Goal: Task Accomplishment & Management: Use online tool/utility

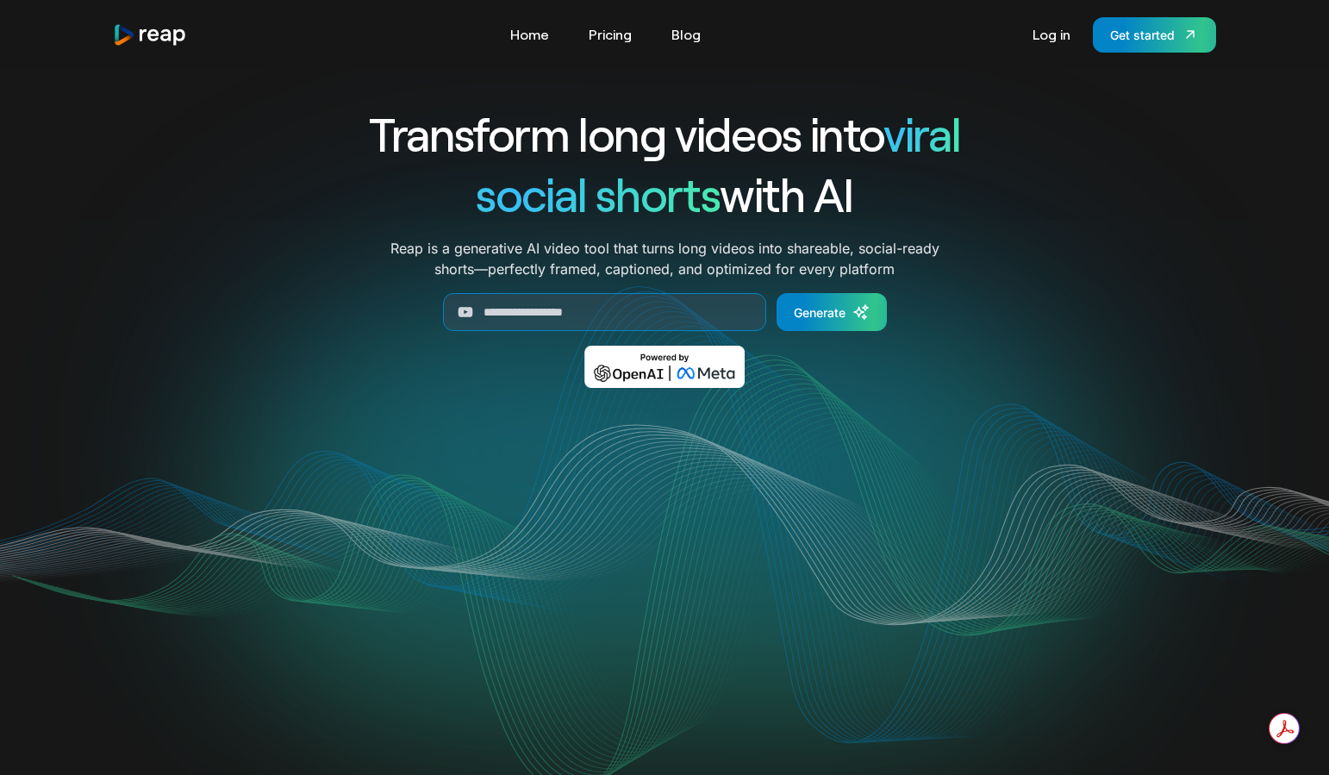
click at [1043, 45] on link "Log in" at bounding box center [1051, 35] width 55 height 28
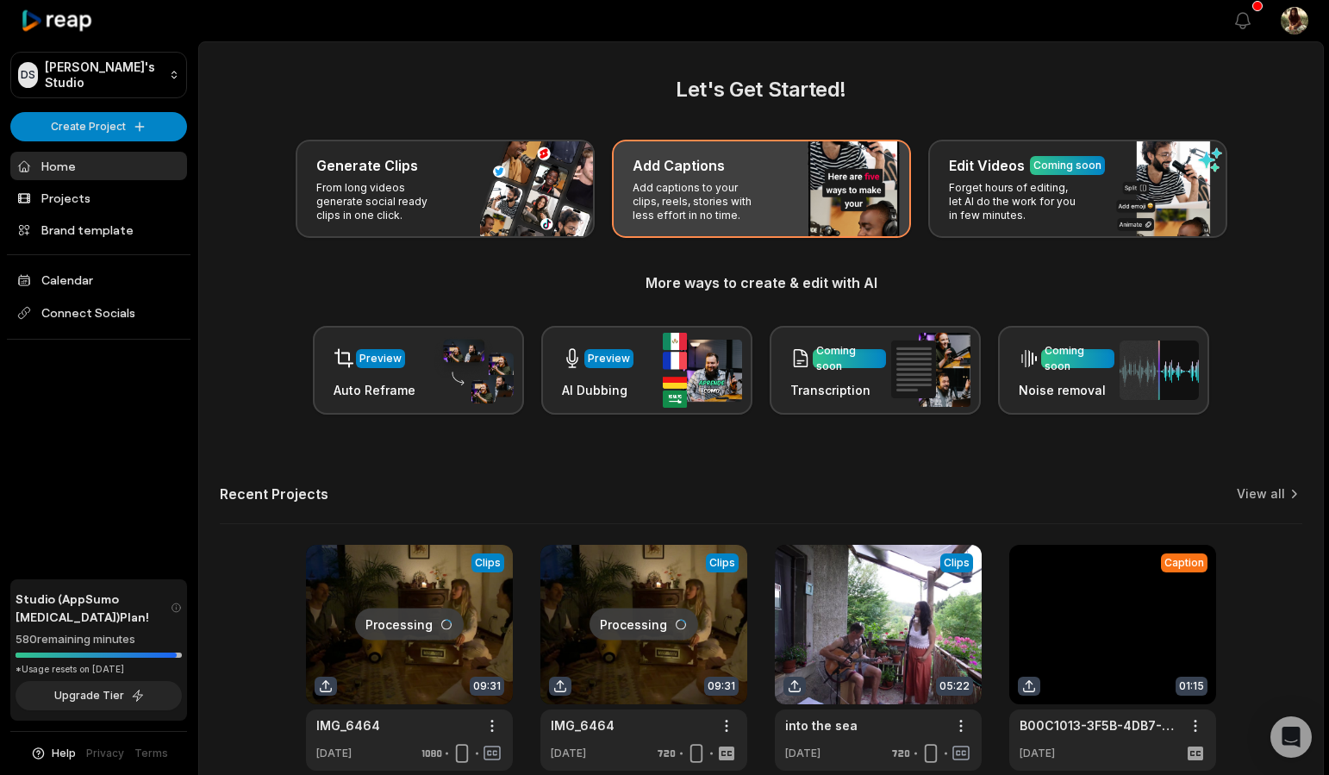
click at [692, 211] on p "Add captions to your clips, reels, stories with less effort in no time." at bounding box center [700, 201] width 134 height 41
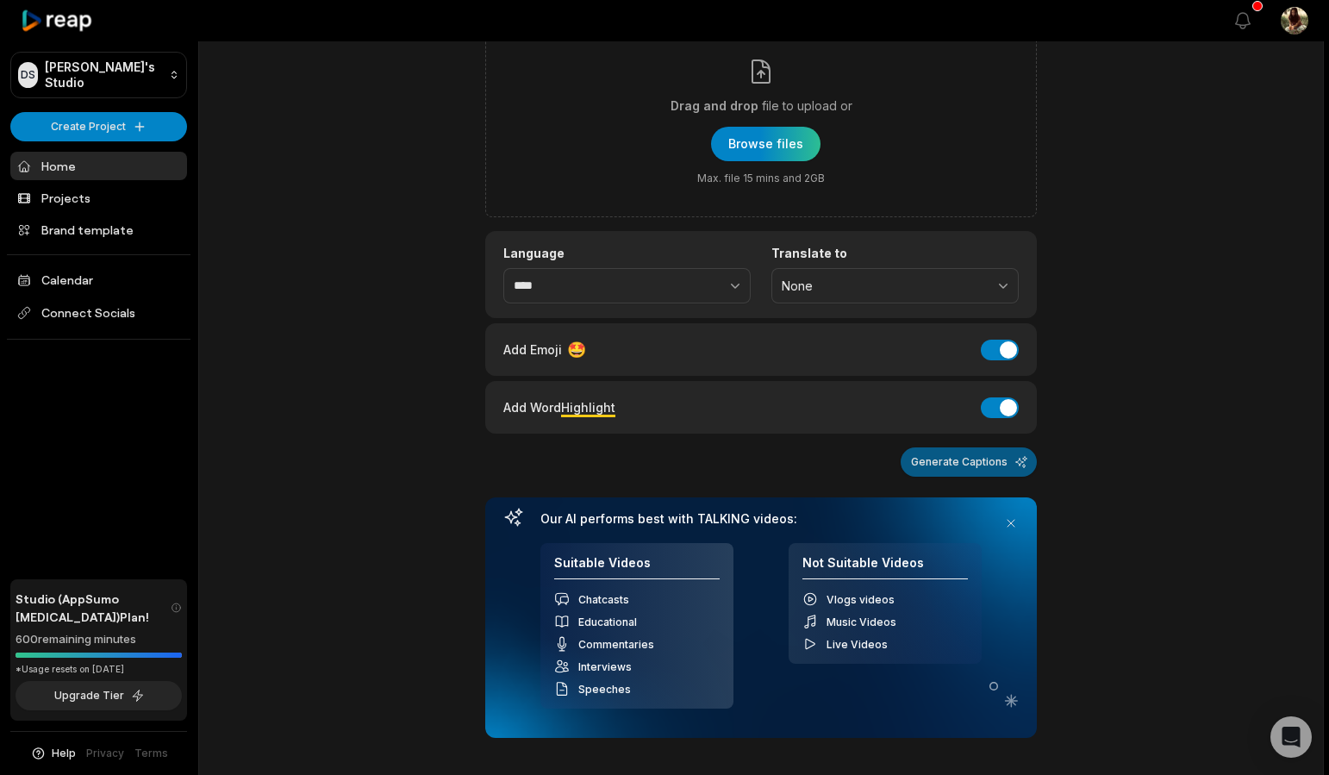
scroll to position [34, 0]
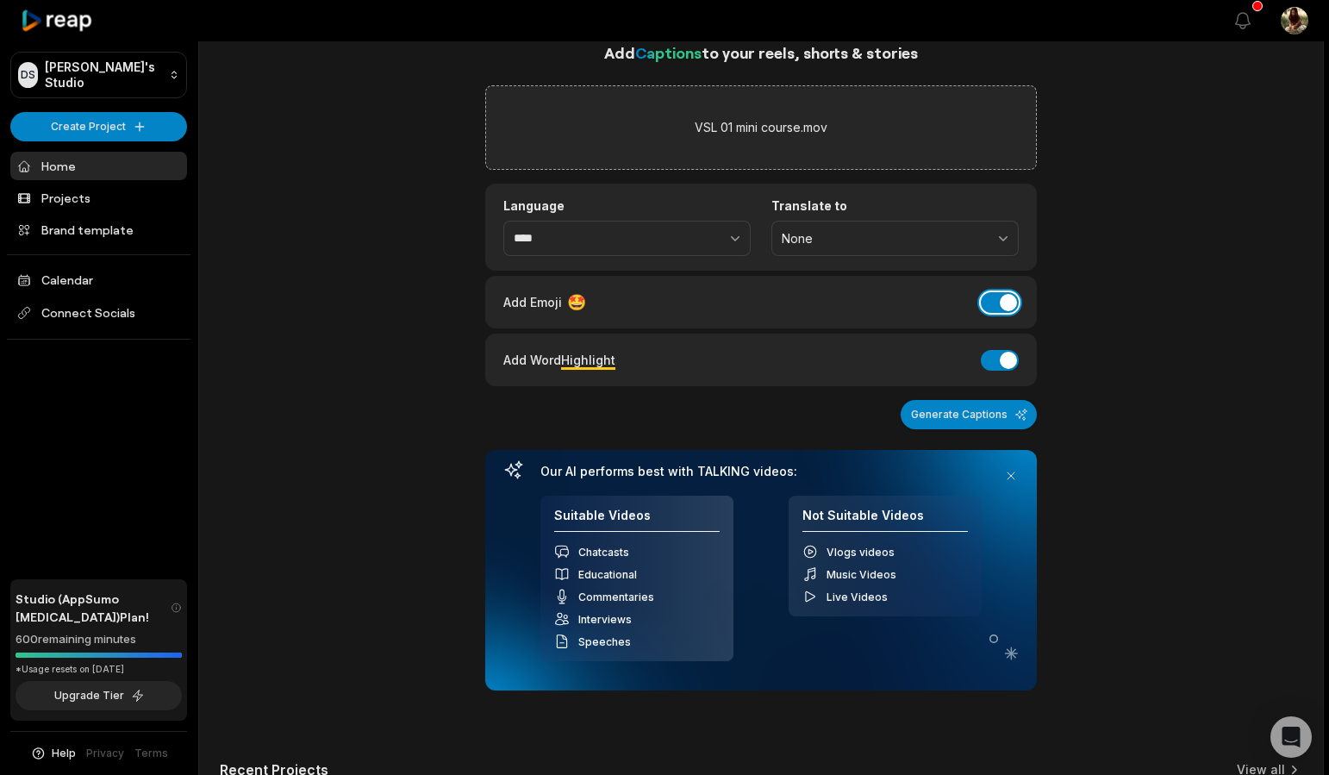
click at [1000, 306] on button "Add Emoji" at bounding box center [1000, 302] width 38 height 21
click at [982, 353] on div "Add Word Highlight Add Word Highlight" at bounding box center [760, 359] width 515 height 23
click at [997, 364] on button "Add Word Highlight" at bounding box center [1000, 360] width 38 height 21
click at [990, 356] on button "Add Word Highlight" at bounding box center [1000, 360] width 38 height 21
click at [985, 413] on button "Generate Captions" at bounding box center [969, 414] width 136 height 29
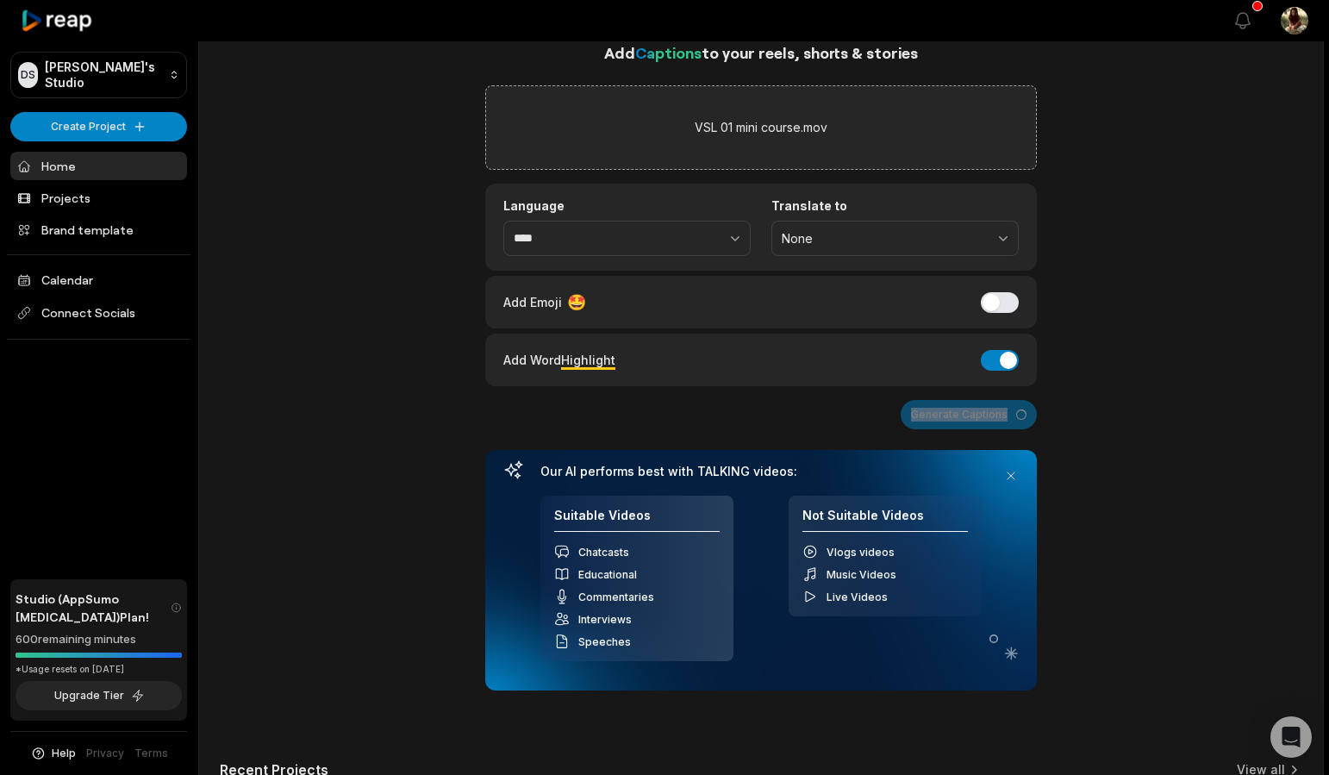
drag, startPoint x: 985, startPoint y: 413, endPoint x: 979, endPoint y: 398, distance: 15.8
click at [979, 398] on div "Add Captions to your reels, shorts & stories VSL 01 mini course.mov Language **…" at bounding box center [761, 366] width 552 height 650
click at [1126, 429] on div "Add Captions to your reels, shorts & stories VSL 01 mini course.mov Language **…" at bounding box center [761, 544] width 1124 height 1006
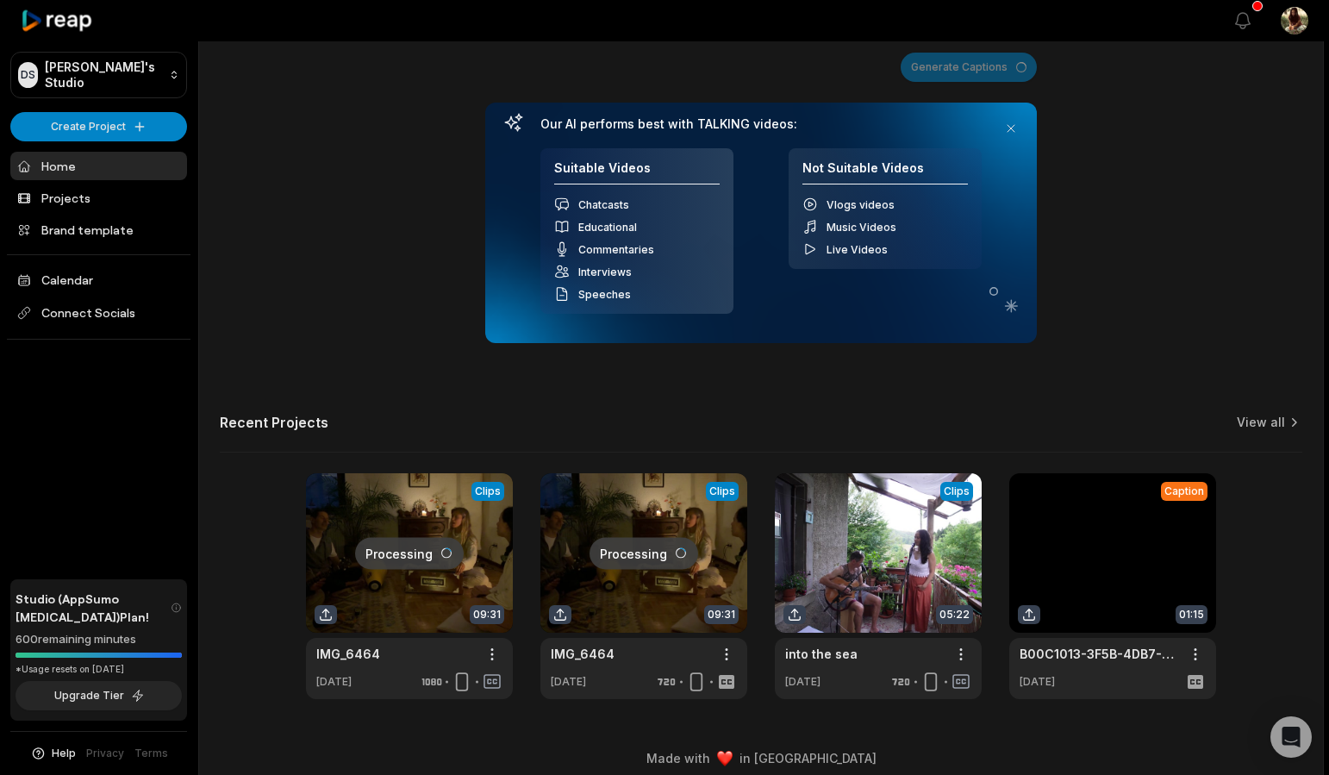
scroll to position [0, 0]
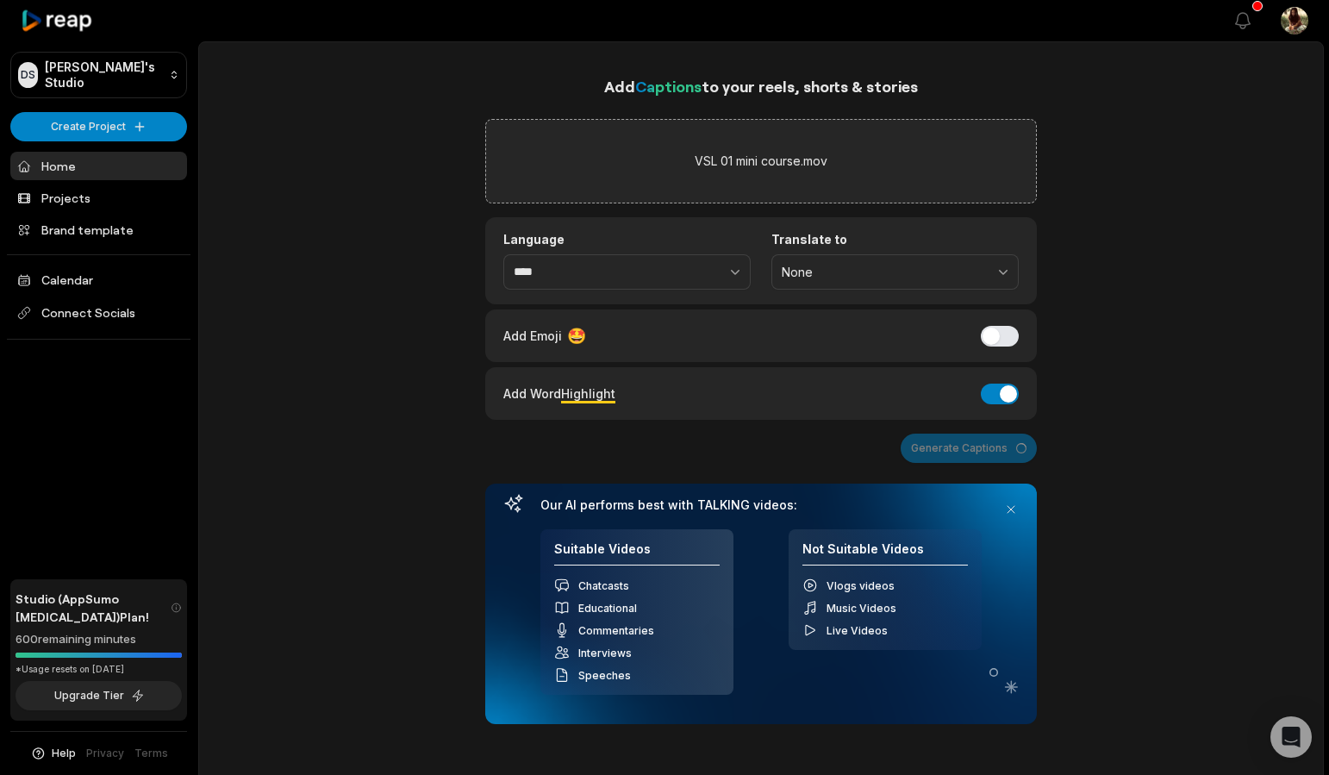
click at [1099, 446] on div "Add Captions to your reels, shorts & stories VSL 01 mini course.mov Language **…" at bounding box center [761, 577] width 1124 height 1006
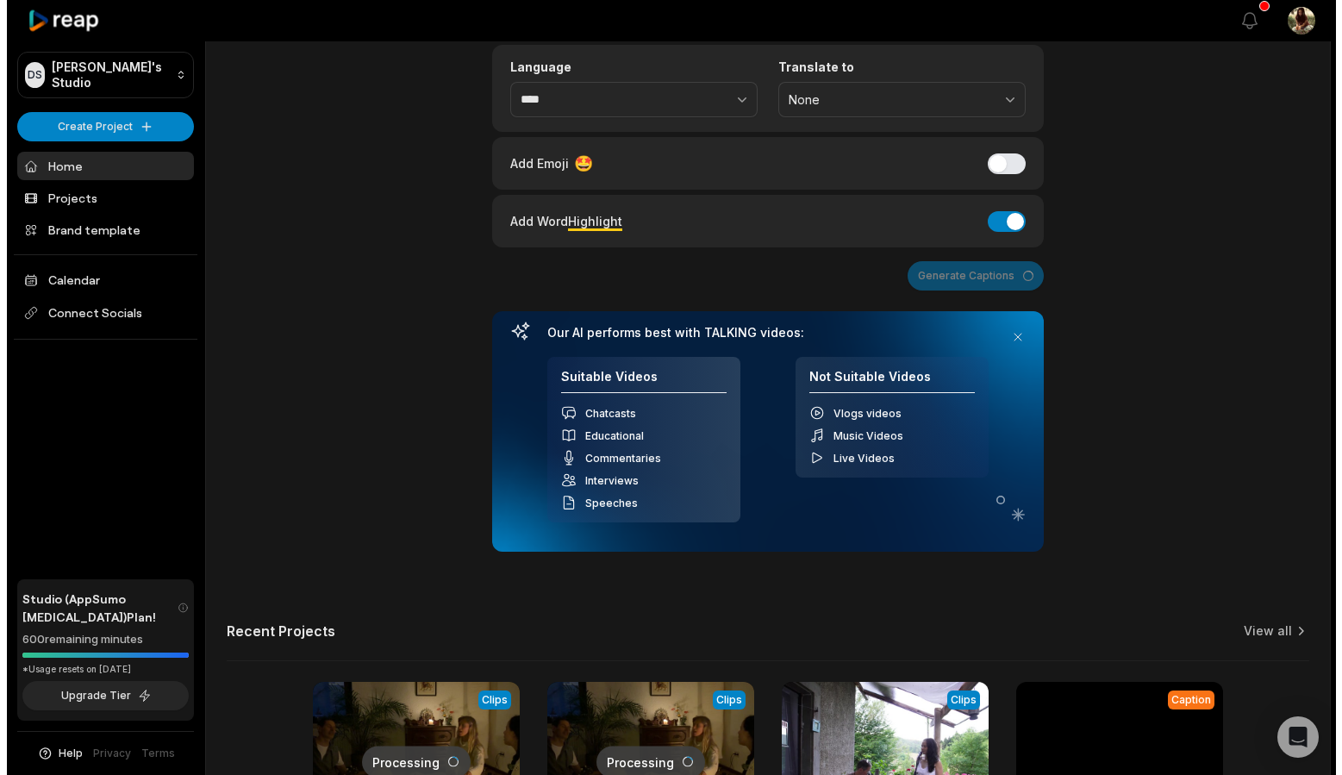
scroll to position [395, 0]
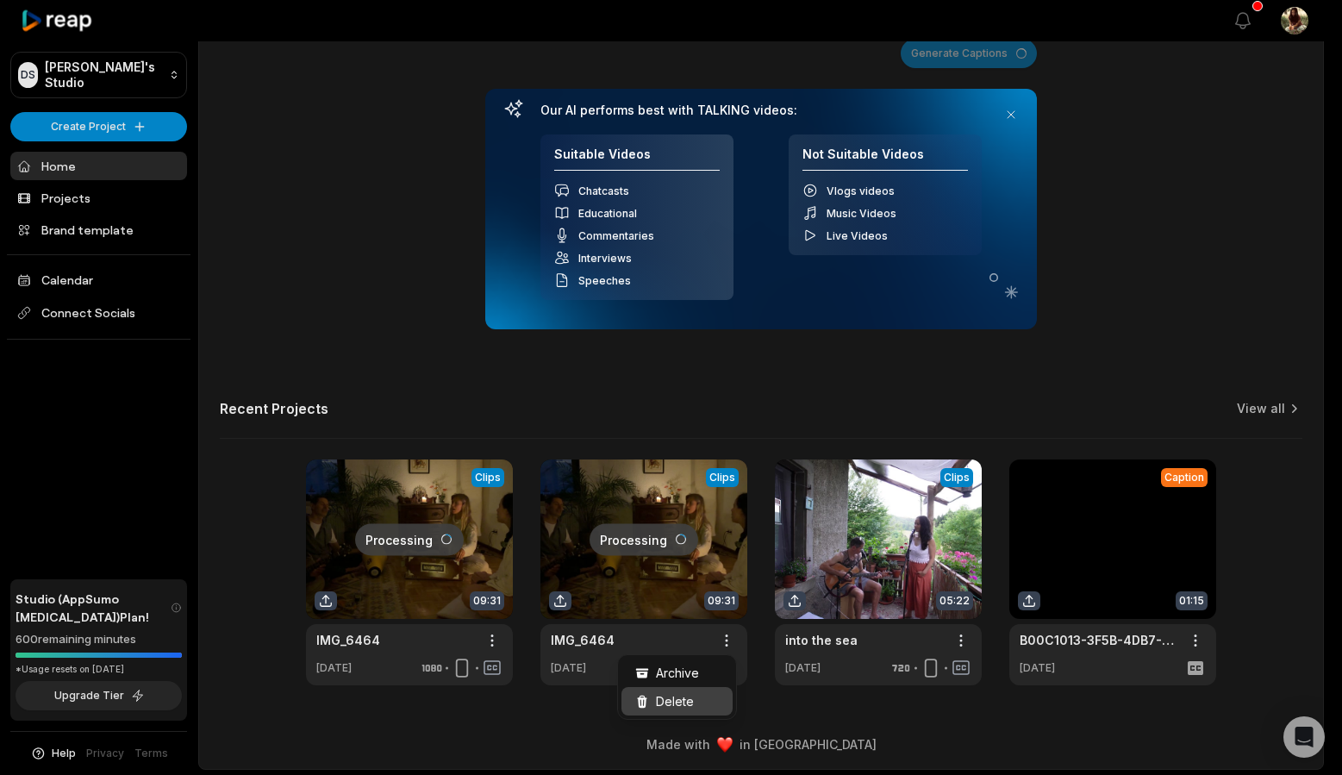
click at [708, 712] on div "Delete" at bounding box center [676, 701] width 111 height 28
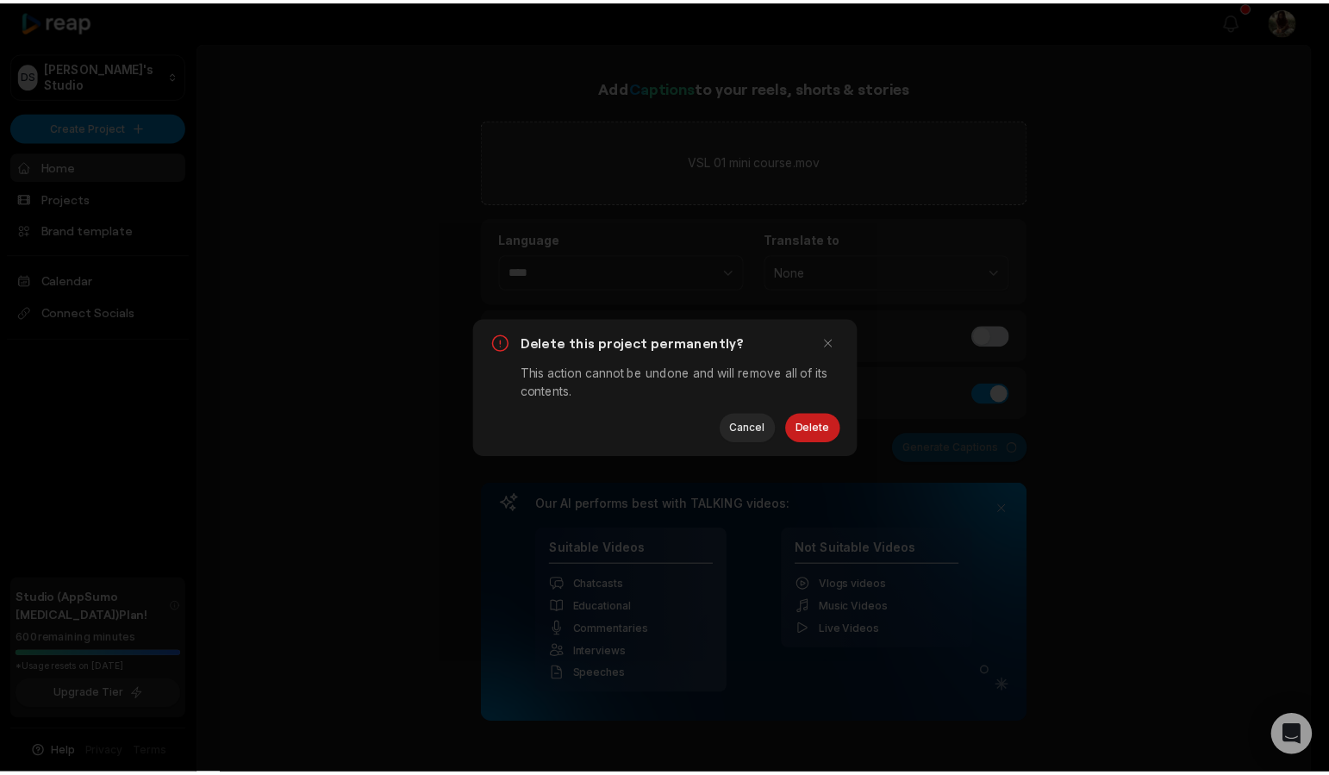
scroll to position [0, 0]
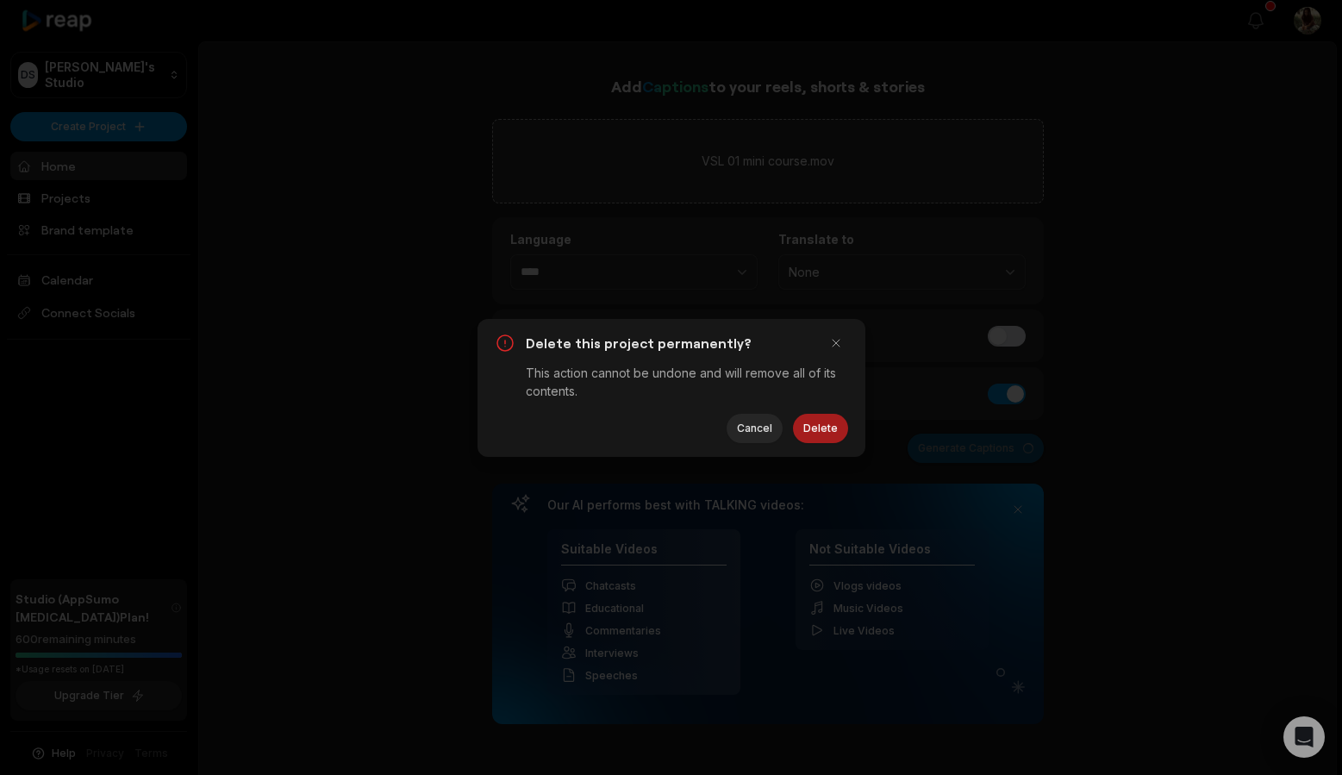
click at [804, 434] on button "Delete" at bounding box center [820, 428] width 55 height 29
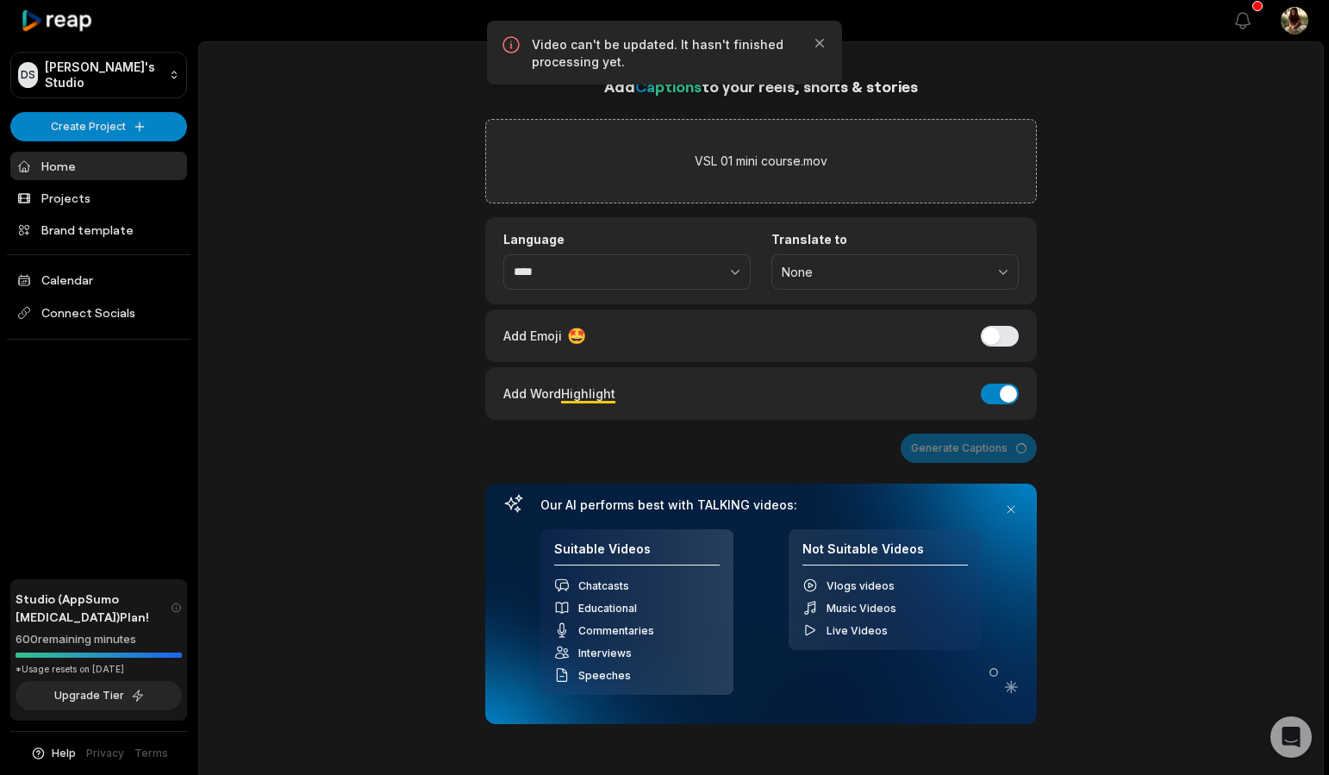
click at [1133, 285] on div "Add Captions to your reels, shorts & stories VSL 01 mini course.mov Language **…" at bounding box center [761, 577] width 1124 height 1006
click at [821, 47] on icon "button" at bounding box center [819, 42] width 17 height 17
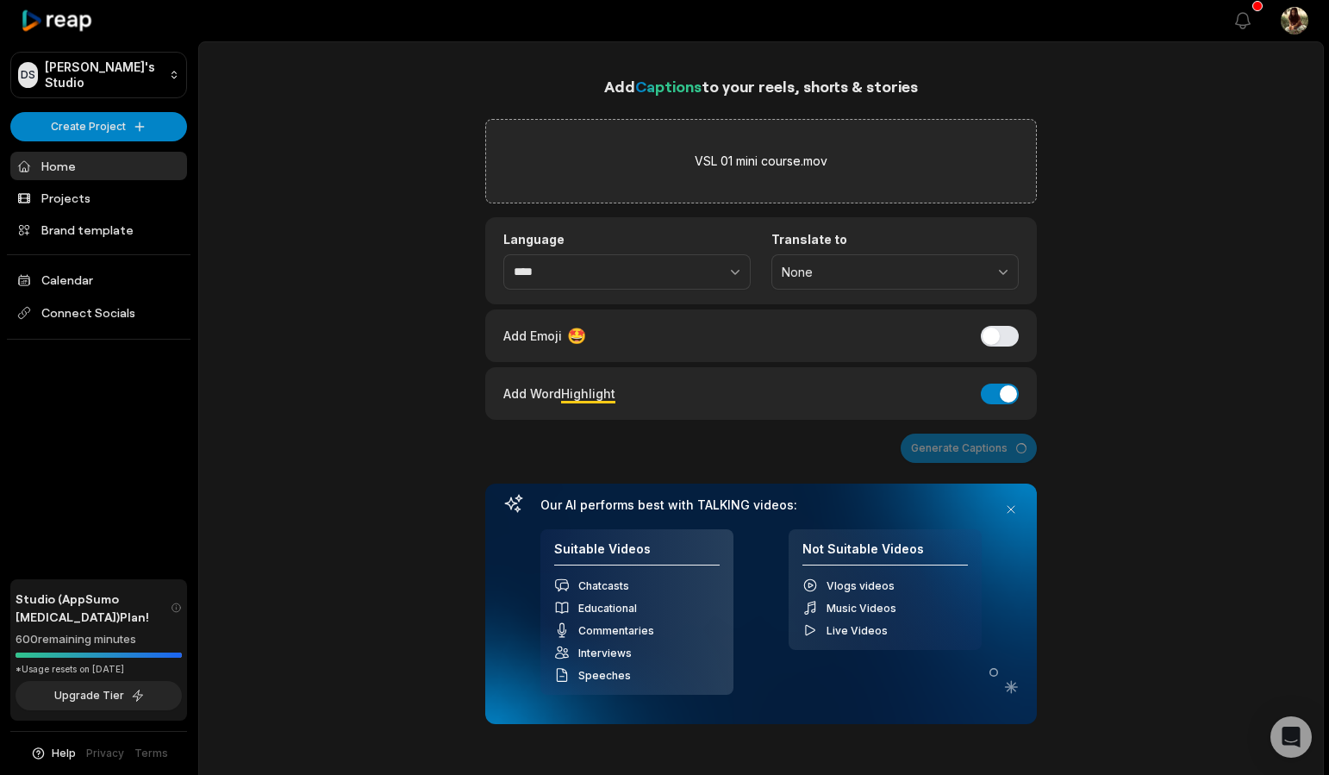
click at [787, 129] on div "VSL 01 mini course.mov" at bounding box center [761, 161] width 552 height 84
click at [1080, 393] on div "Add Captions to your reels, shorts & stories VSL 01 mini course.mov Language **…" at bounding box center [761, 577] width 1124 height 1006
click at [937, 442] on div "Generate Captions" at bounding box center [761, 448] width 552 height 29
click at [959, 451] on button "Generate Captions" at bounding box center [969, 448] width 136 height 29
click at [1284, 733] on icon "Open Intercom Messenger" at bounding box center [1291, 737] width 20 height 22
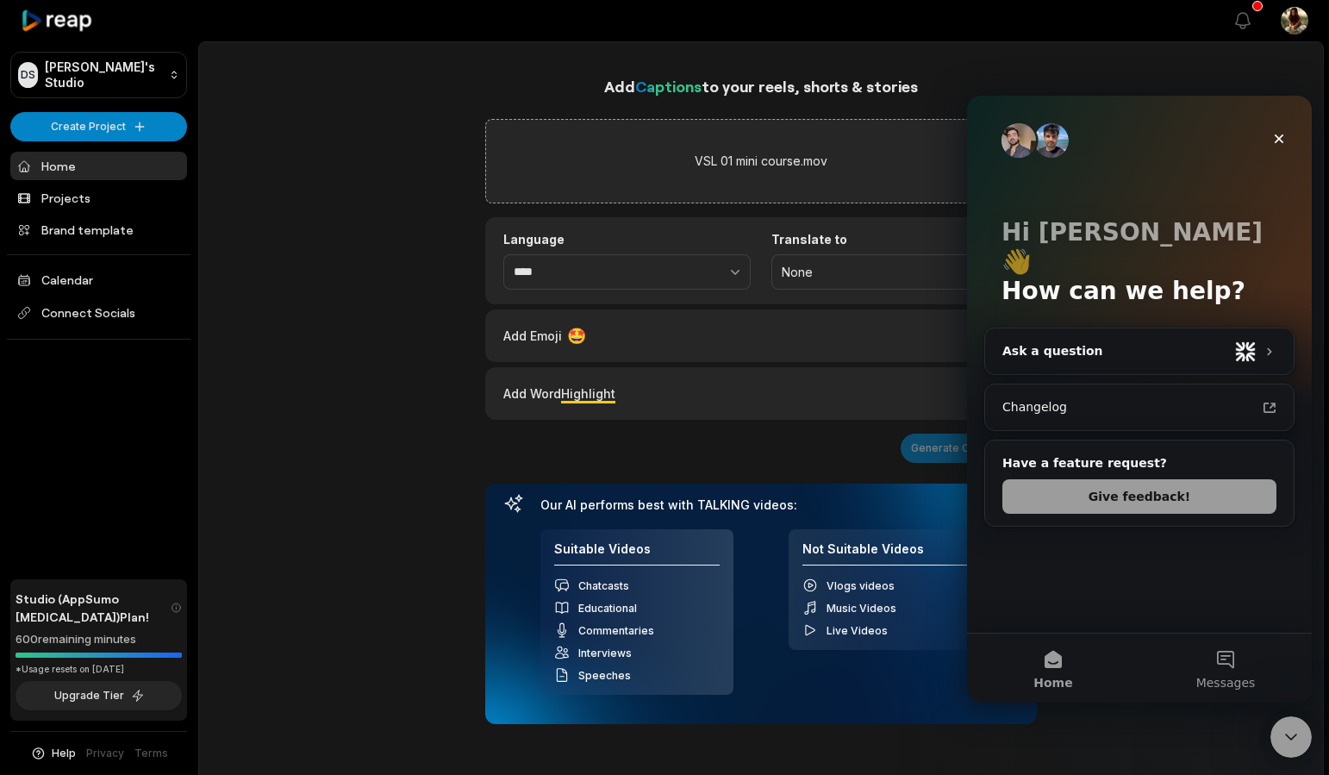
click at [1233, 671] on button "Messages" at bounding box center [1225, 667] width 172 height 69
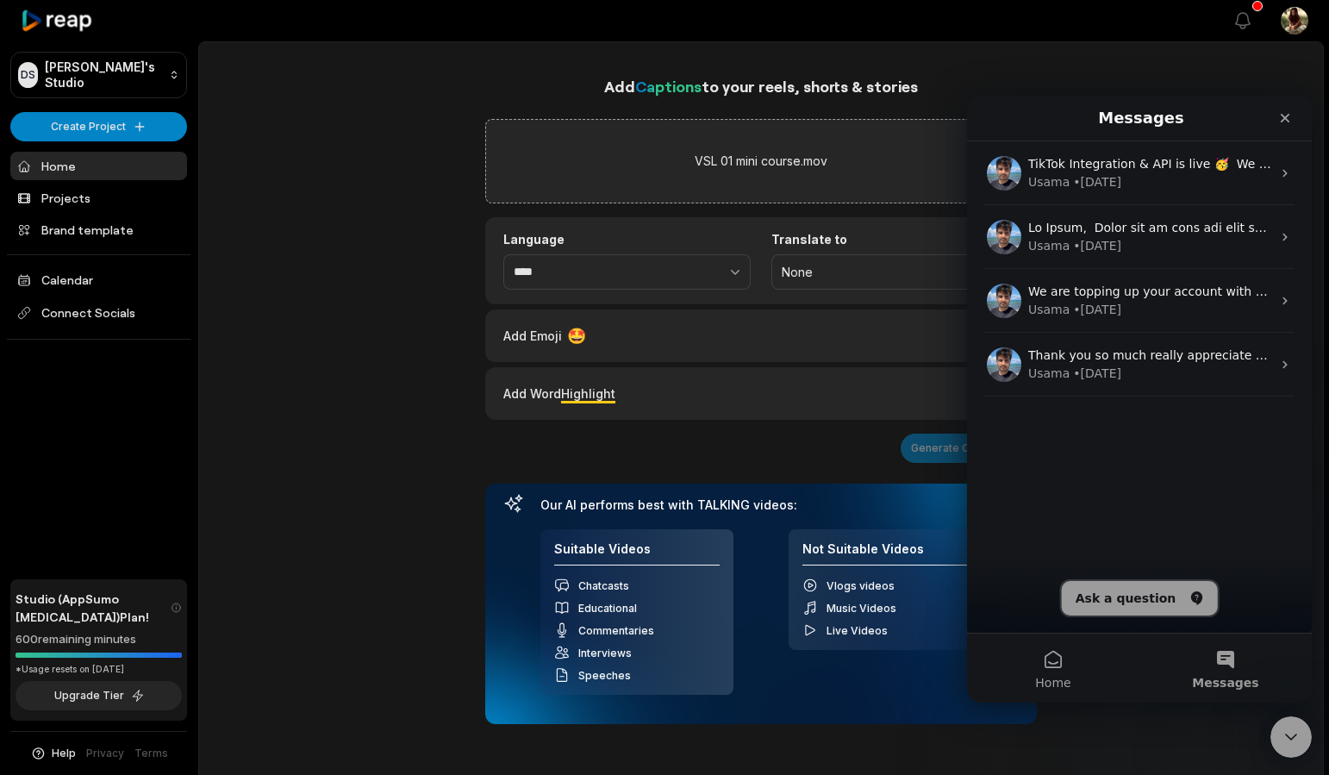
click at [1157, 613] on button "Ask a question" at bounding box center [1140, 598] width 156 height 34
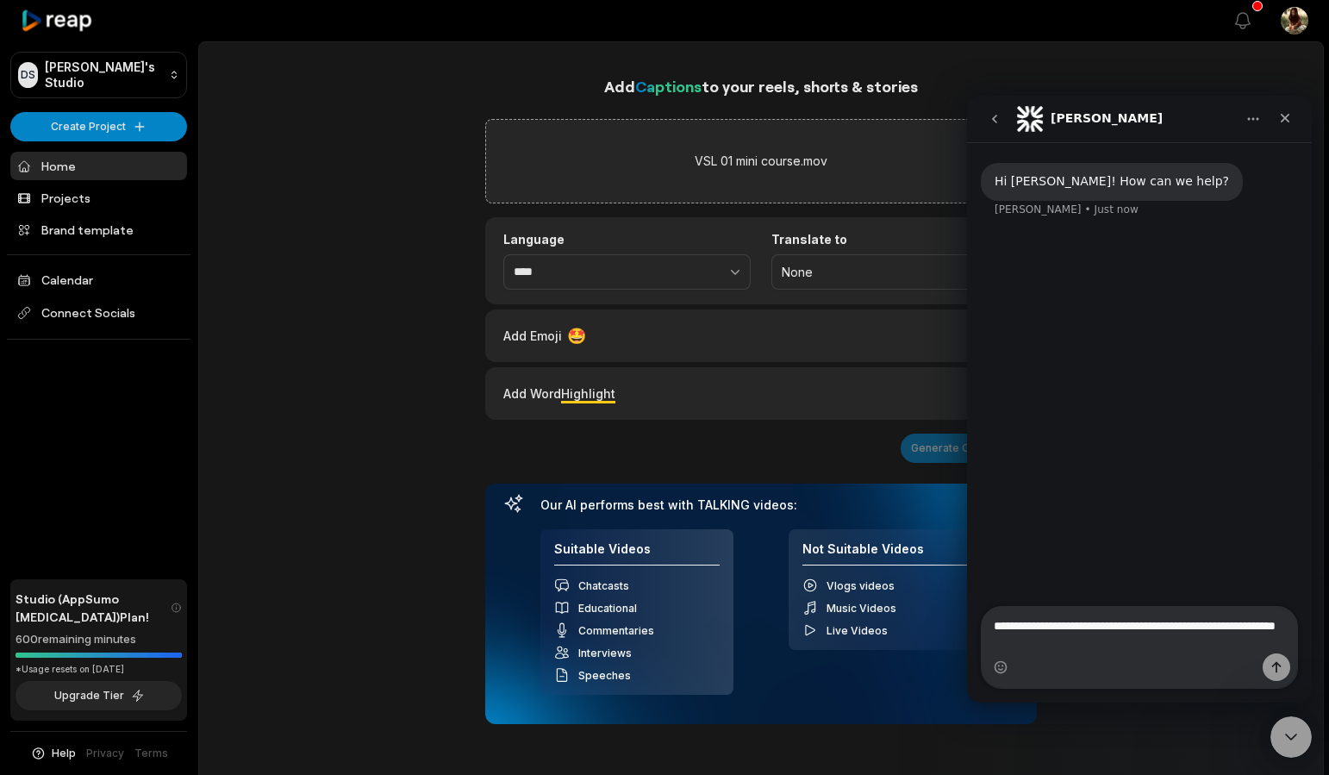
type textarea "**********"
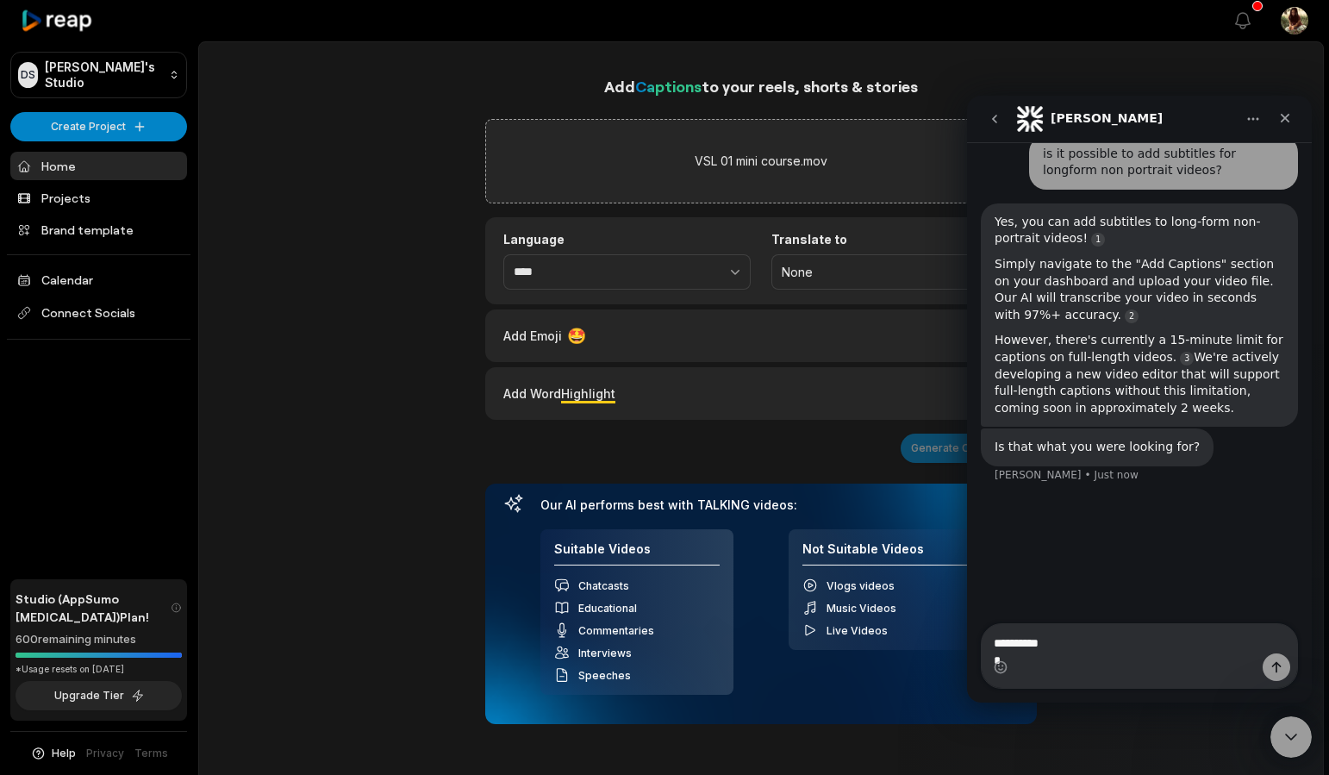
scroll to position [59, 0]
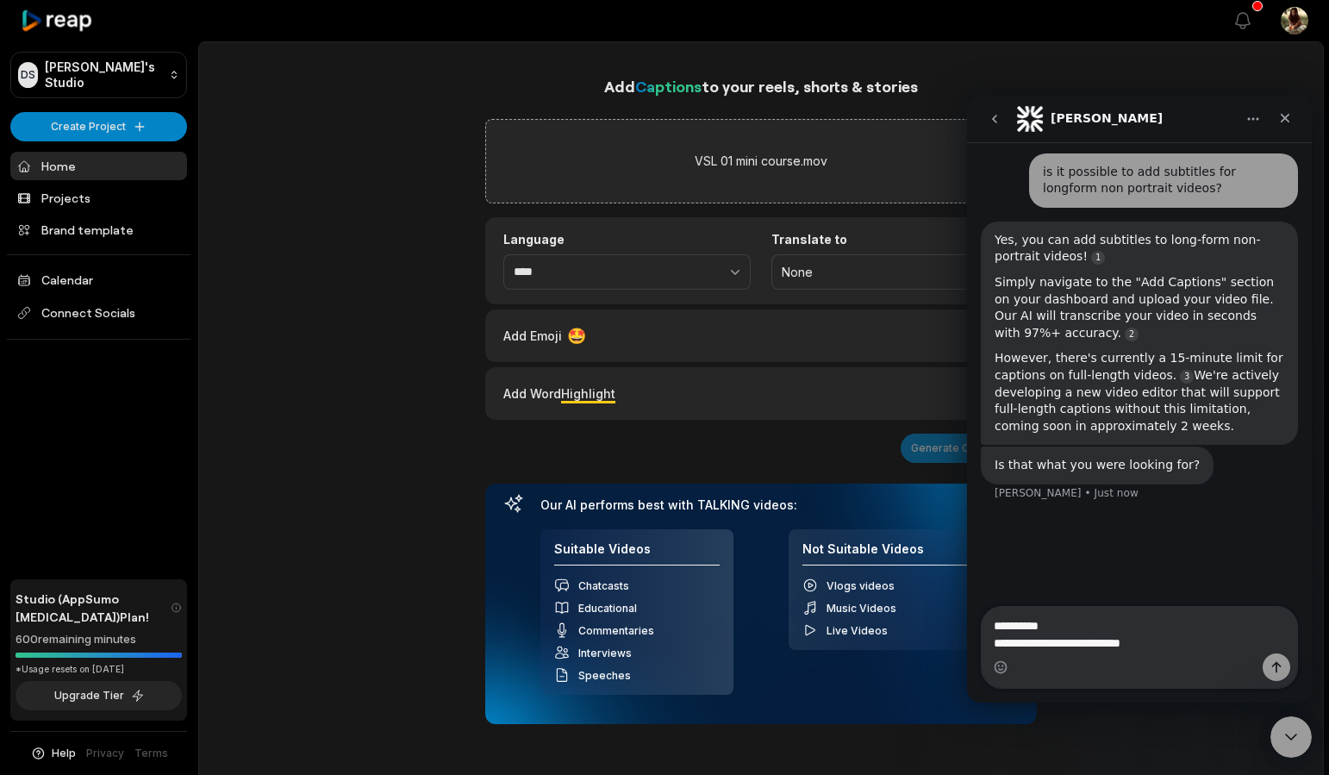
type textarea "**********"
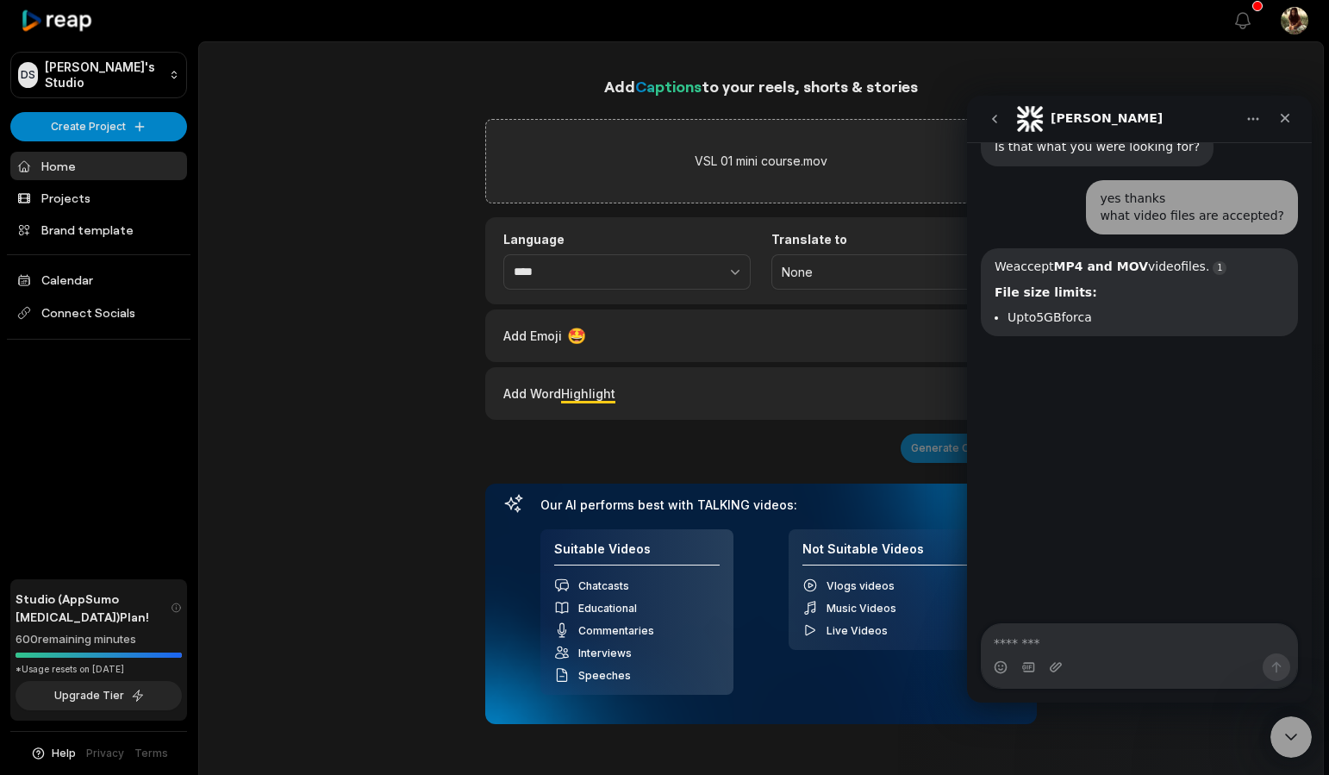
scroll to position [421, 0]
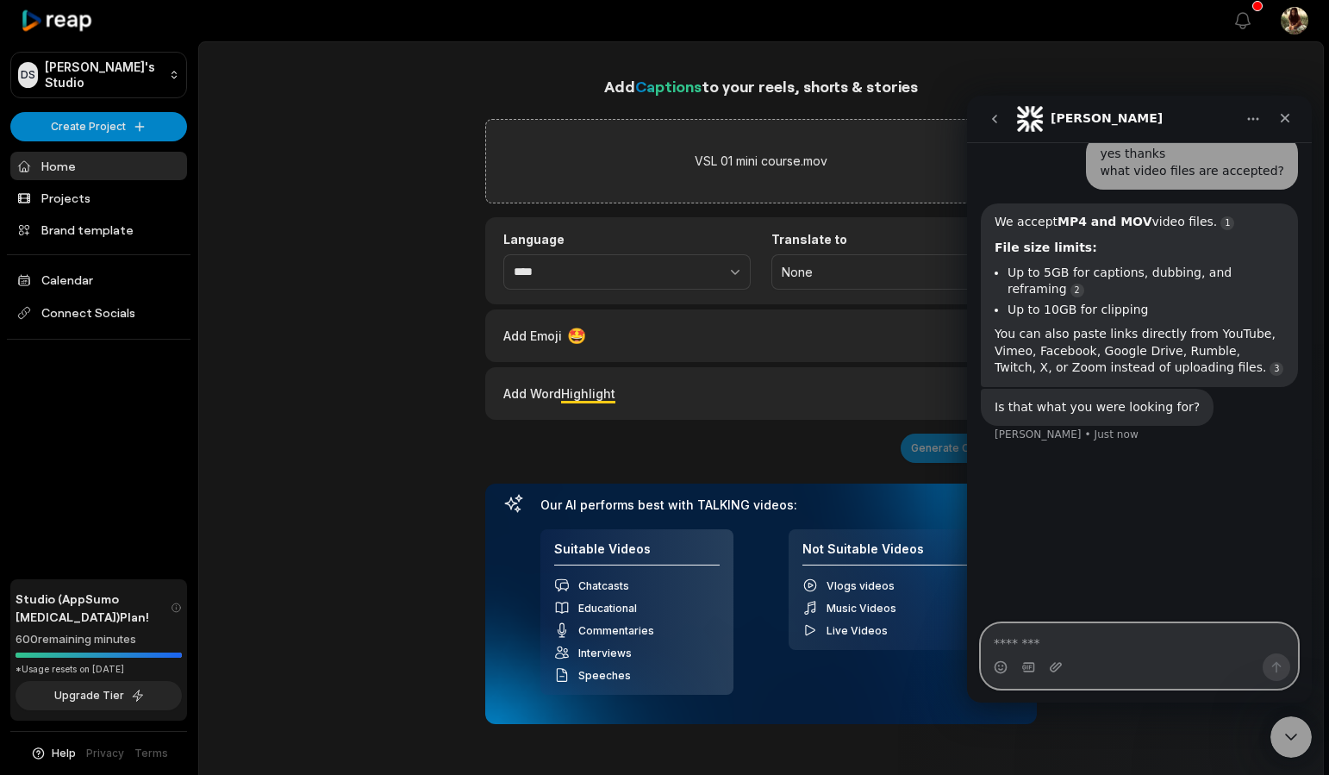
click at [1131, 638] on textarea "Message…" at bounding box center [1139, 638] width 315 height 29
type textarea "*"
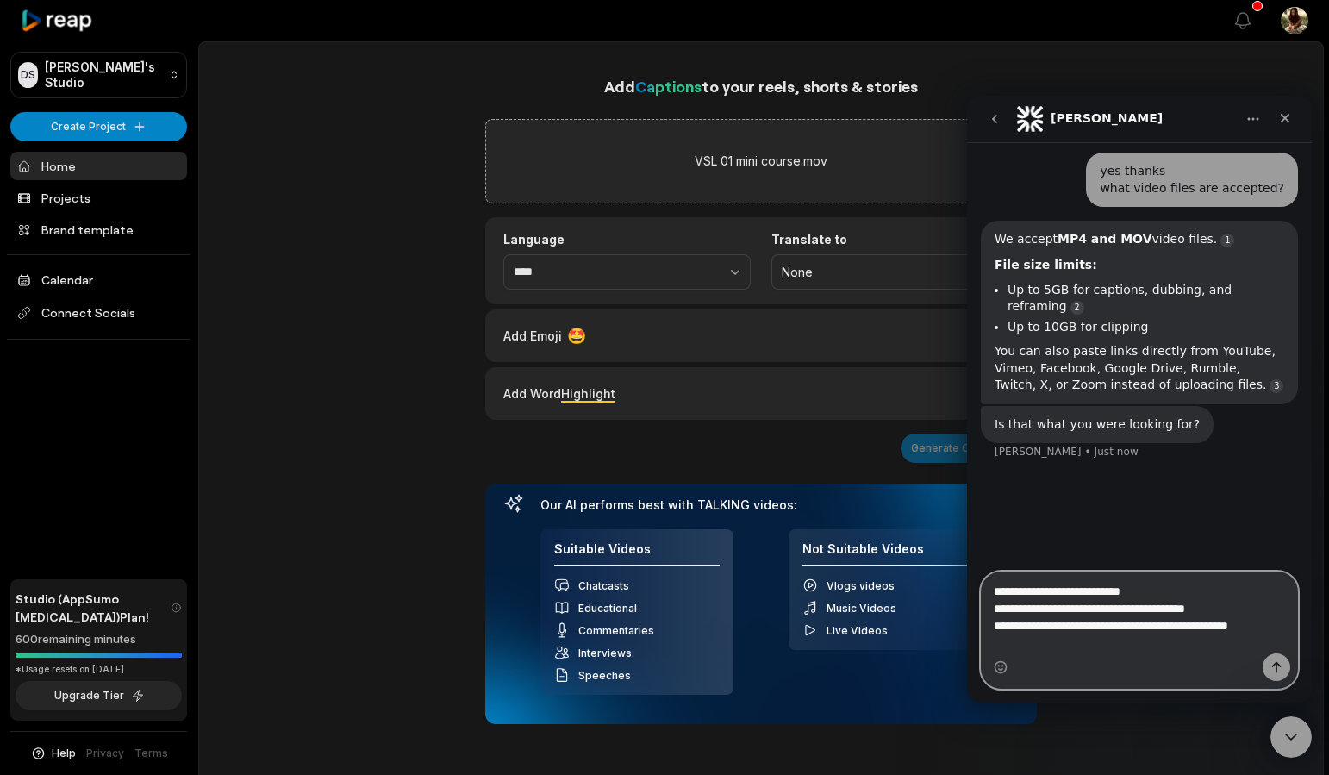
scroll to position [404, 0]
type textarea "**********"
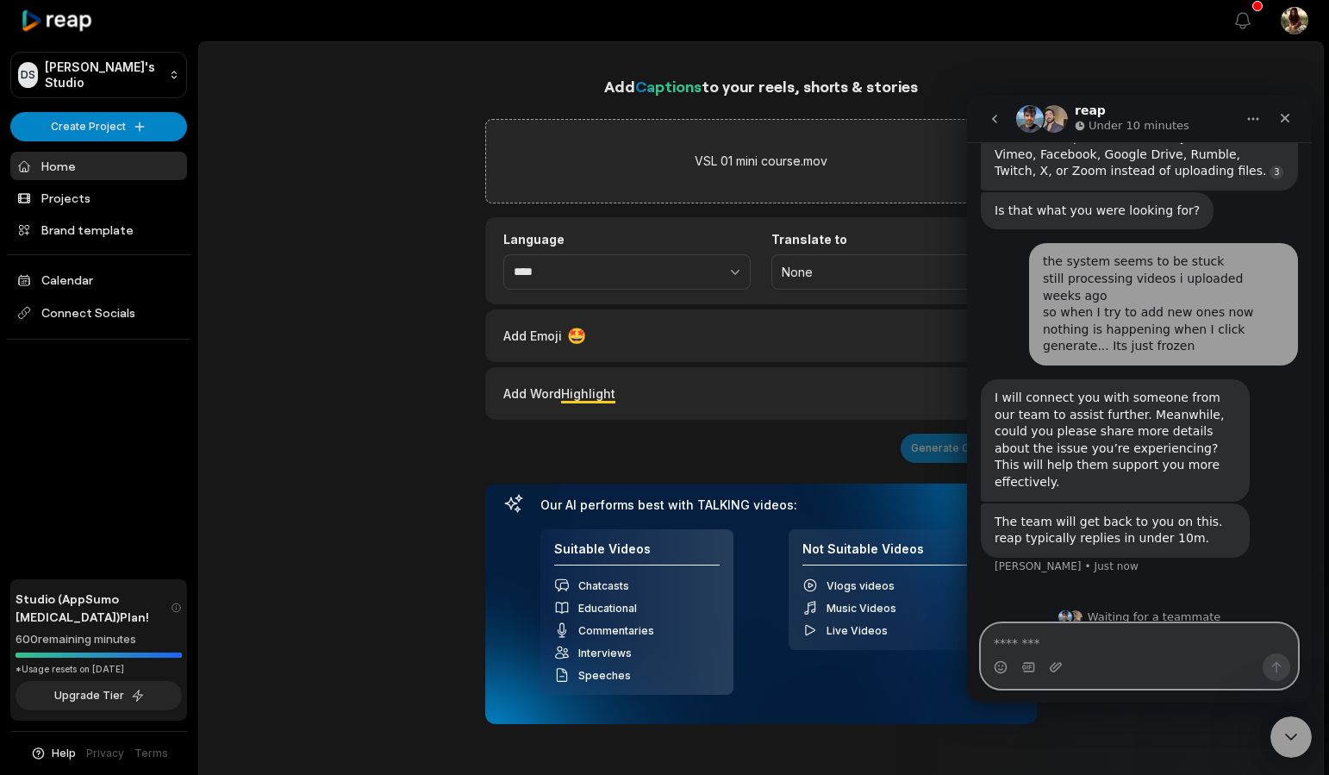
scroll to position [621, 0]
click at [1157, 632] on textarea "Message…" at bounding box center [1139, 638] width 315 height 29
click at [682, 446] on div "Generate Captions" at bounding box center [761, 448] width 552 height 29
click at [1299, 748] on div "Close Intercom Messenger" at bounding box center [1288, 734] width 41 height 41
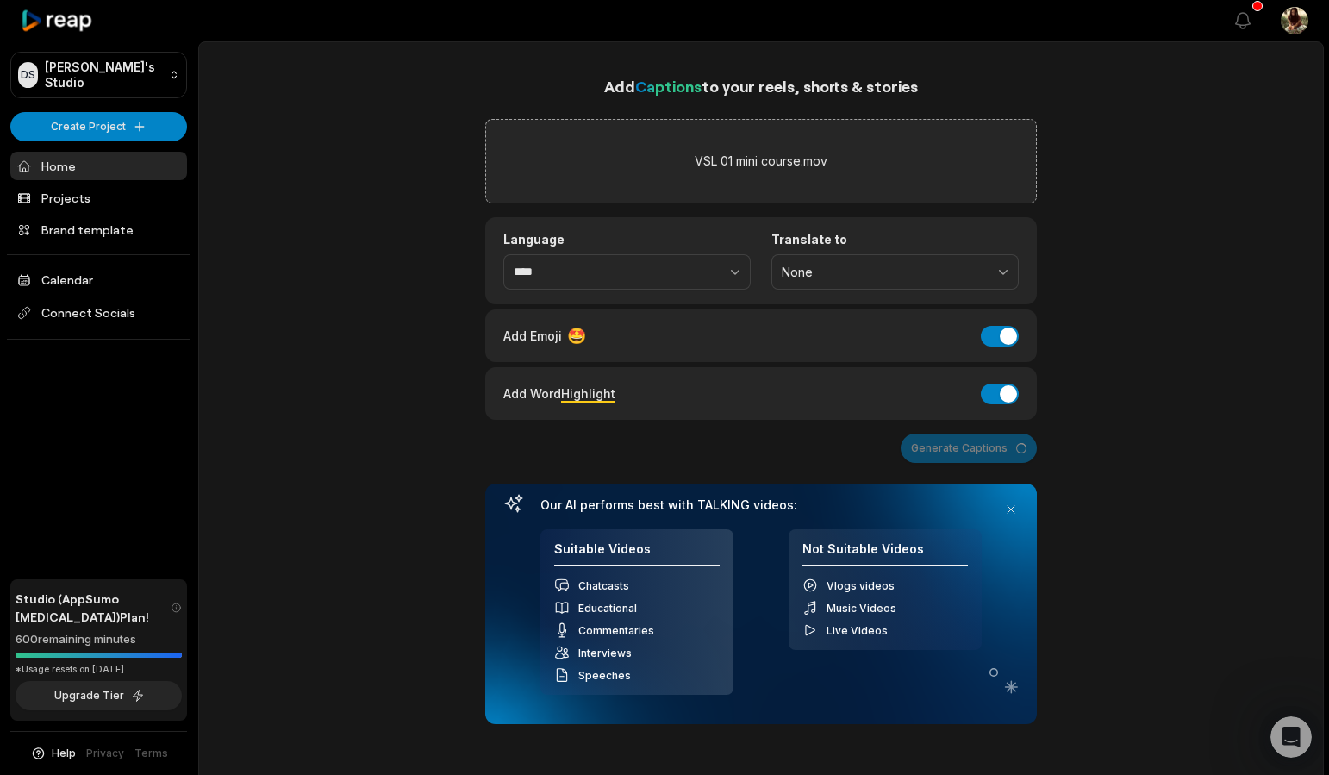
click at [989, 447] on div "Generate Captions" at bounding box center [761, 448] width 552 height 29
click at [508, 384] on div "Add Word Highlight" at bounding box center [559, 393] width 112 height 23
click at [142, 170] on link "Home" at bounding box center [98, 166] width 177 height 28
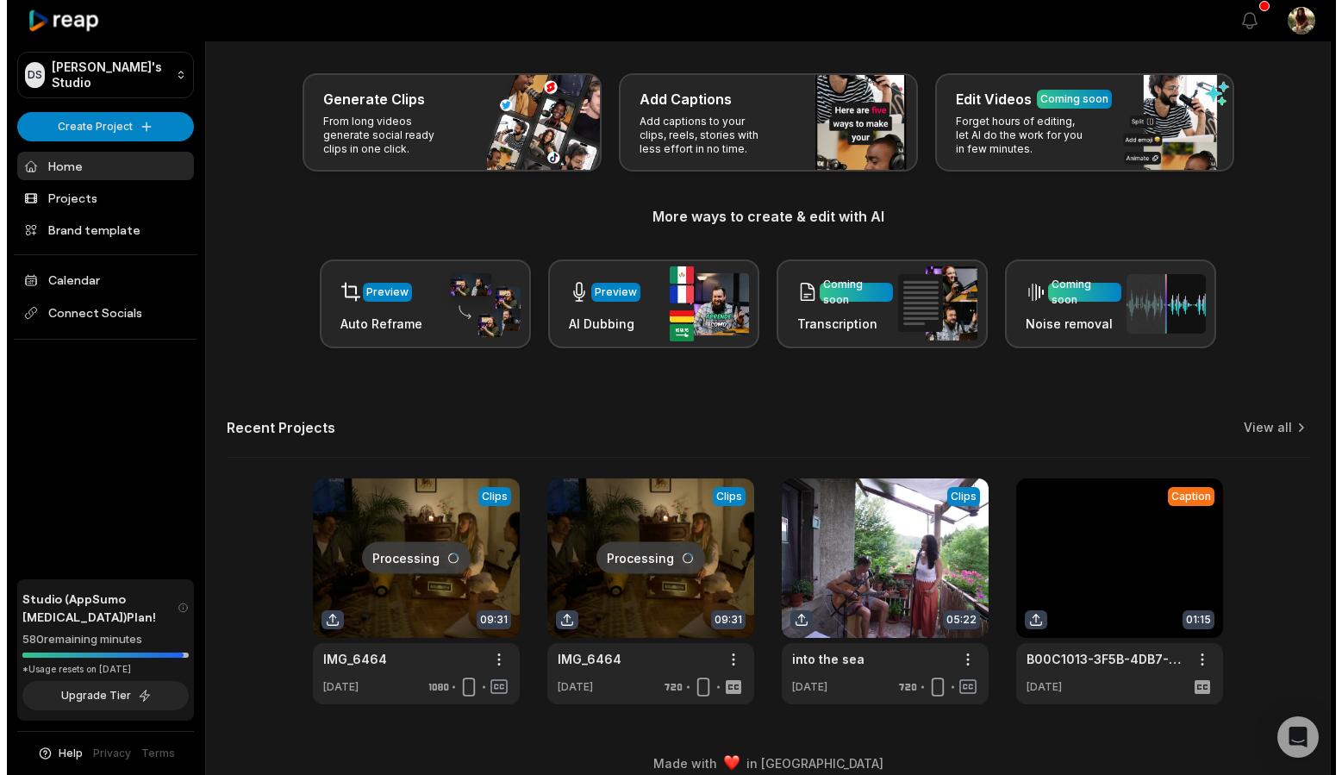
scroll to position [80, 0]
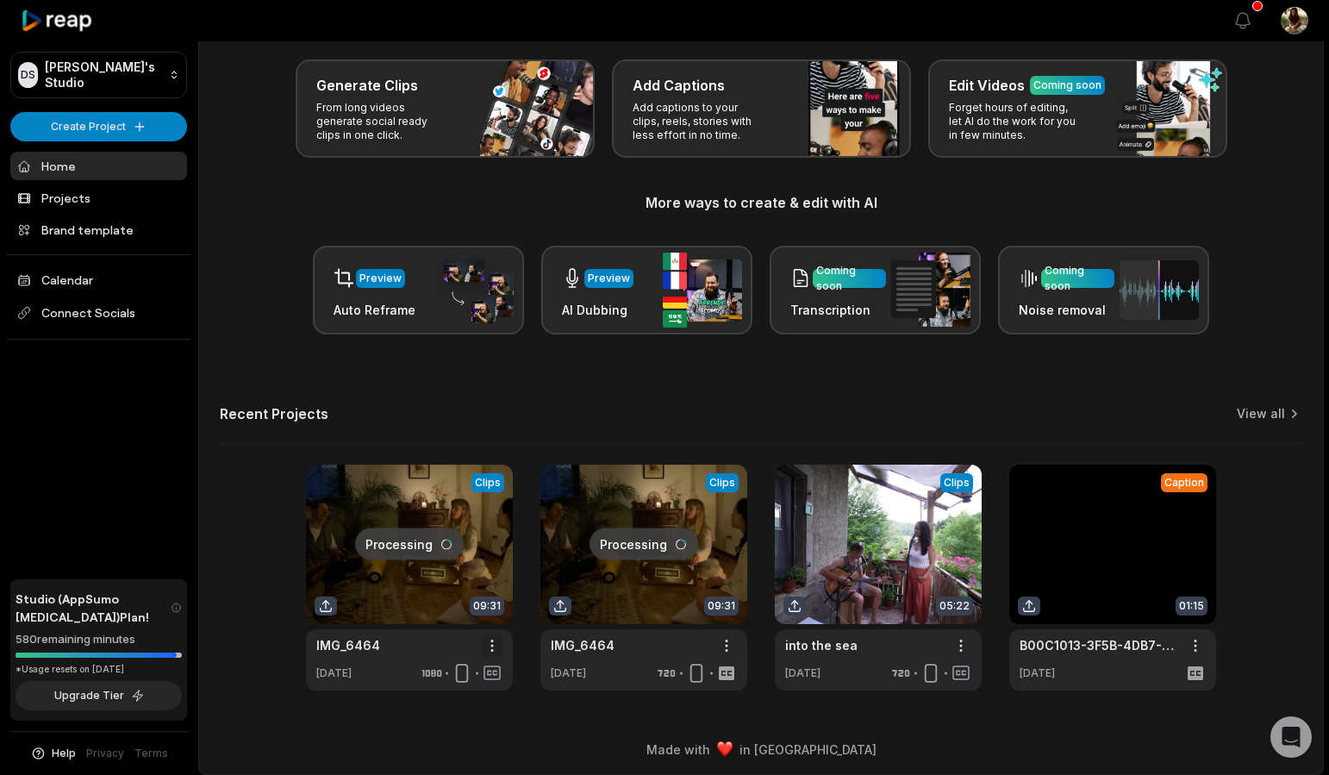
click at [494, 637] on html "DS [PERSON_NAME]'s Studio Create Project Home Projects Brand template Calendar …" at bounding box center [664, 307] width 1329 height 775
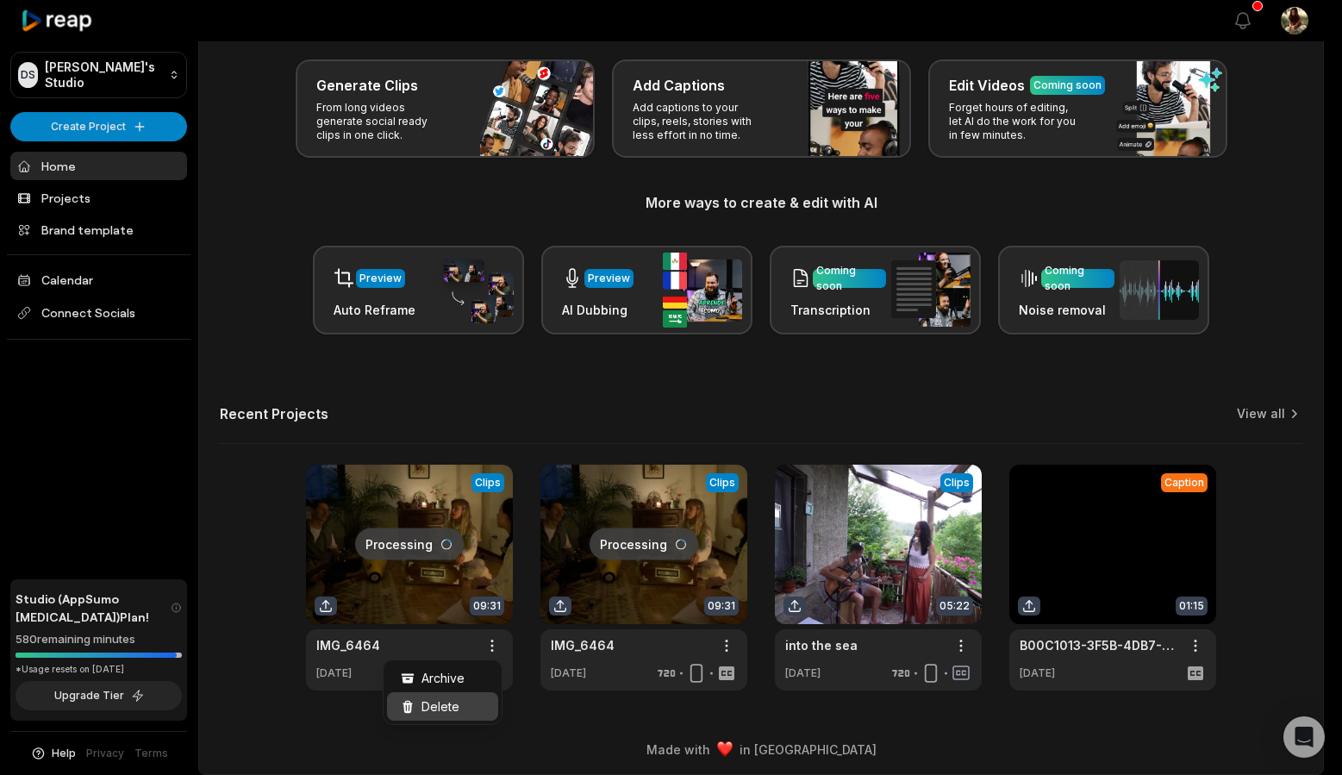
click at [465, 697] on div "Delete" at bounding box center [442, 706] width 111 height 28
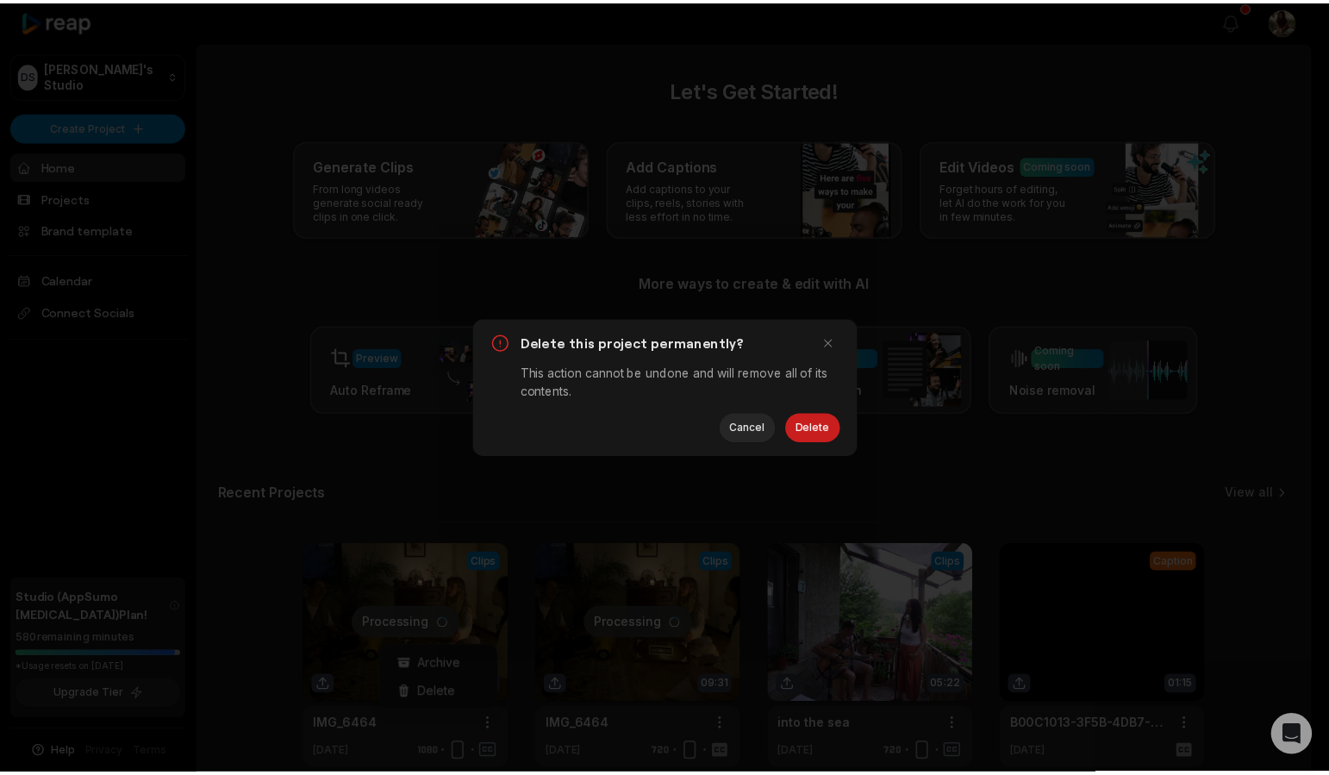
scroll to position [0, 0]
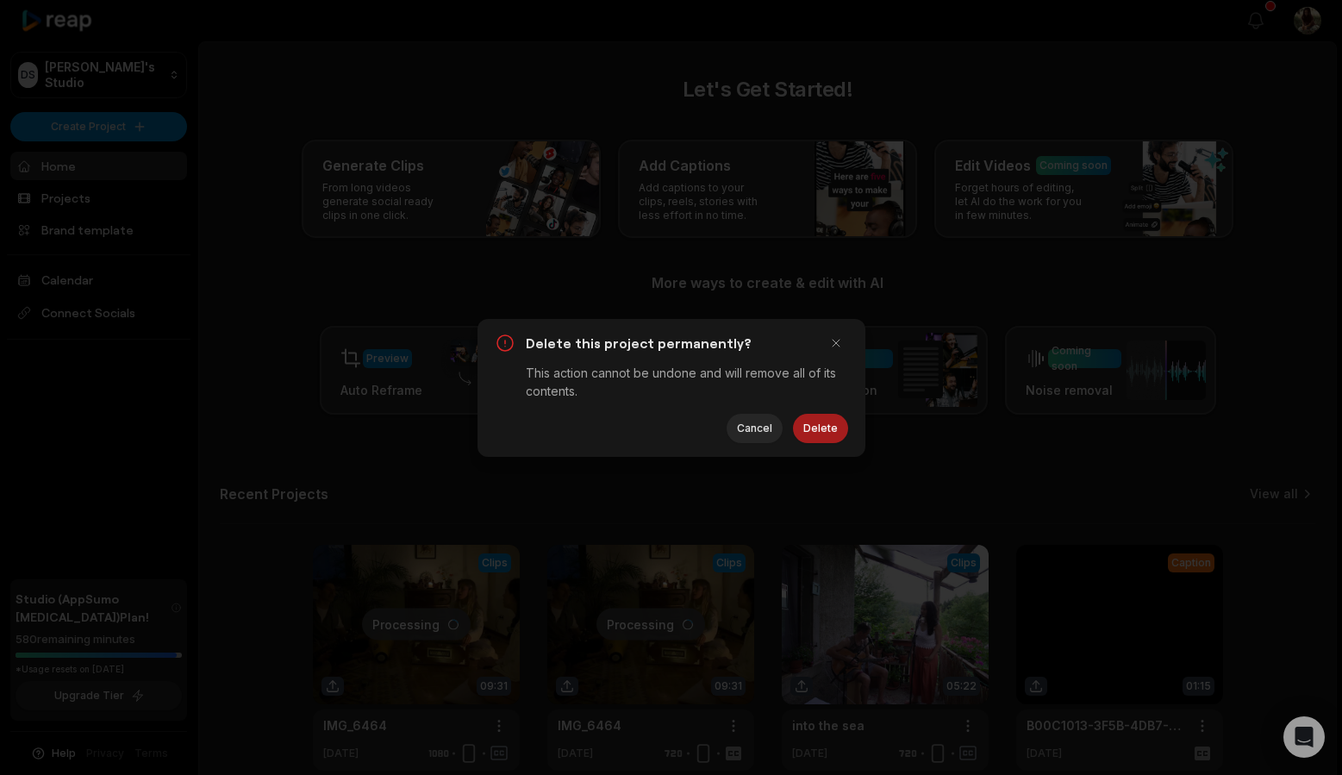
click at [814, 427] on button "Delete" at bounding box center [820, 428] width 55 height 29
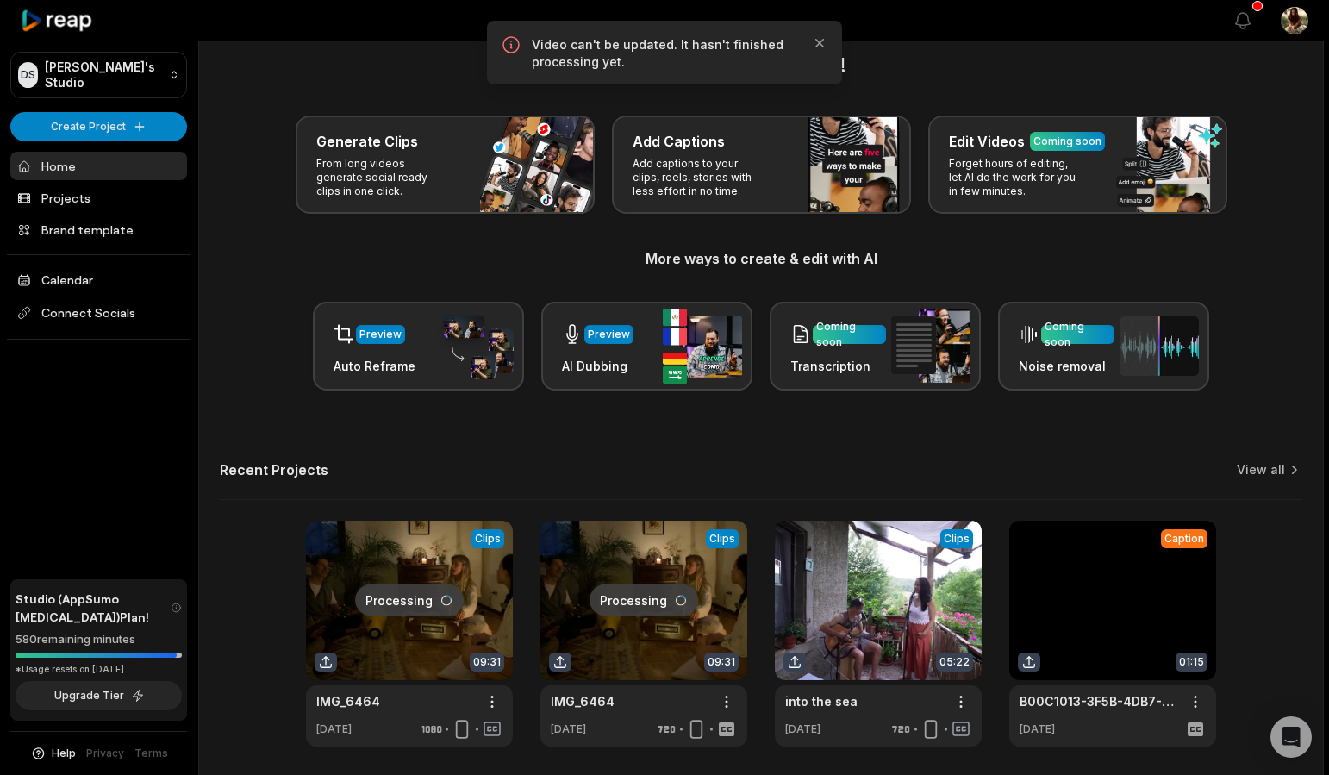
scroll to position [85, 0]
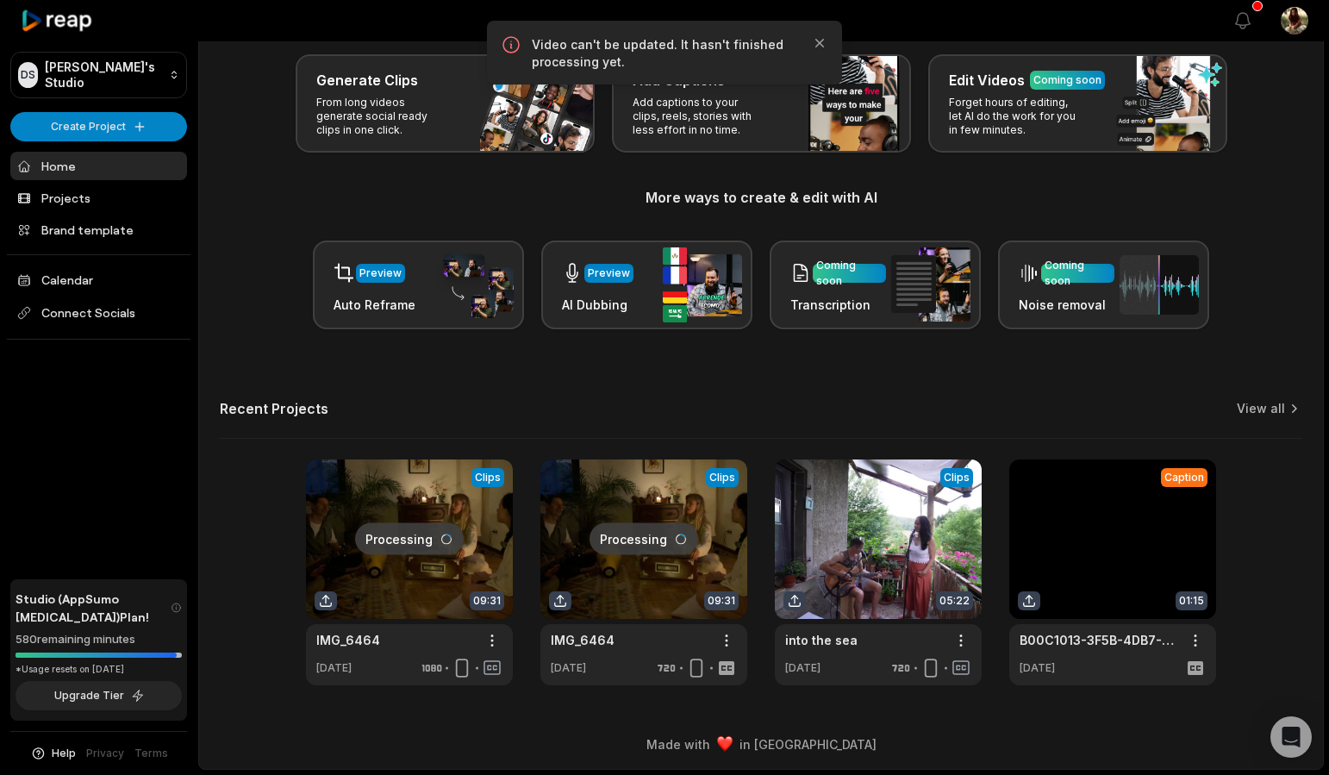
click at [725, 628] on link at bounding box center [643, 572] width 207 height 226
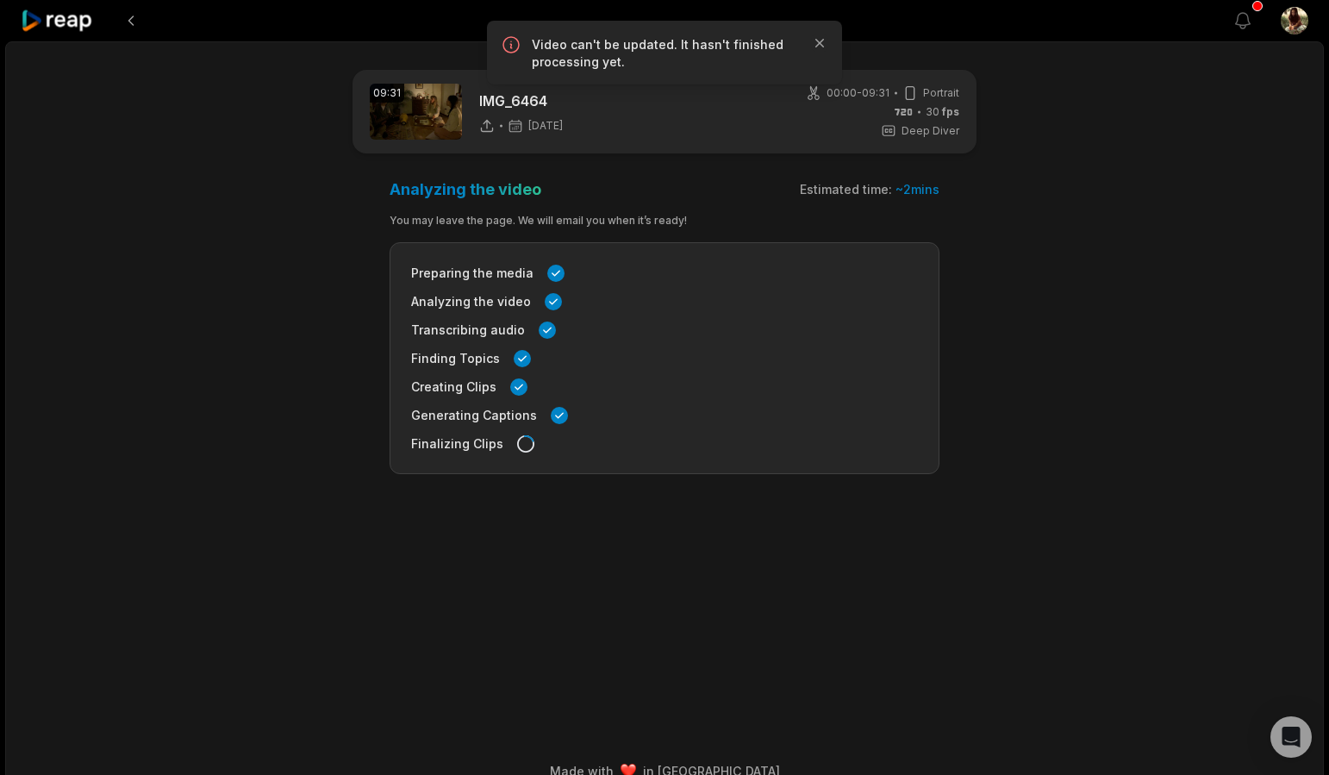
scroll to position [85, 0]
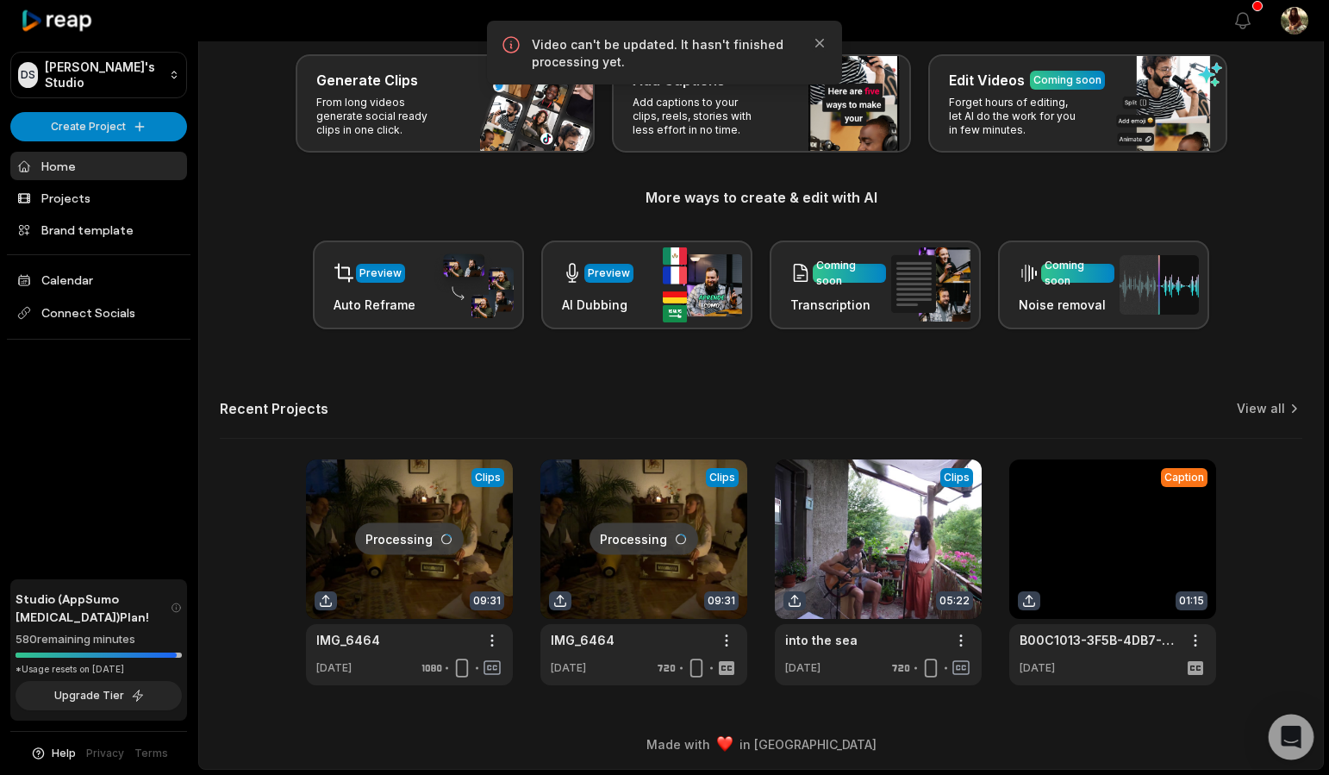
click at [1282, 729] on icon "Open Intercom Messenger" at bounding box center [1291, 737] width 22 height 22
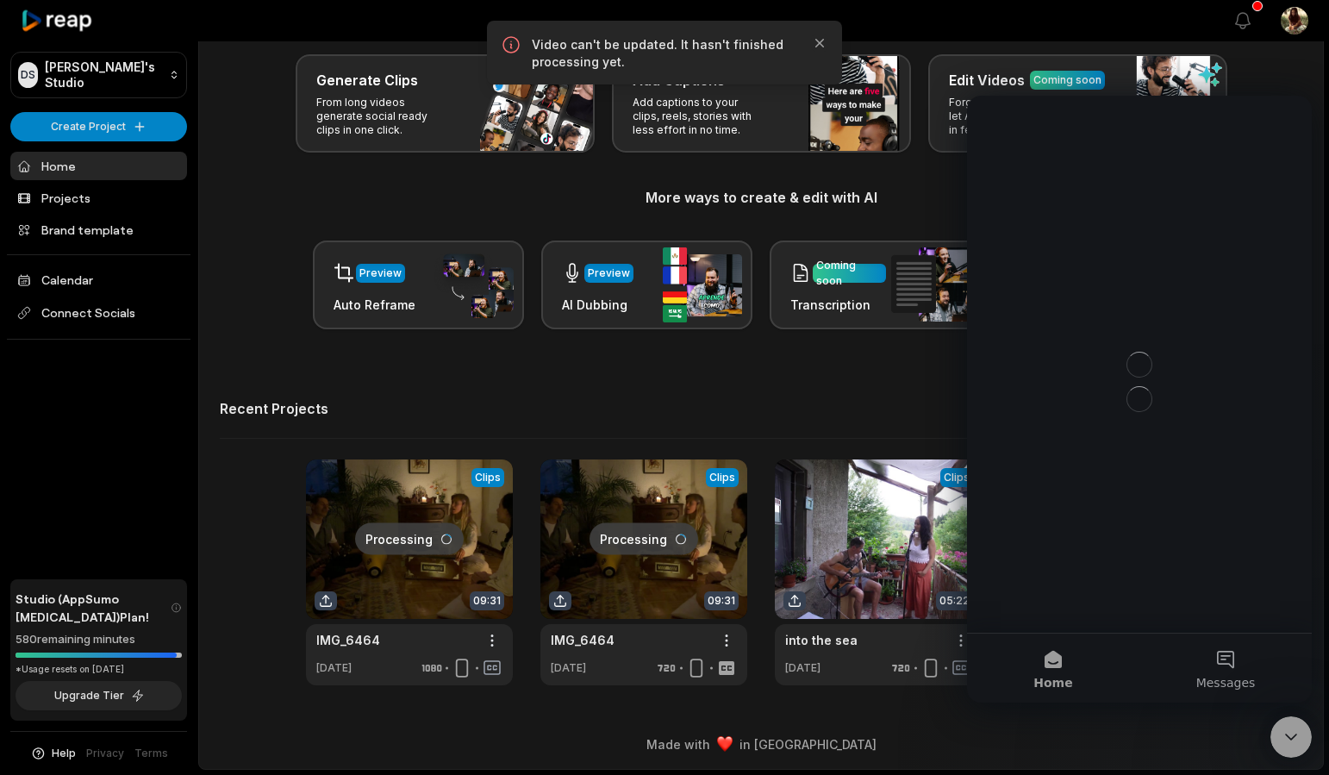
scroll to position [0, 0]
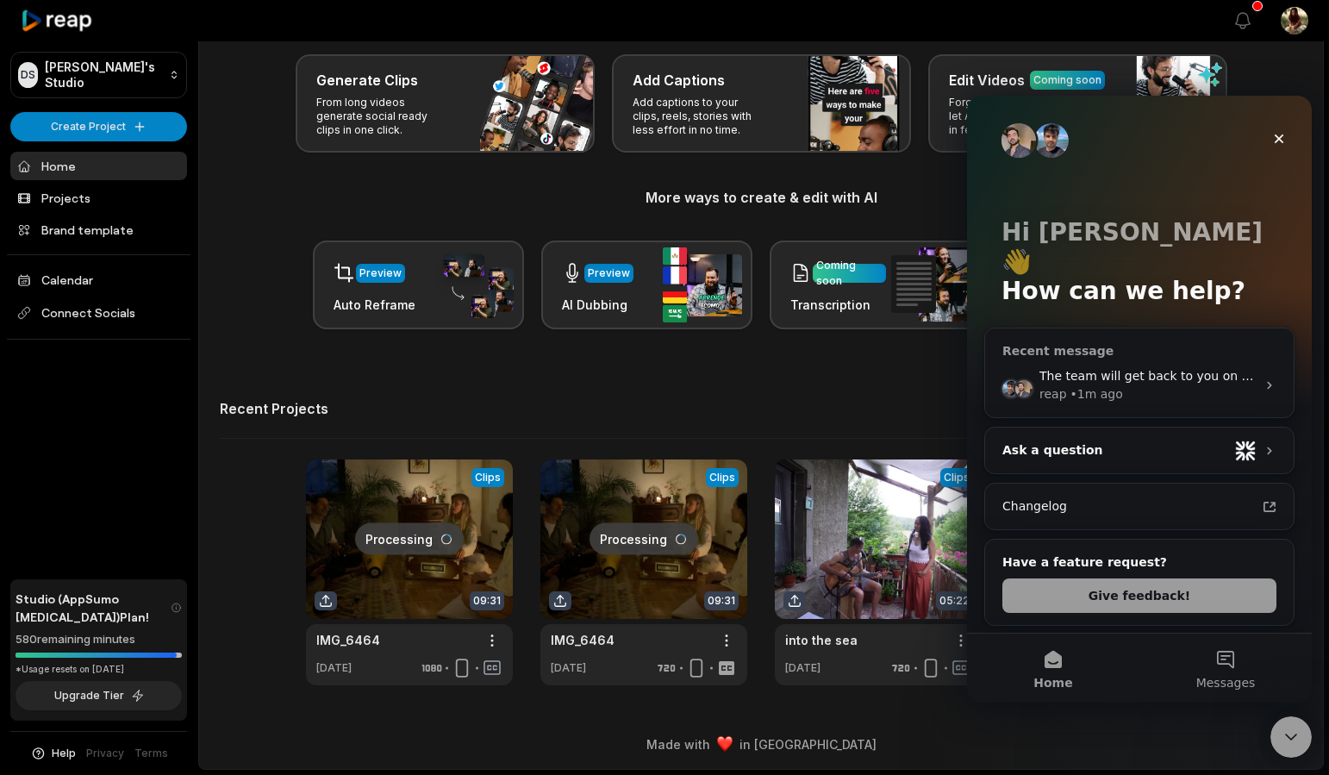
click at [1174, 369] on span "The team will get back to you on this. reap typically replies in under 10m." at bounding box center [1262, 376] width 446 height 14
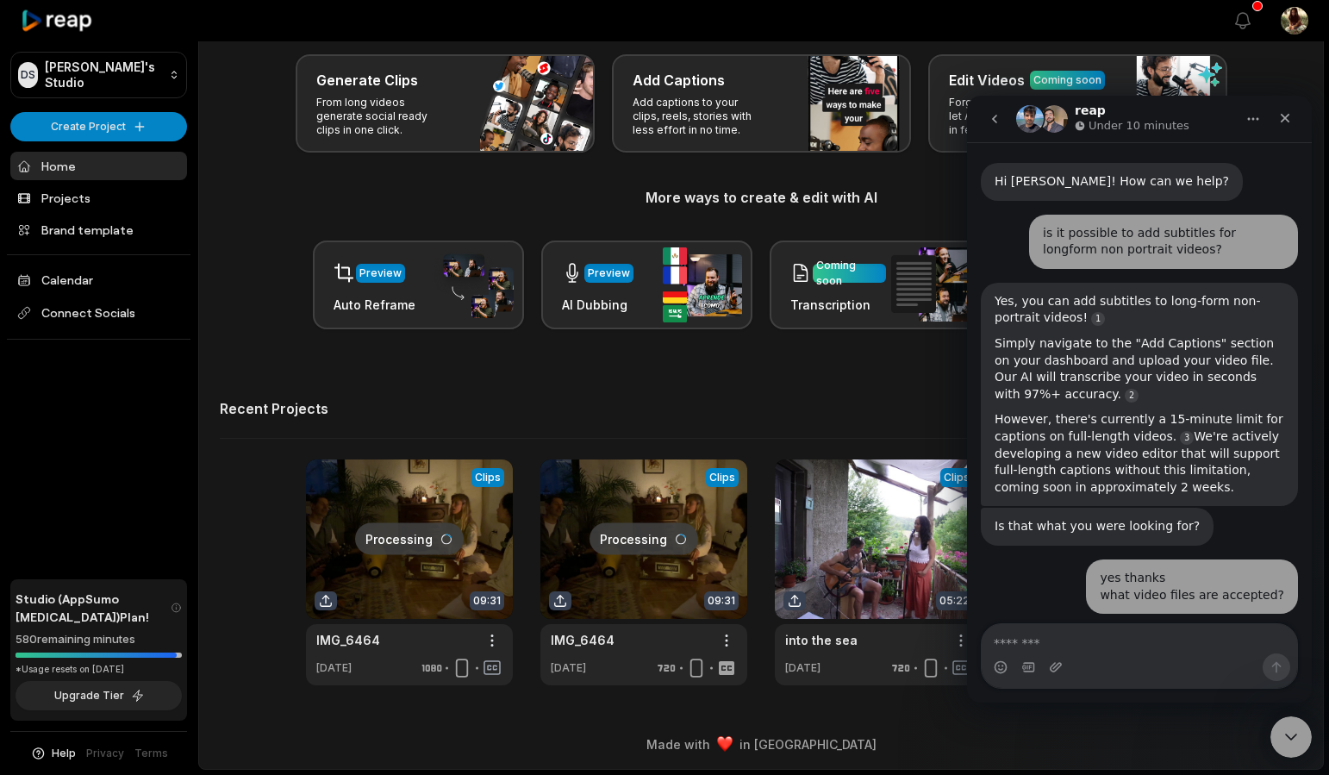
scroll to position [621, 0]
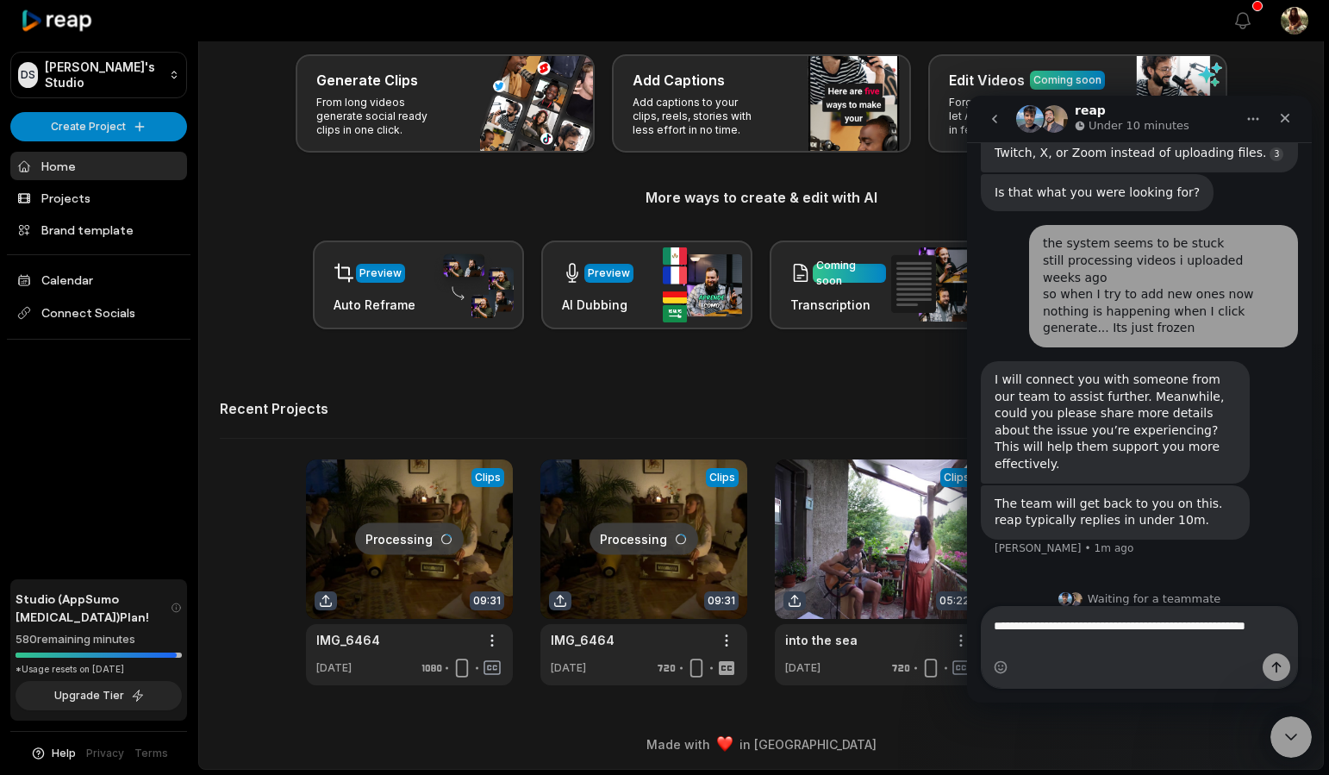
type textarea "**********"
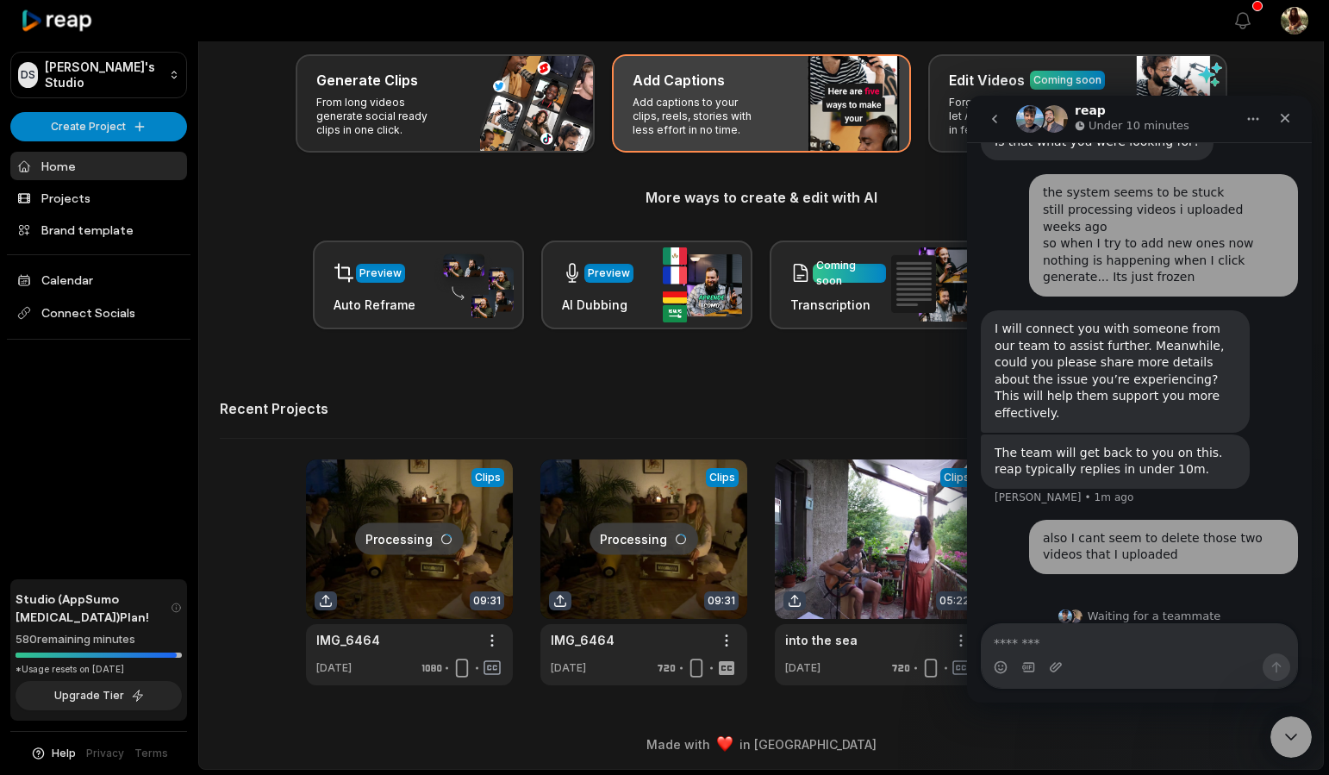
click at [689, 127] on p "Add captions to your clips, reels, stories with less effort in no time." at bounding box center [700, 116] width 134 height 41
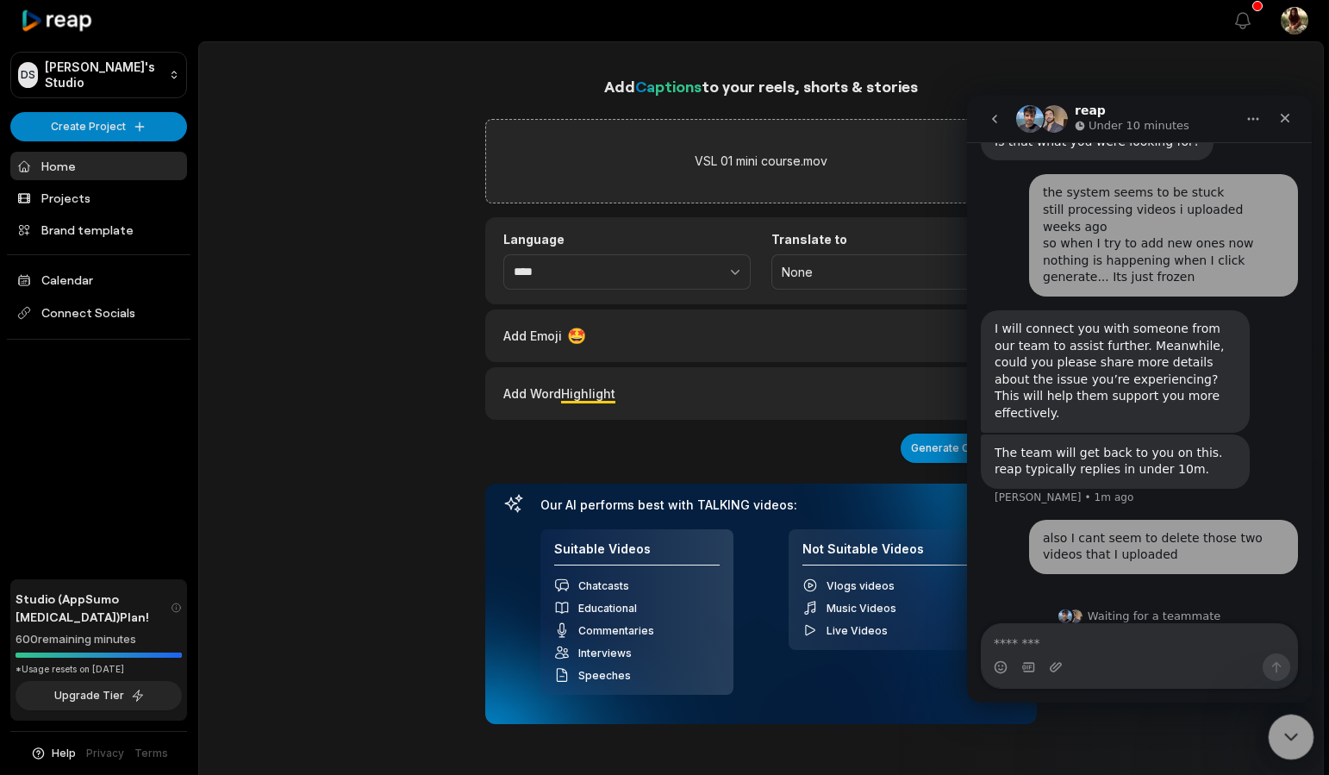
drag, startPoint x: 1300, startPoint y: 745, endPoint x: 2466, endPoint y: 1328, distance: 1303.5
click at [1303, 748] on div "Close Intercom Messenger" at bounding box center [1288, 734] width 41 height 41
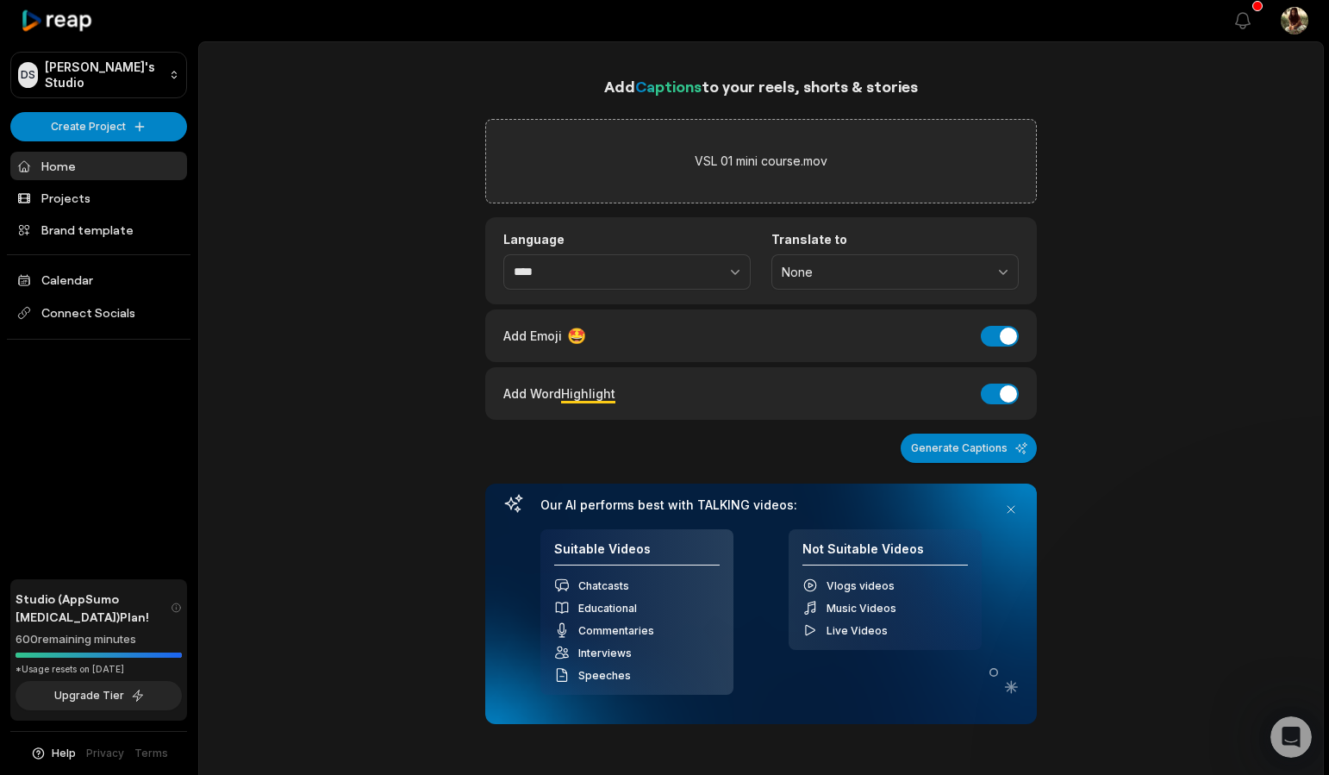
scroll to position [689, 0]
click at [982, 334] on button "Add Emoji" at bounding box center [1000, 336] width 38 height 21
click at [920, 266] on span "None" at bounding box center [883, 273] width 203 height 16
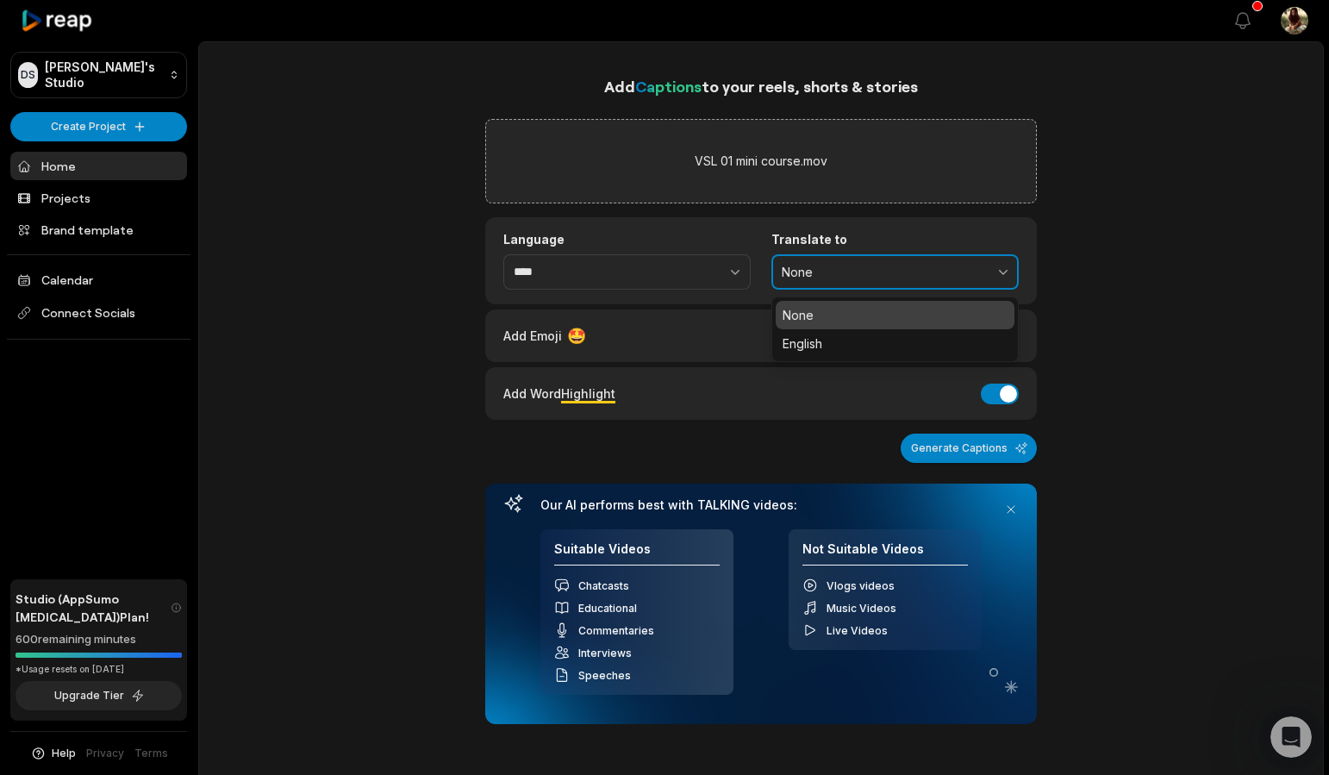
click at [920, 266] on span "None" at bounding box center [883, 273] width 203 height 16
drag, startPoint x: 920, startPoint y: 266, endPoint x: 921, endPoint y: 298, distance: 31.9
click at [921, 298] on div "Language **** Translate to None" at bounding box center [761, 260] width 552 height 87
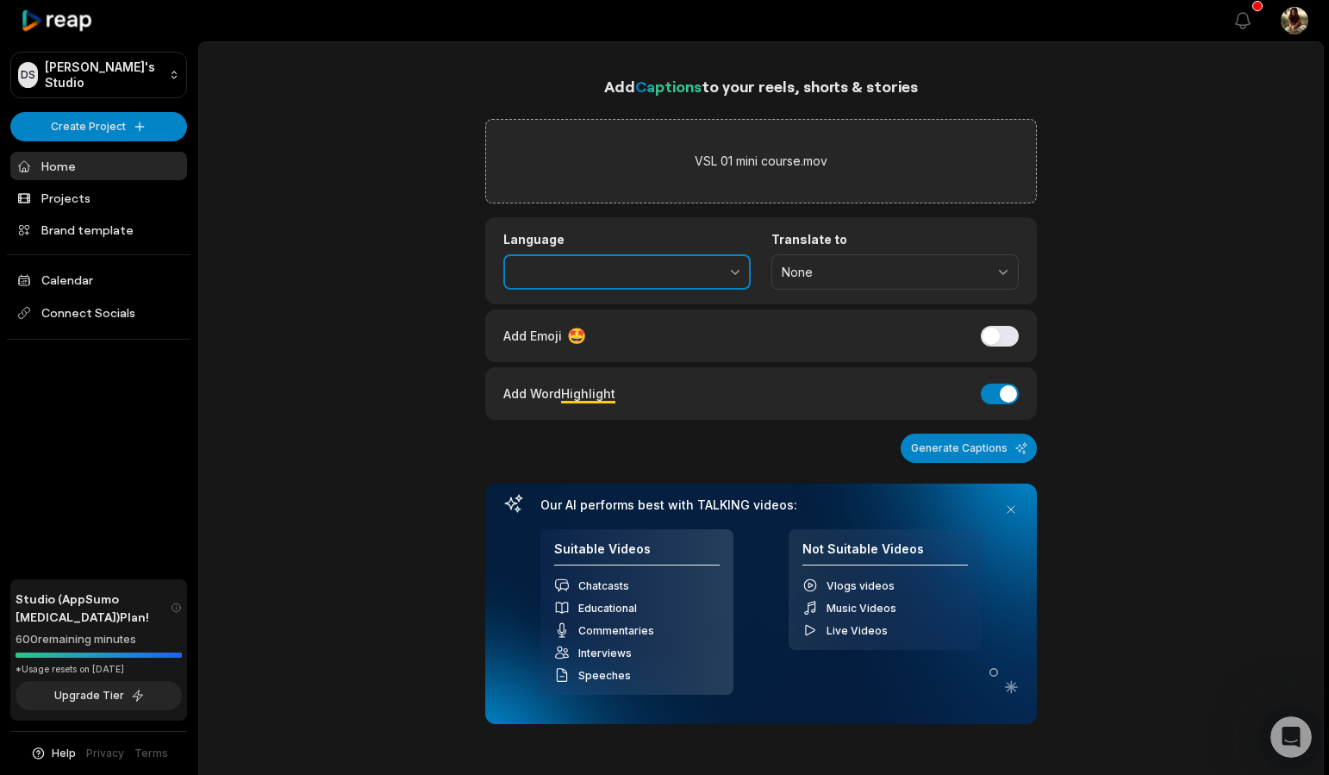
click at [731, 271] on icon "button" at bounding box center [735, 272] width 9 height 5
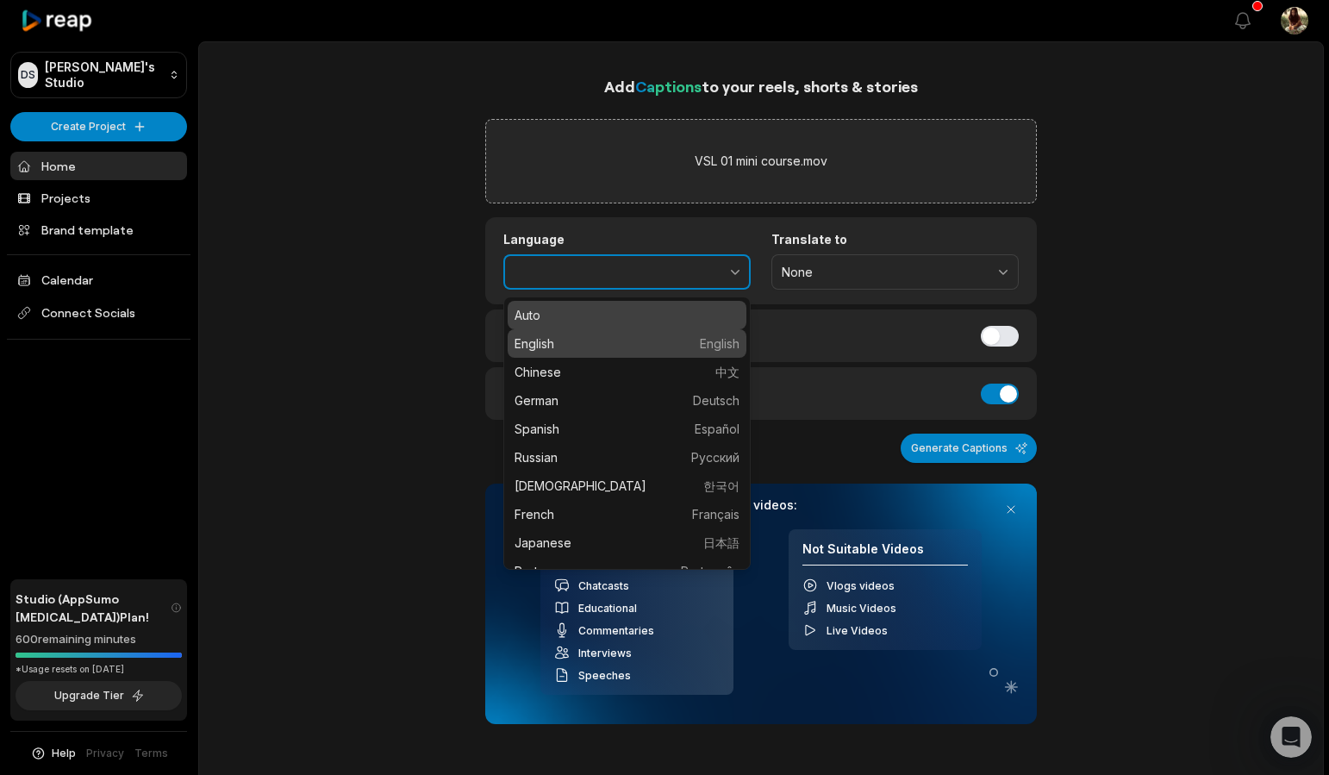
type input "*******"
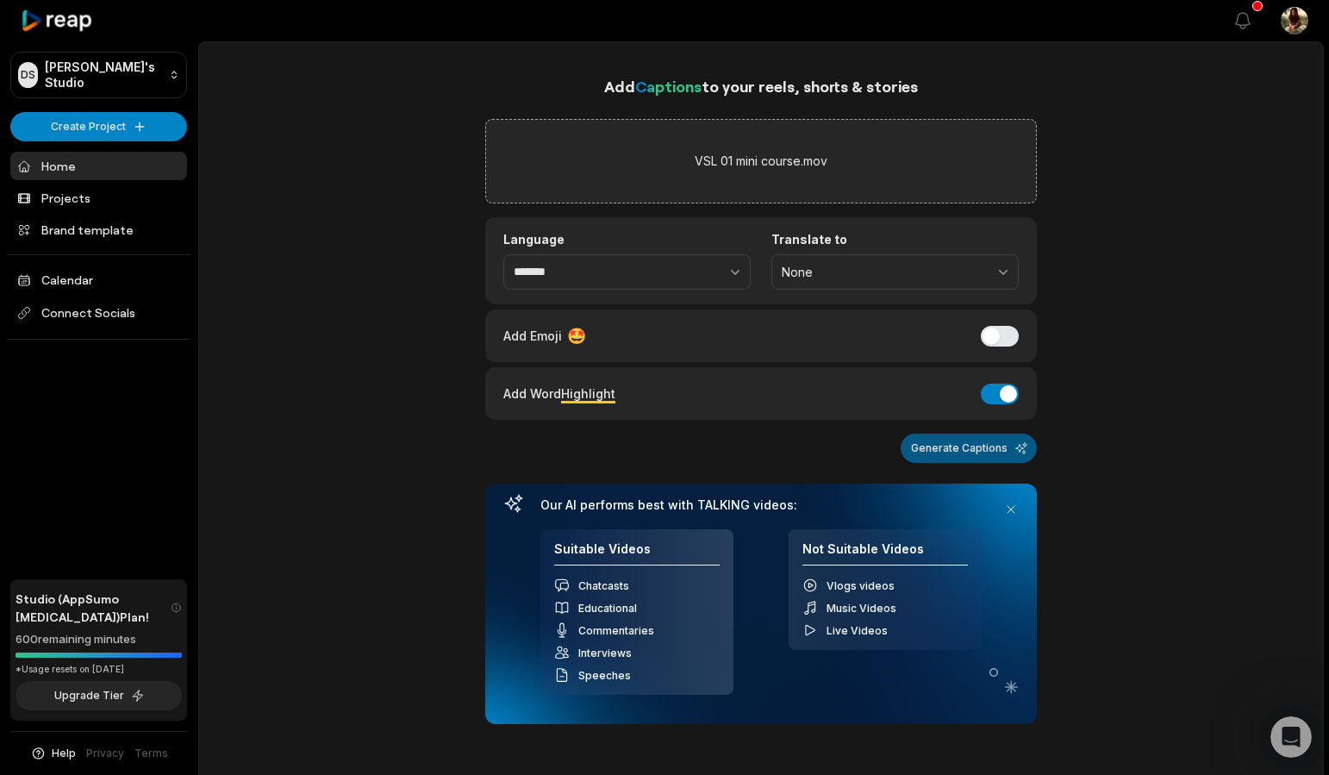
click at [968, 456] on button "Generate Captions" at bounding box center [969, 448] width 136 height 29
click at [1269, 734] on div "Open Intercom Messenger" at bounding box center [1288, 734] width 57 height 57
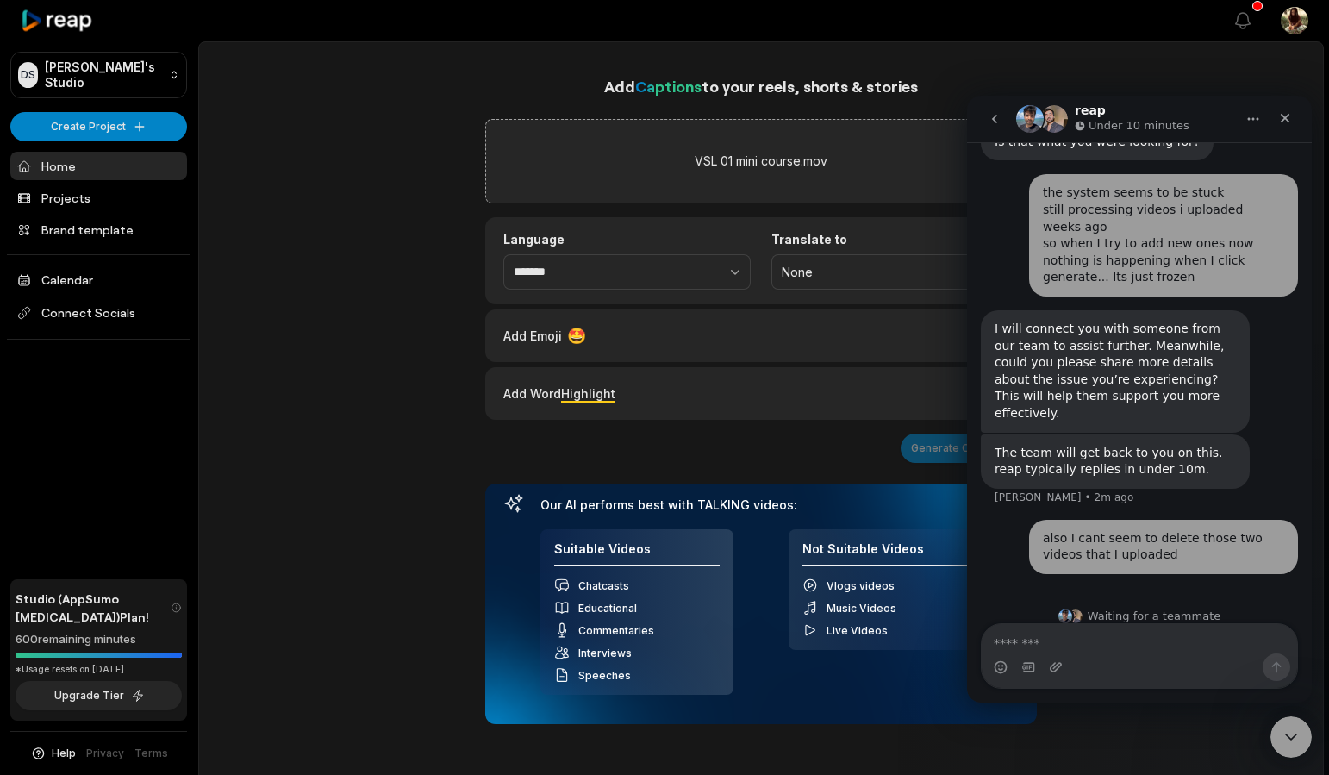
click at [1072, 658] on div "Intercom messenger" at bounding box center [1139, 667] width 315 height 28
click at [1063, 664] on div "Intercom messenger" at bounding box center [1139, 667] width 315 height 28
click at [1057, 667] on icon "Upload attachment" at bounding box center [1056, 666] width 12 height 9
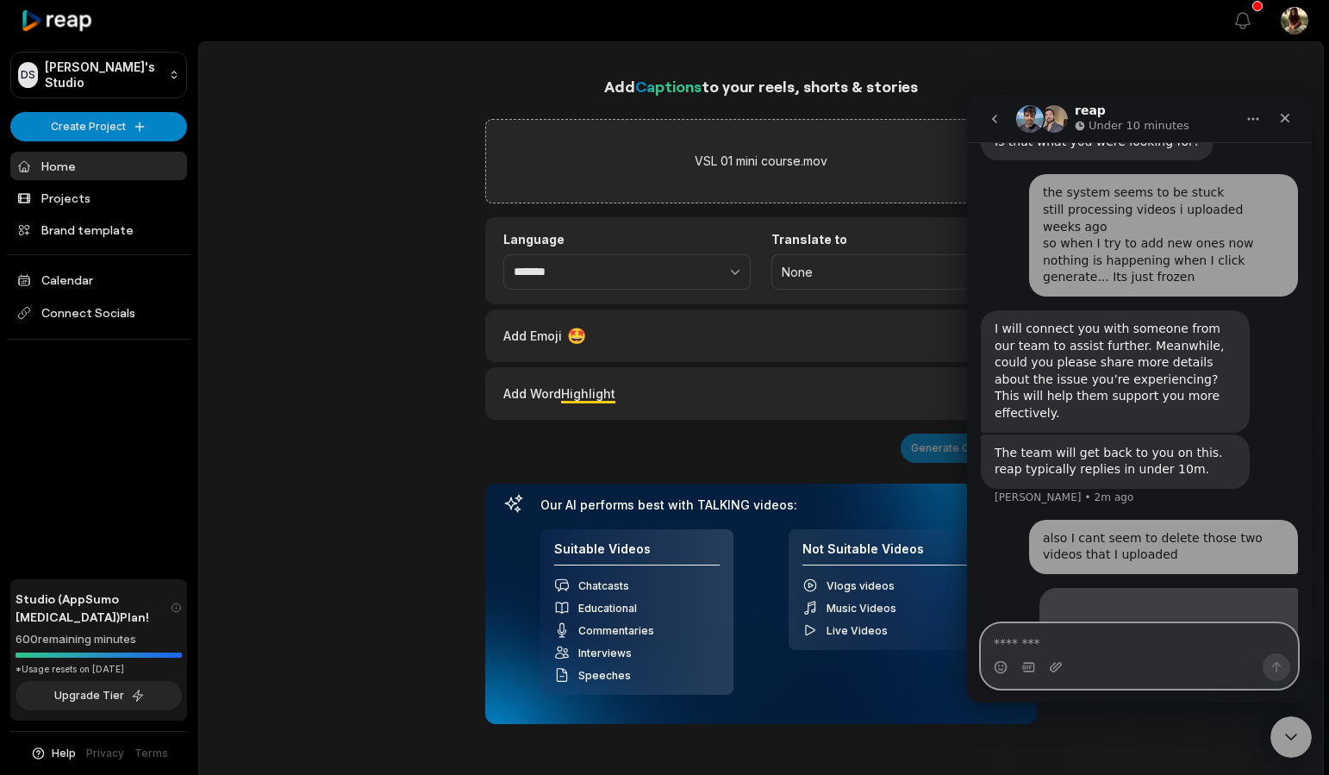
scroll to position [856, 0]
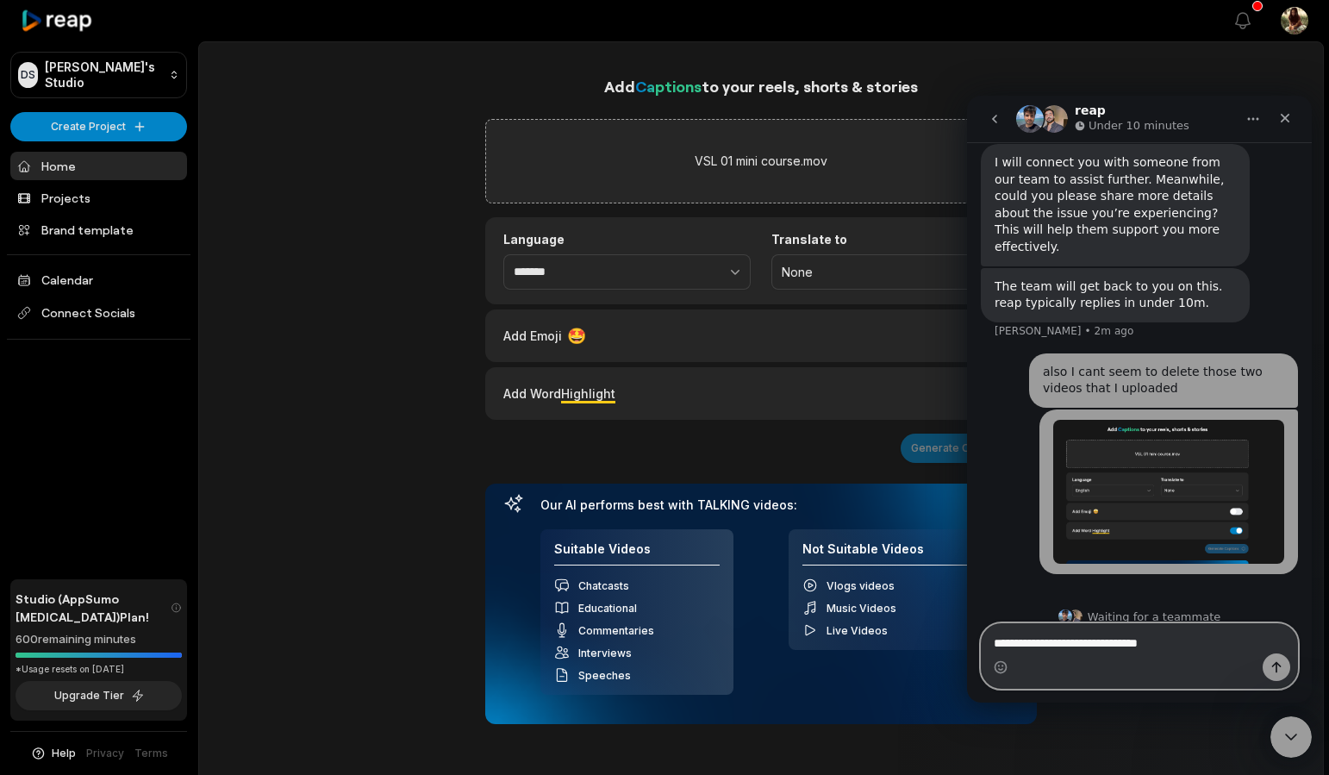
type textarea "**********"
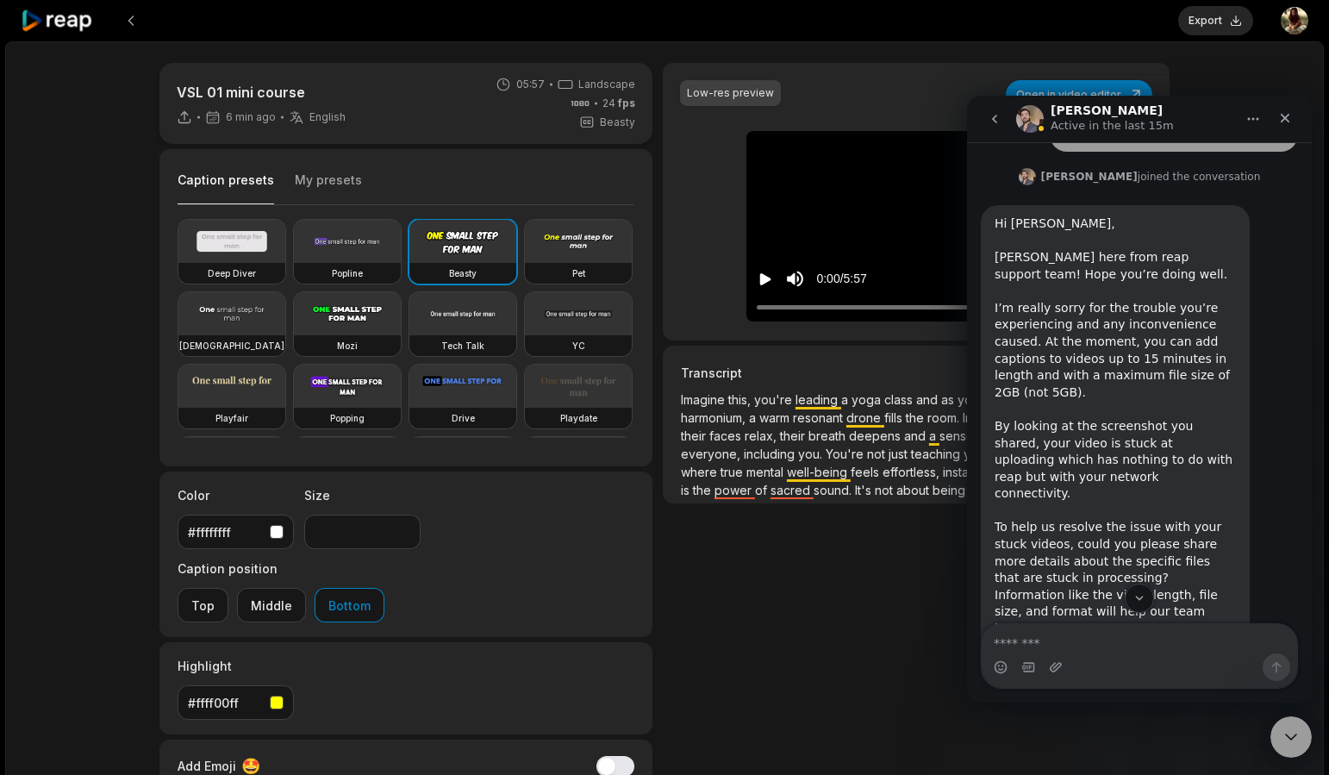
scroll to position [1344, 0]
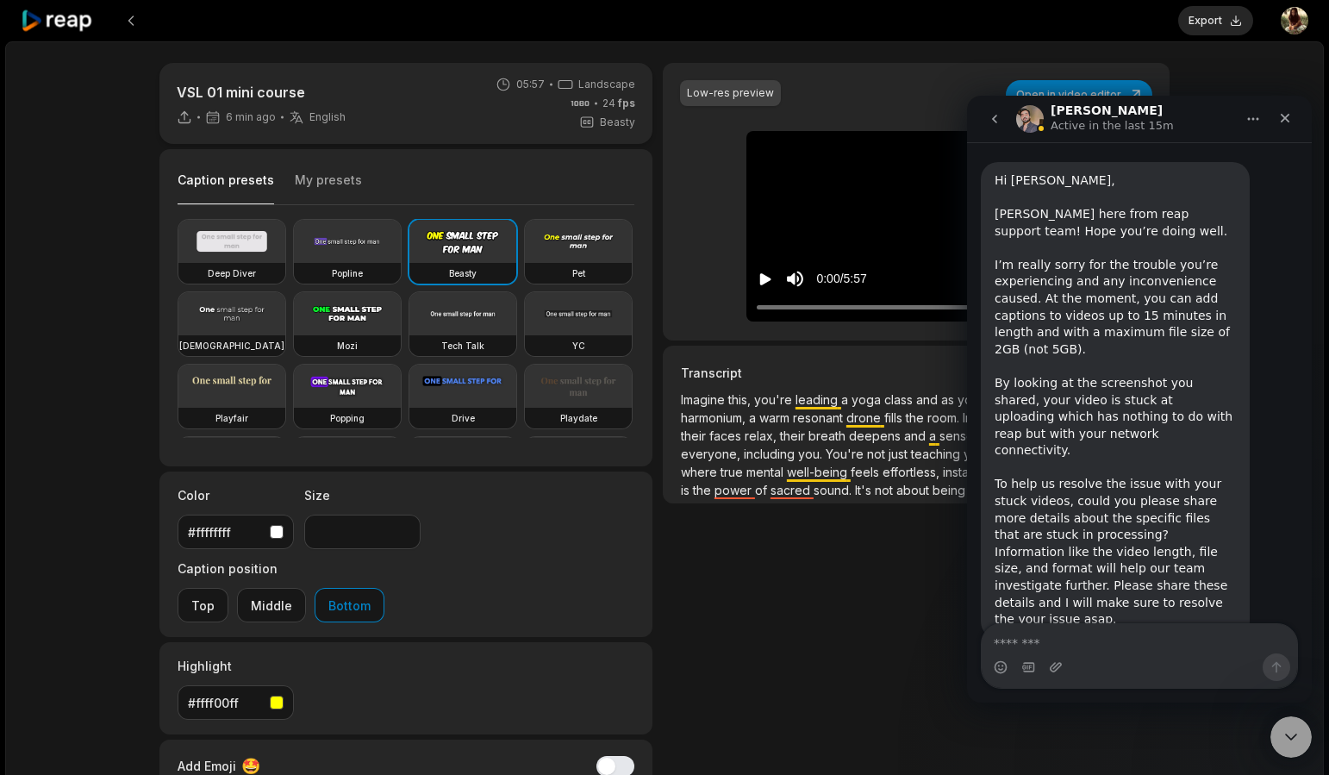
click at [315, 176] on button "My presets" at bounding box center [328, 188] width 67 height 33
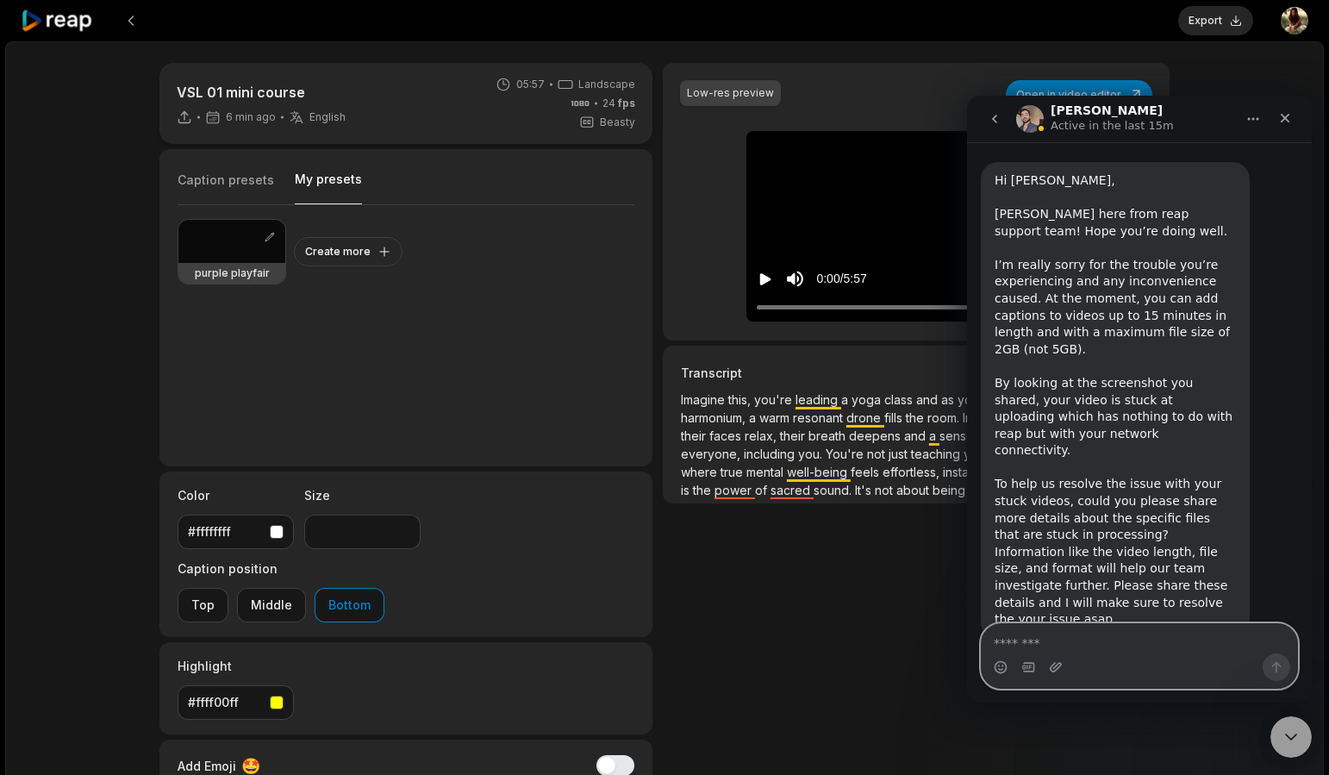
click at [1077, 640] on textarea "Message…" at bounding box center [1139, 638] width 315 height 29
type textarea "**********"
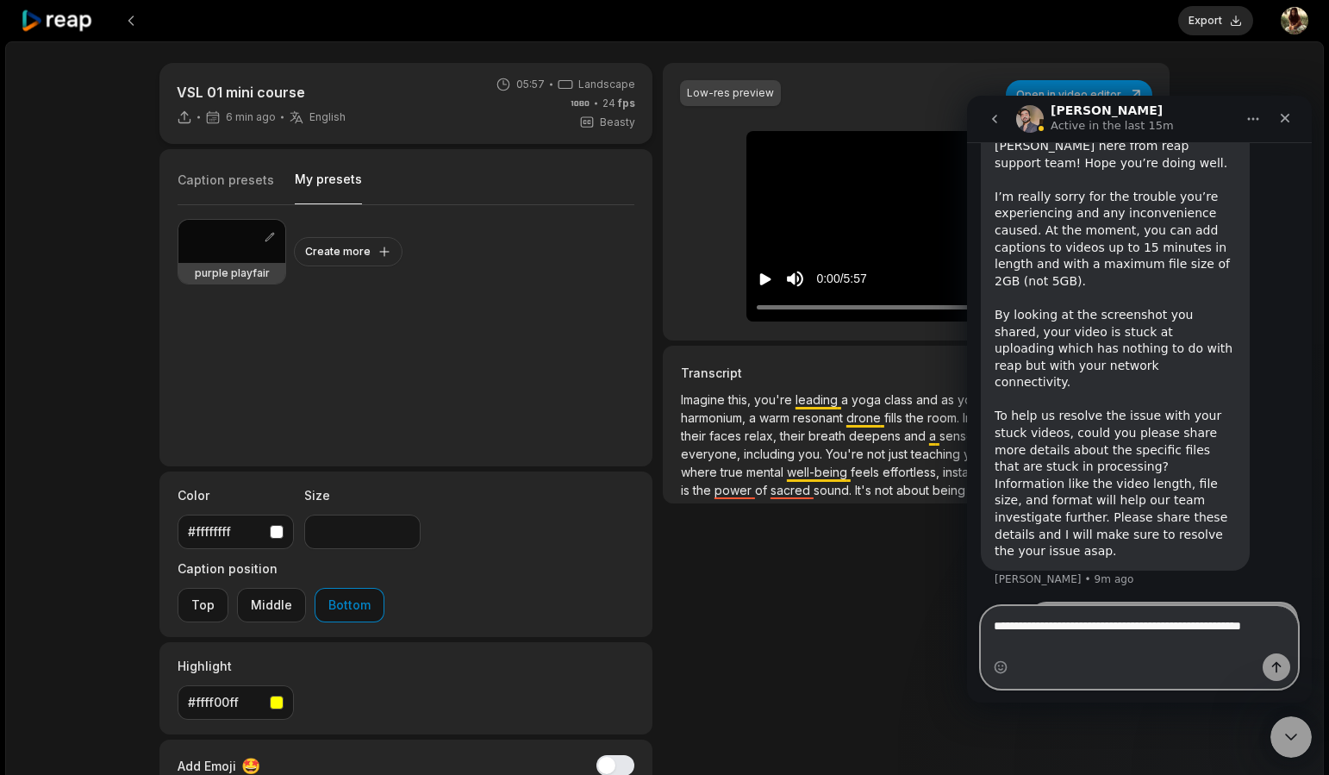
scroll to position [1429, 0]
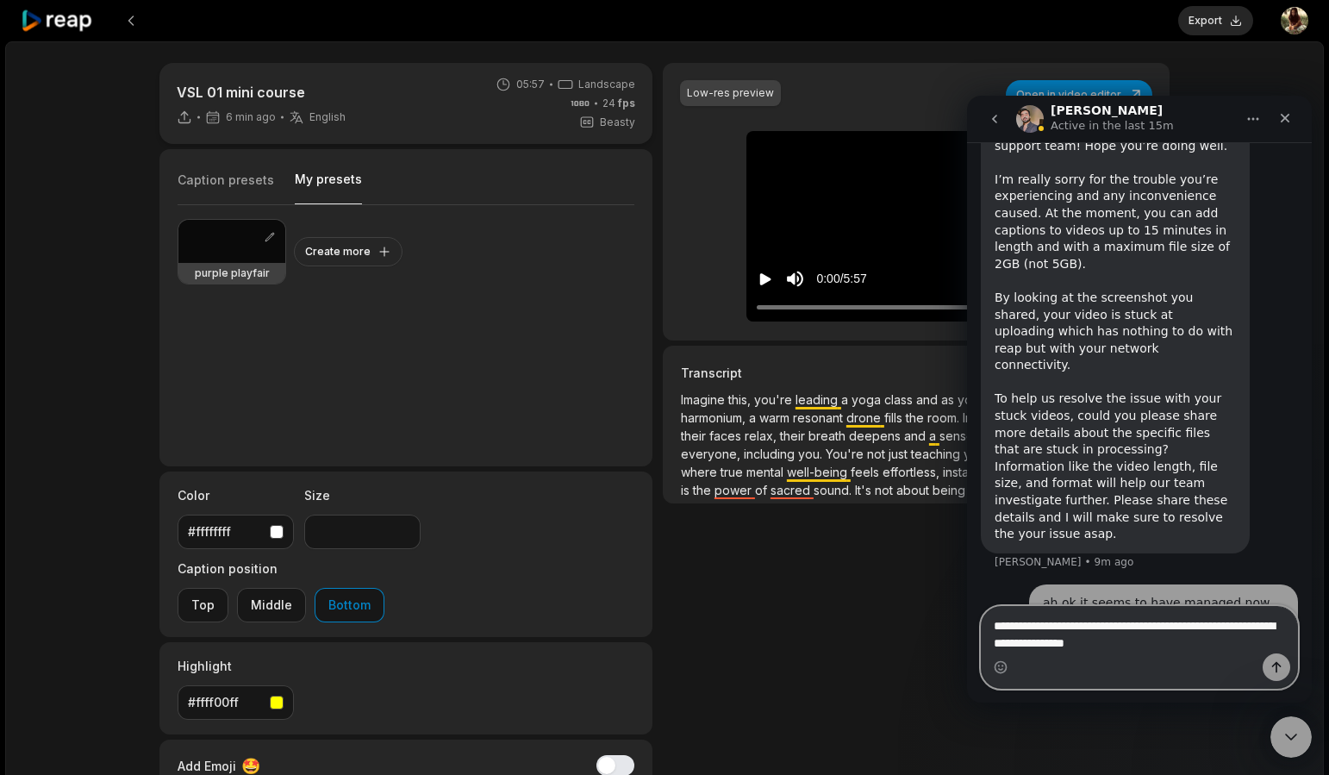
type textarea "**********"
click at [721, 608] on div "Low-res preview Open in video editor Imagine Imagine this, this, you're you're …" at bounding box center [916, 476] width 507 height 827
click at [1278, 745] on div "Close Intercom Messenger" at bounding box center [1288, 734] width 41 height 41
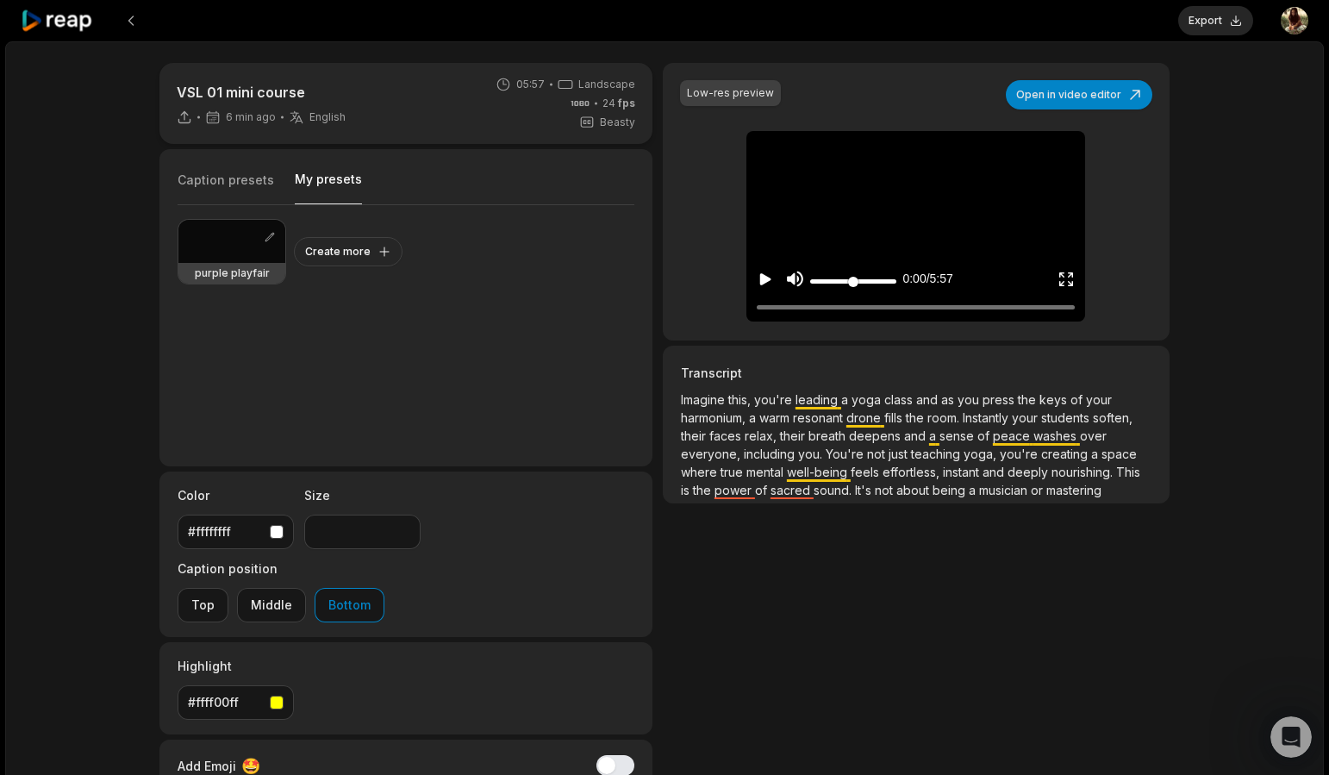
click at [837, 279] on input "Change volume" at bounding box center [853, 281] width 86 height 4
type input "****"
click at [876, 281] on input "Change volume" at bounding box center [853, 281] width 86 height 4
click at [771, 277] on icon "Play video" at bounding box center [765, 279] width 17 height 17
click at [214, 257] on div at bounding box center [231, 241] width 107 height 43
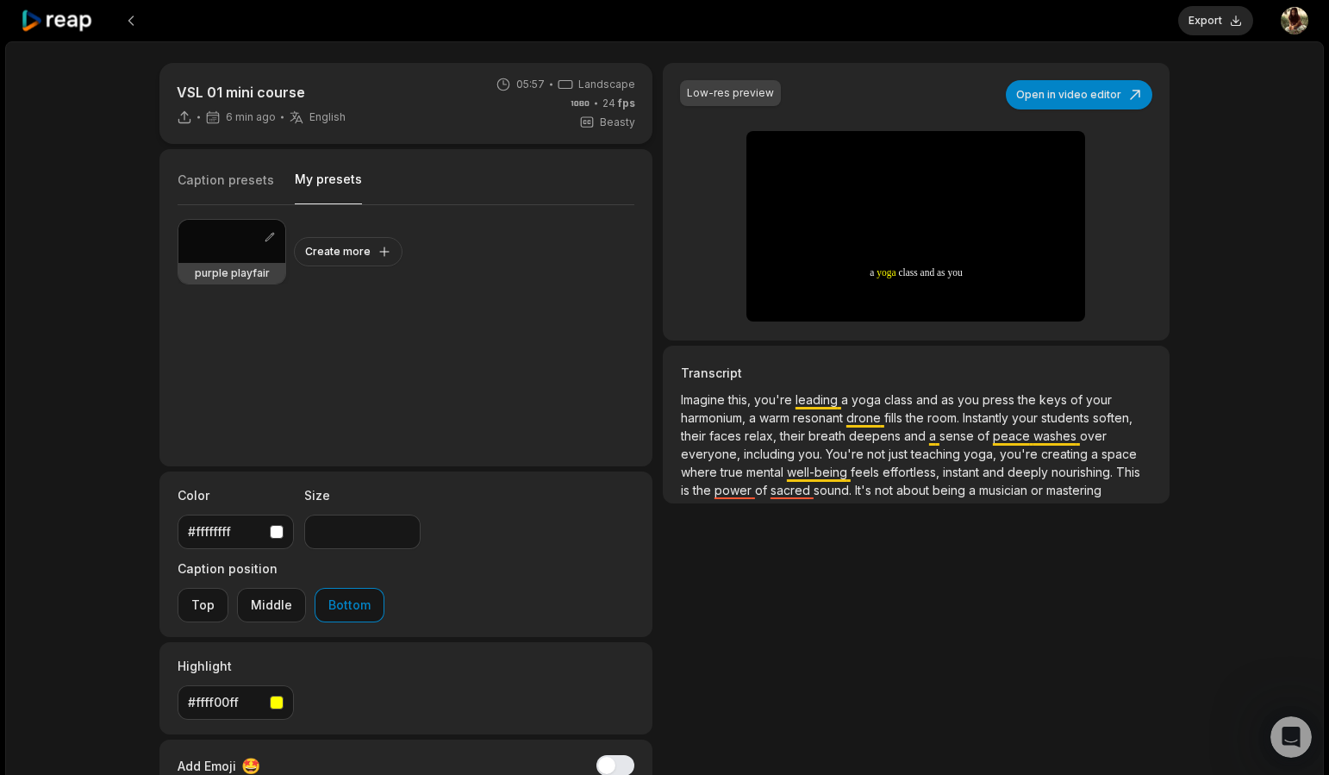
type input "**"
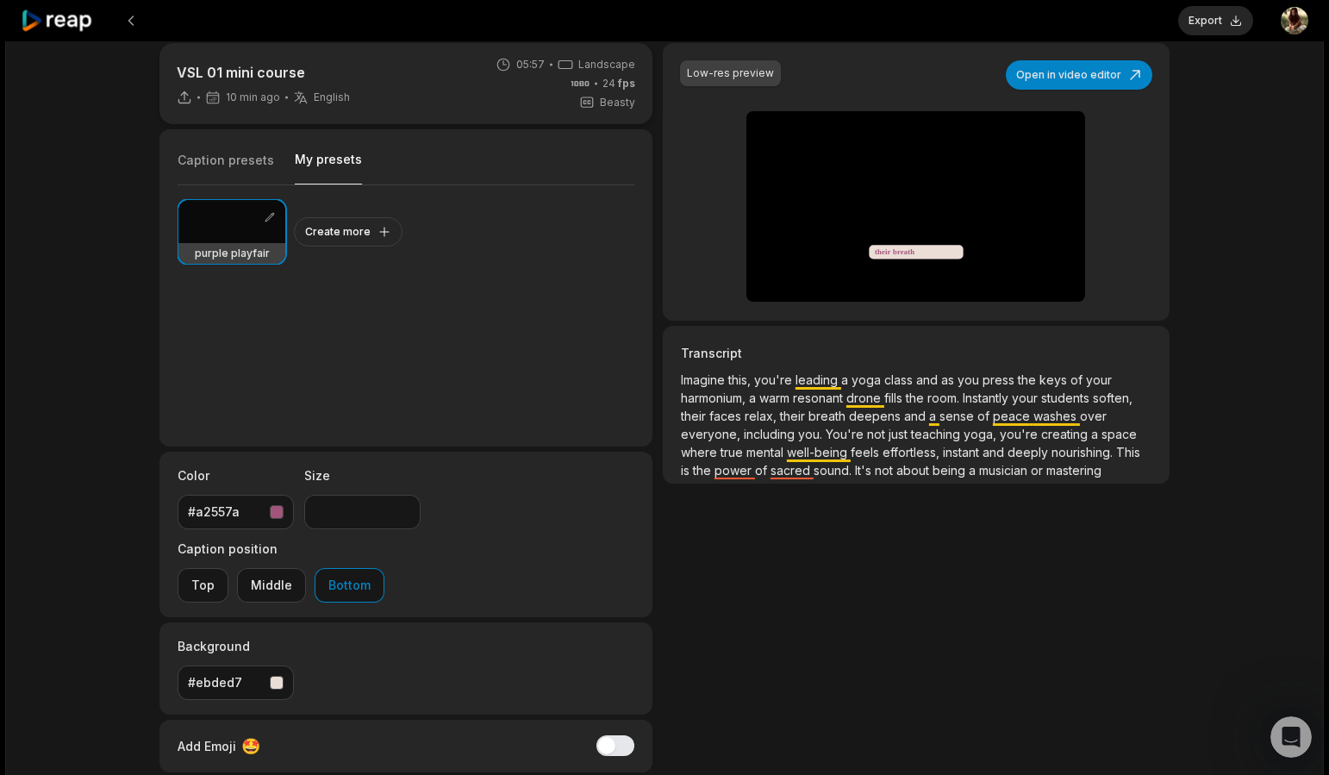
scroll to position [0, 0]
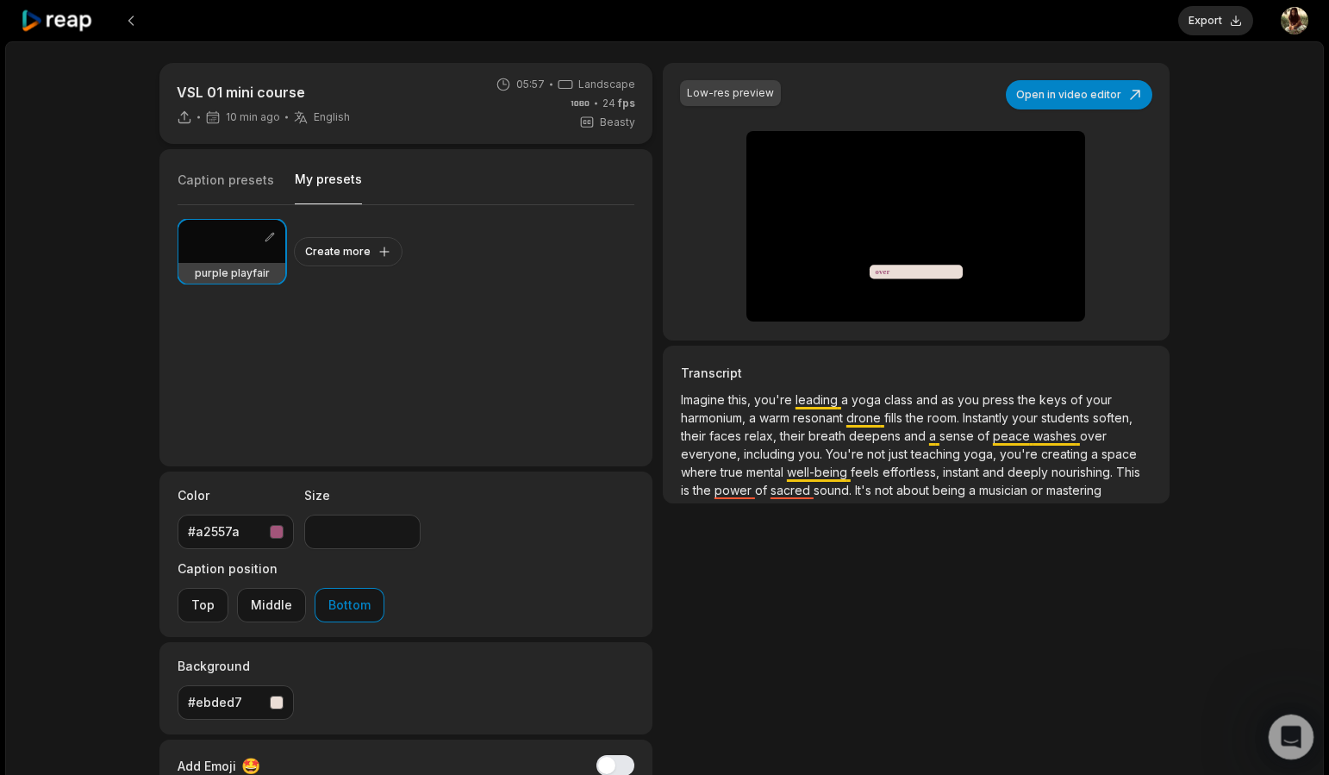
click at [1293, 730] on icon "Open Intercom Messenger" at bounding box center [1289, 735] width 28 height 28
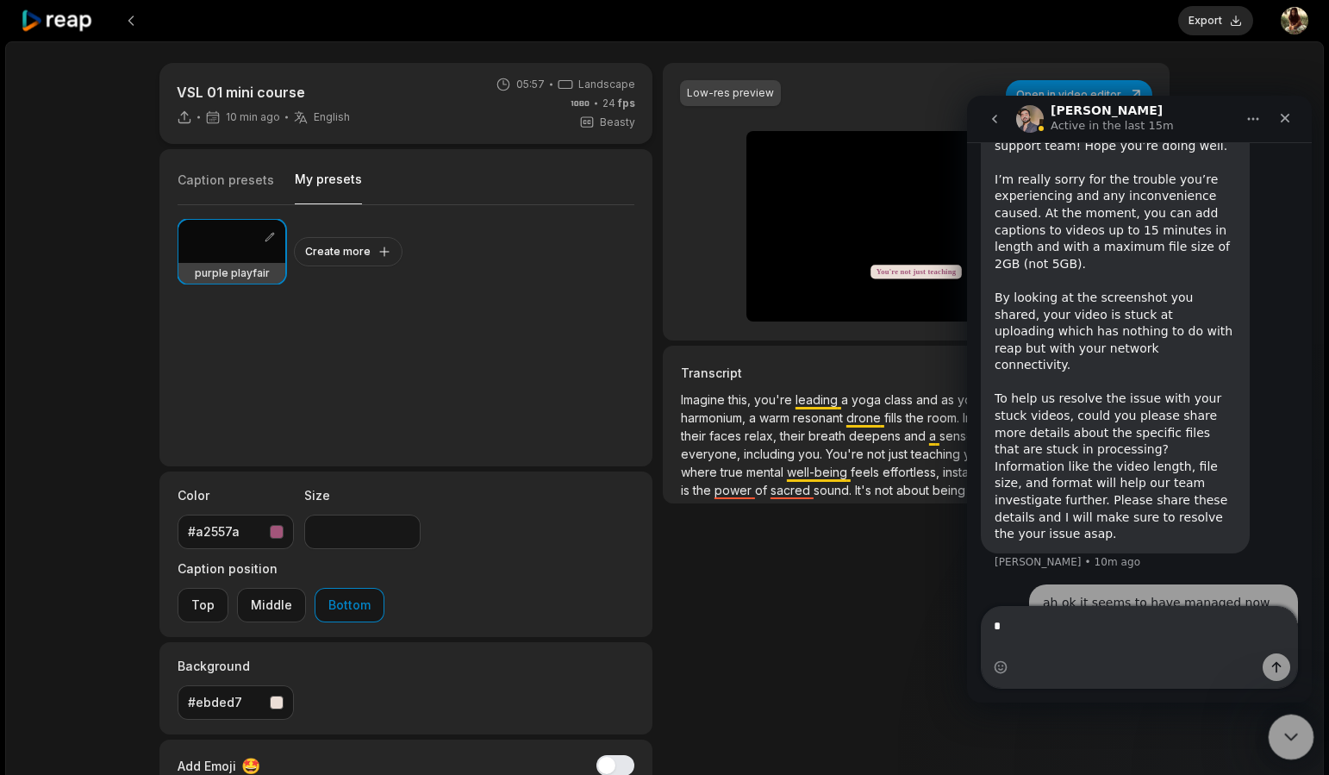
scroll to position [1412, 0]
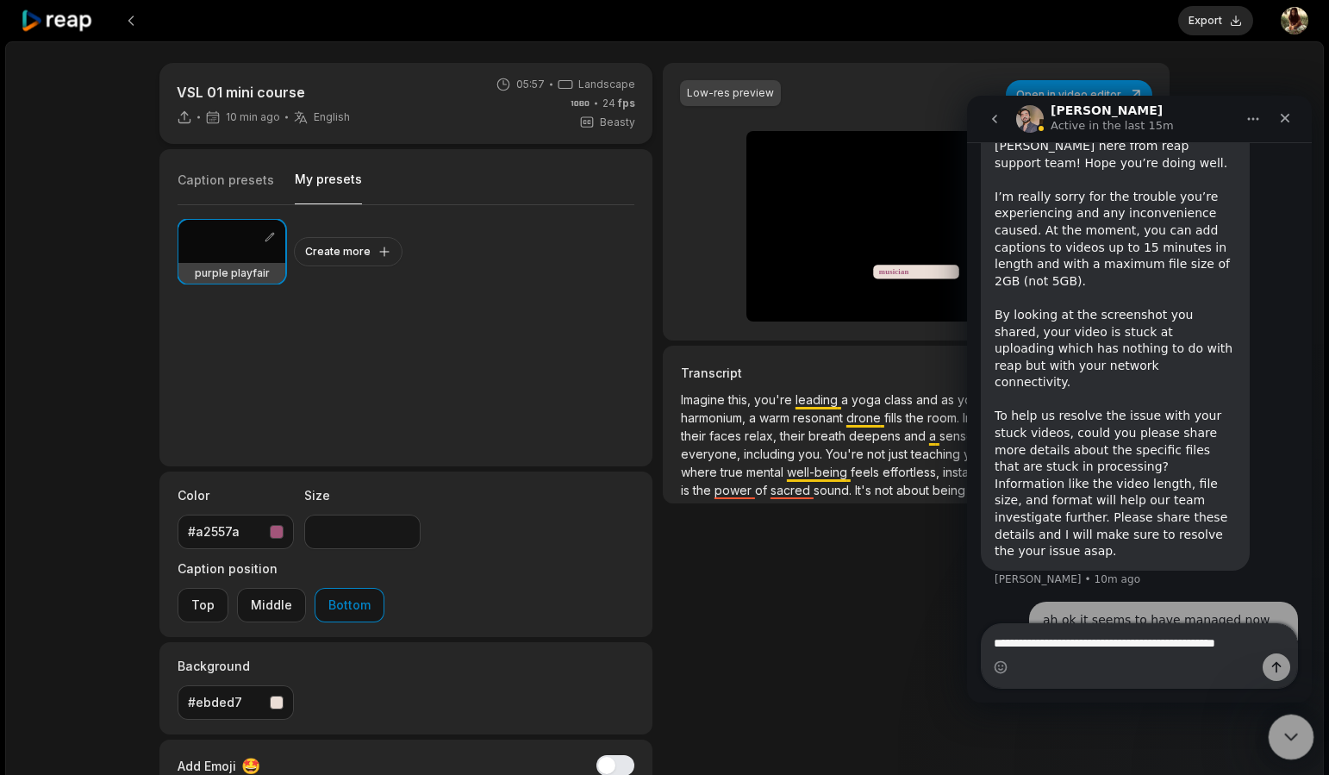
type textarea "**********"
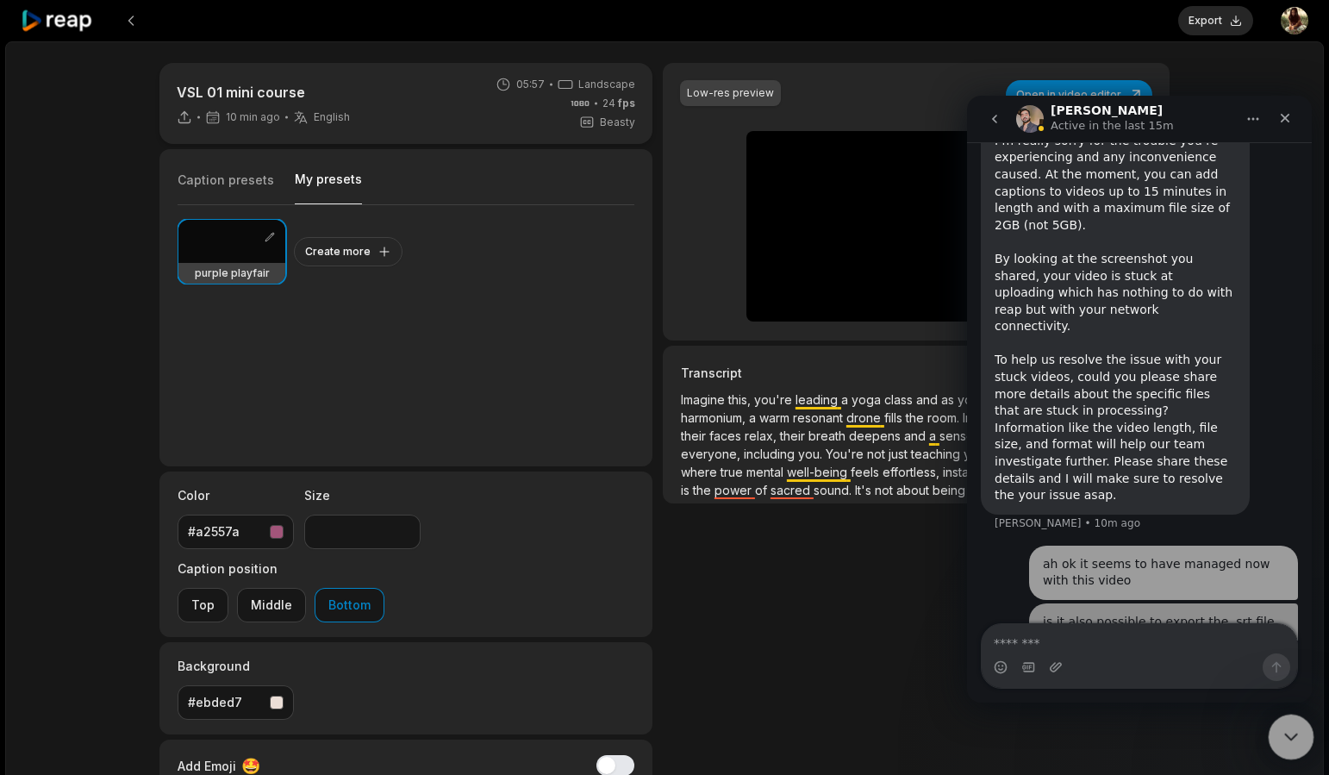
scroll to position [1468, 0]
click at [1220, 24] on button "Export" at bounding box center [1215, 20] width 75 height 29
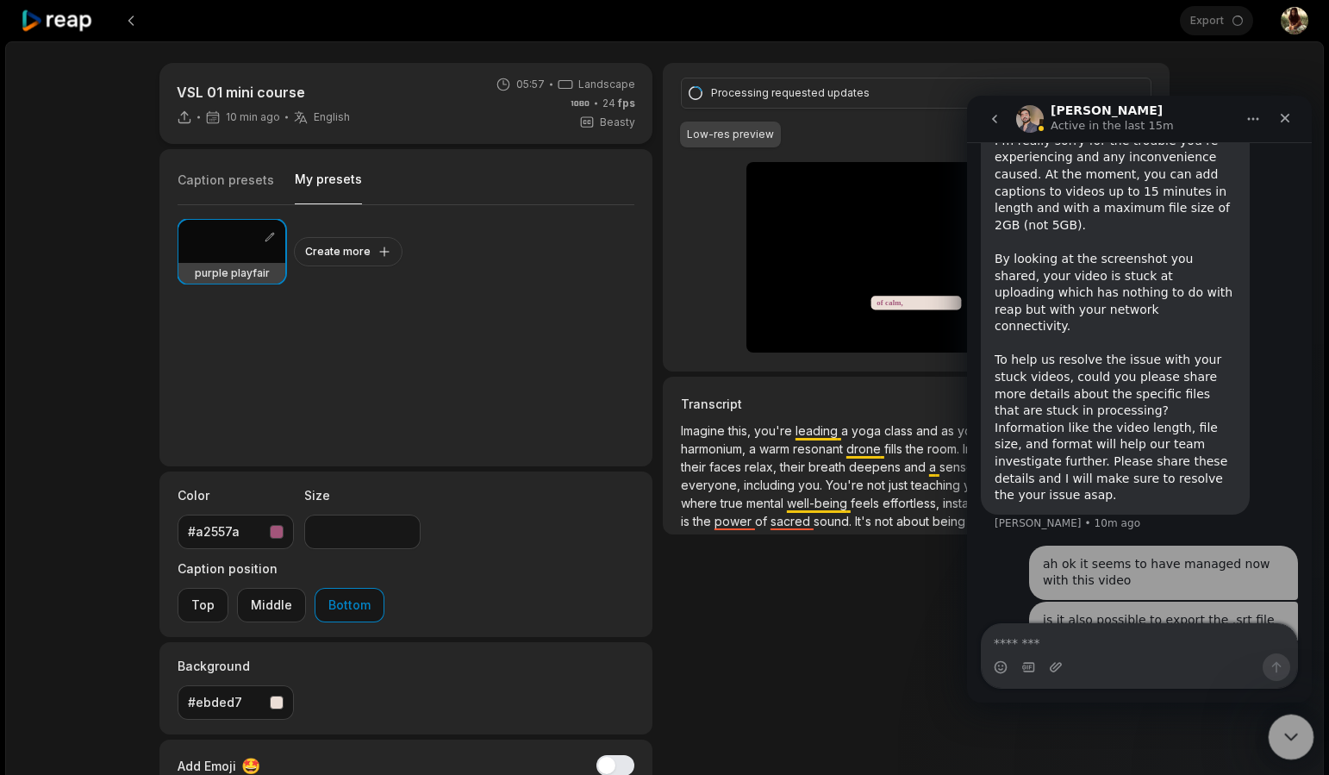
click at [1292, 740] on icon "Close Intercom Messenger" at bounding box center [1288, 734] width 21 height 21
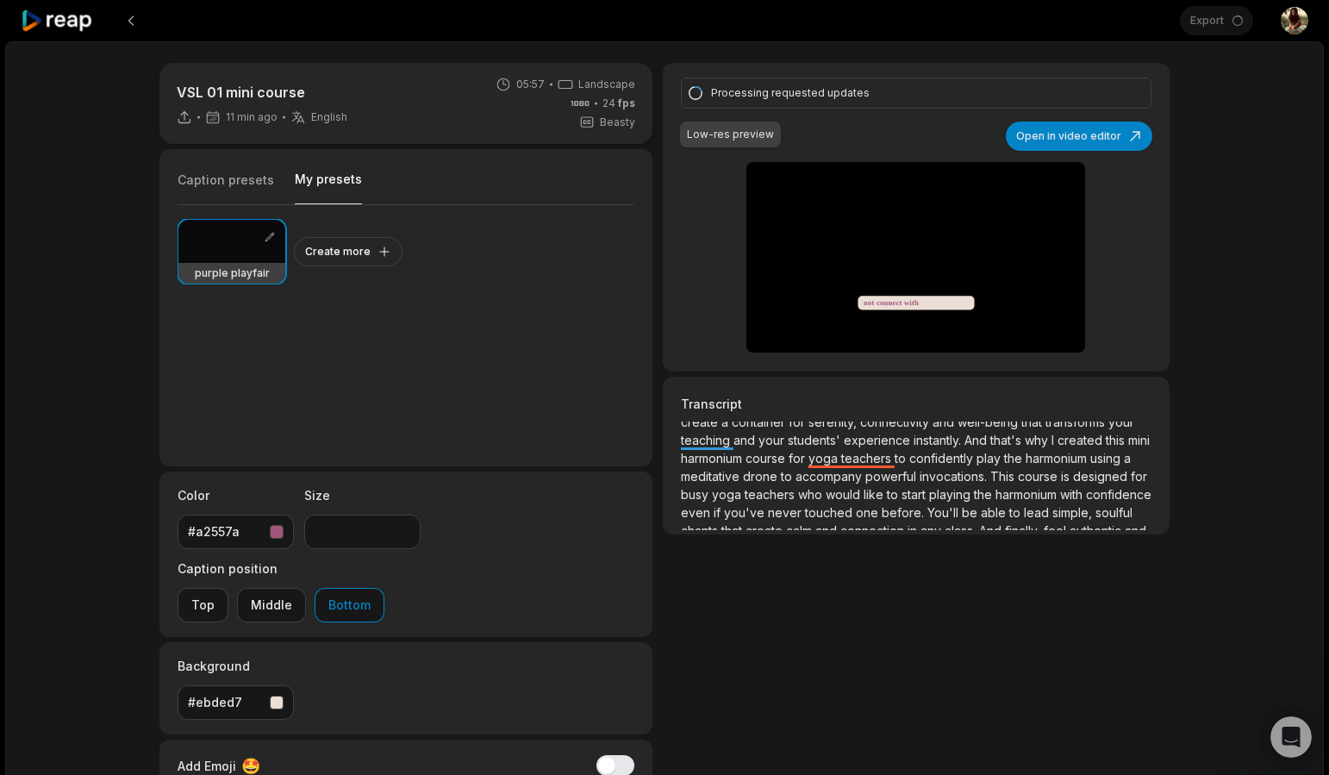
scroll to position [554, 0]
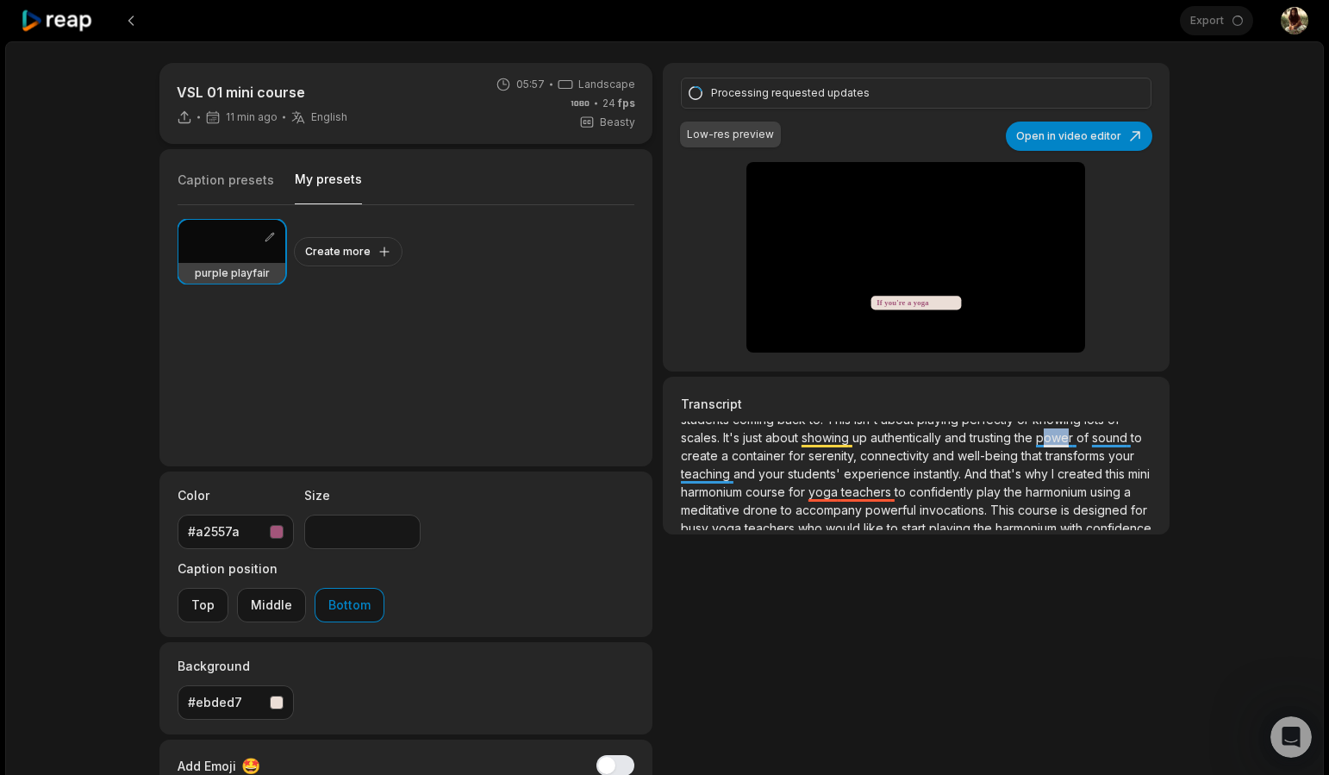
drag, startPoint x: 986, startPoint y: 456, endPoint x: 958, endPoint y: 459, distance: 27.7
click at [1036, 445] on span "power" at bounding box center [1056, 437] width 41 height 15
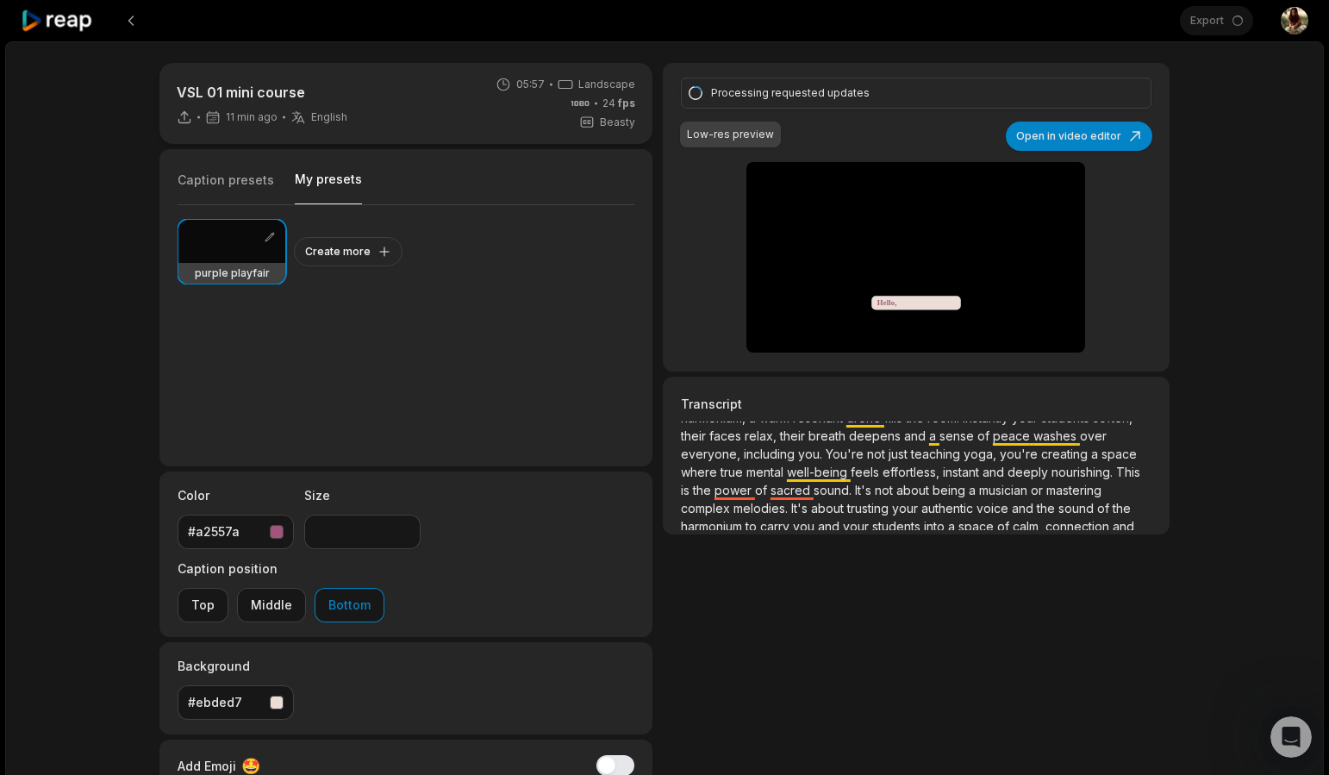
scroll to position [0, 0]
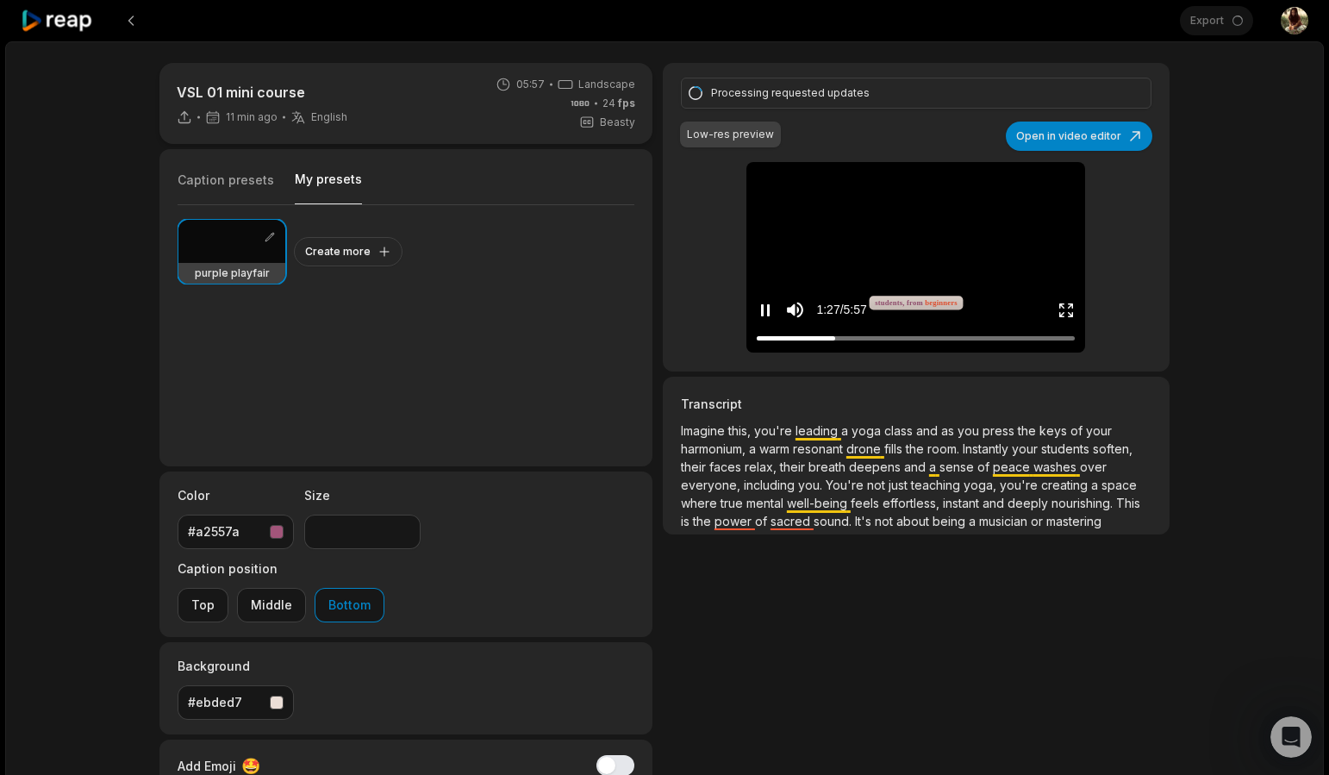
click at [764, 308] on icon "Pause video" at bounding box center [765, 310] width 17 height 17
click at [1298, 739] on div "Open Intercom Messenger" at bounding box center [1288, 734] width 57 height 57
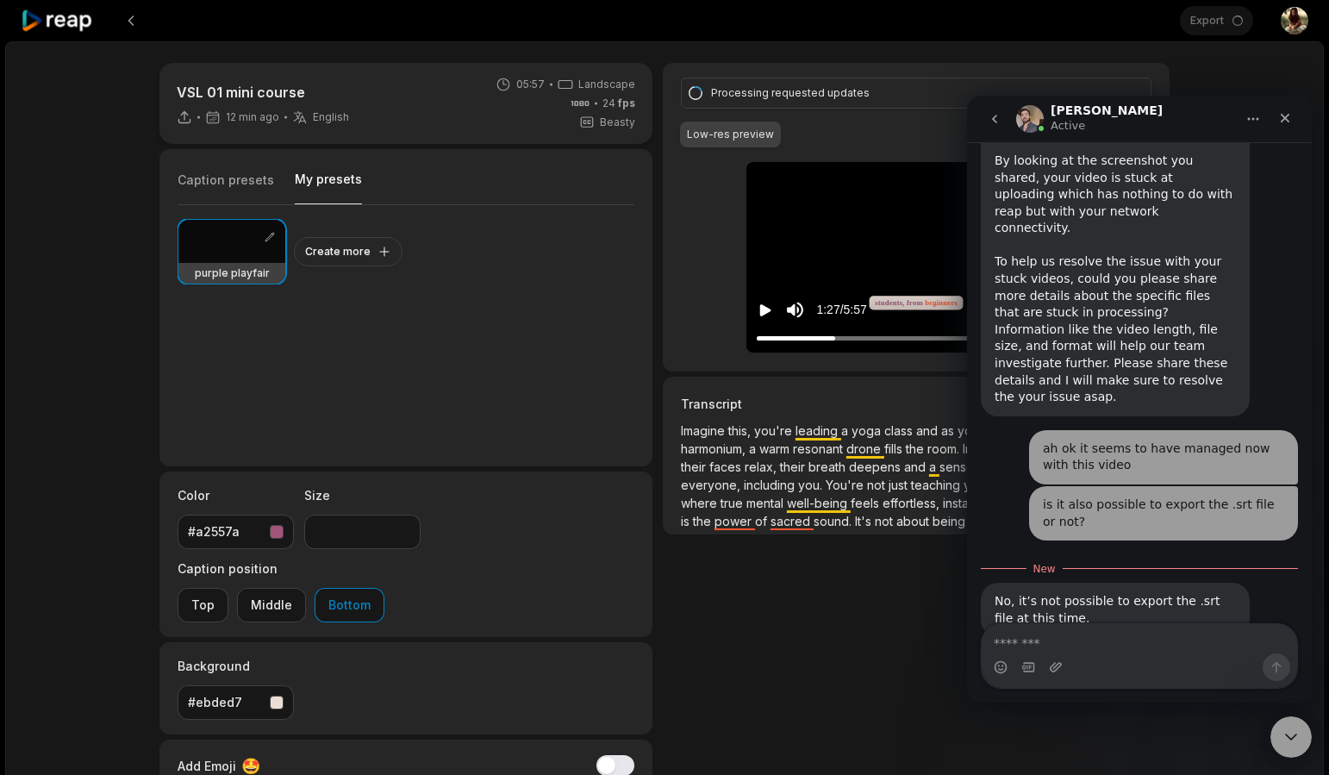
scroll to position [1564, 0]
click at [1107, 647] on textarea "Message…" at bounding box center [1139, 638] width 315 height 29
type textarea "**********"
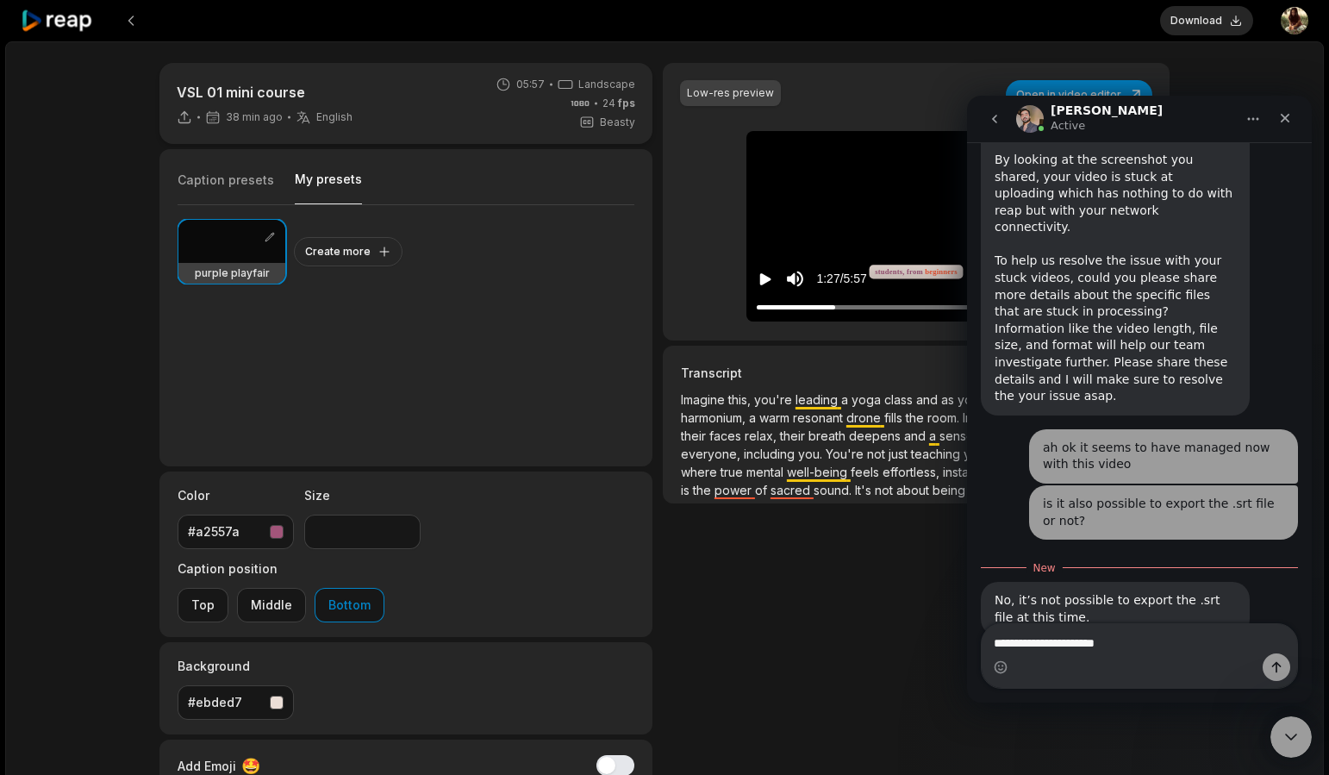
click at [203, 253] on div at bounding box center [231, 241] width 107 height 43
click at [1282, 730] on icon "Close Intercom Messenger" at bounding box center [1288, 734] width 21 height 21
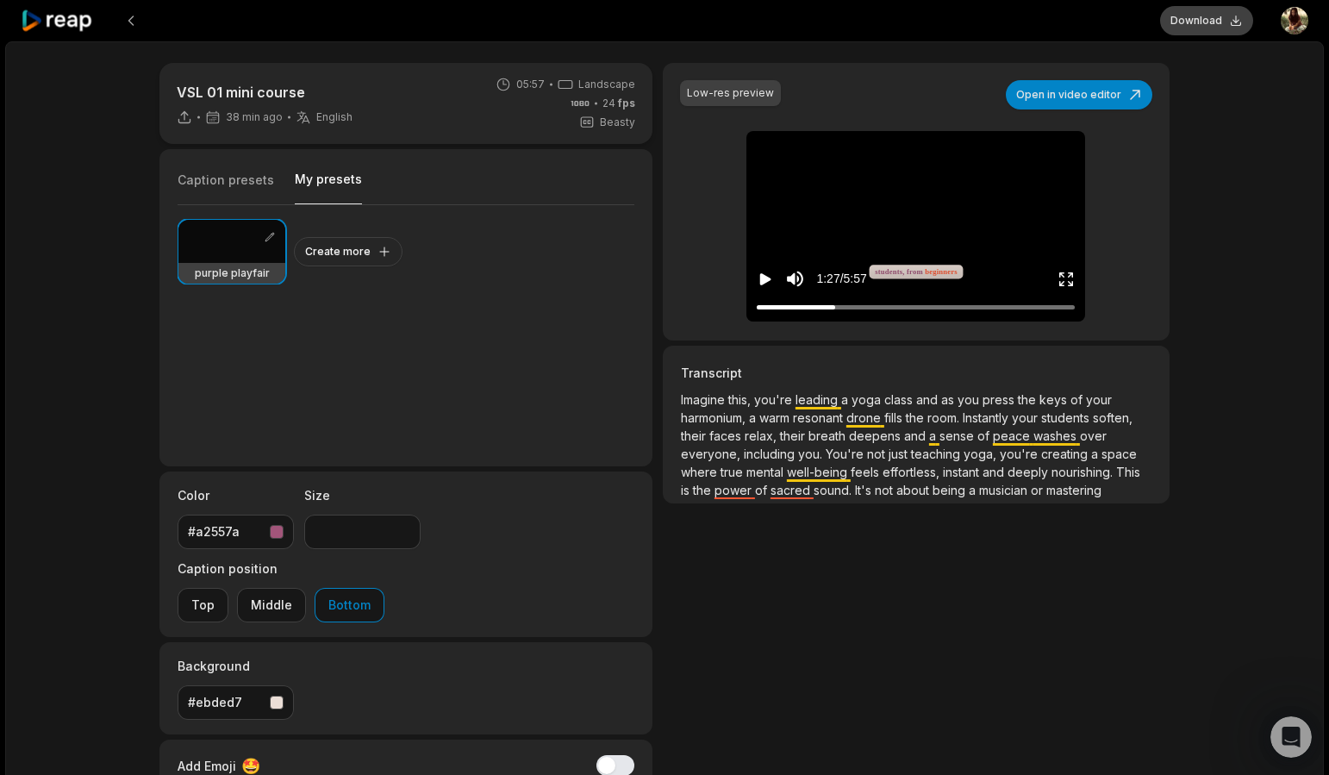
click at [1192, 15] on button "Download" at bounding box center [1206, 20] width 93 height 29
click at [1235, 9] on button "Download" at bounding box center [1206, 20] width 93 height 29
click at [121, 28] on button at bounding box center [130, 20] width 31 height 31
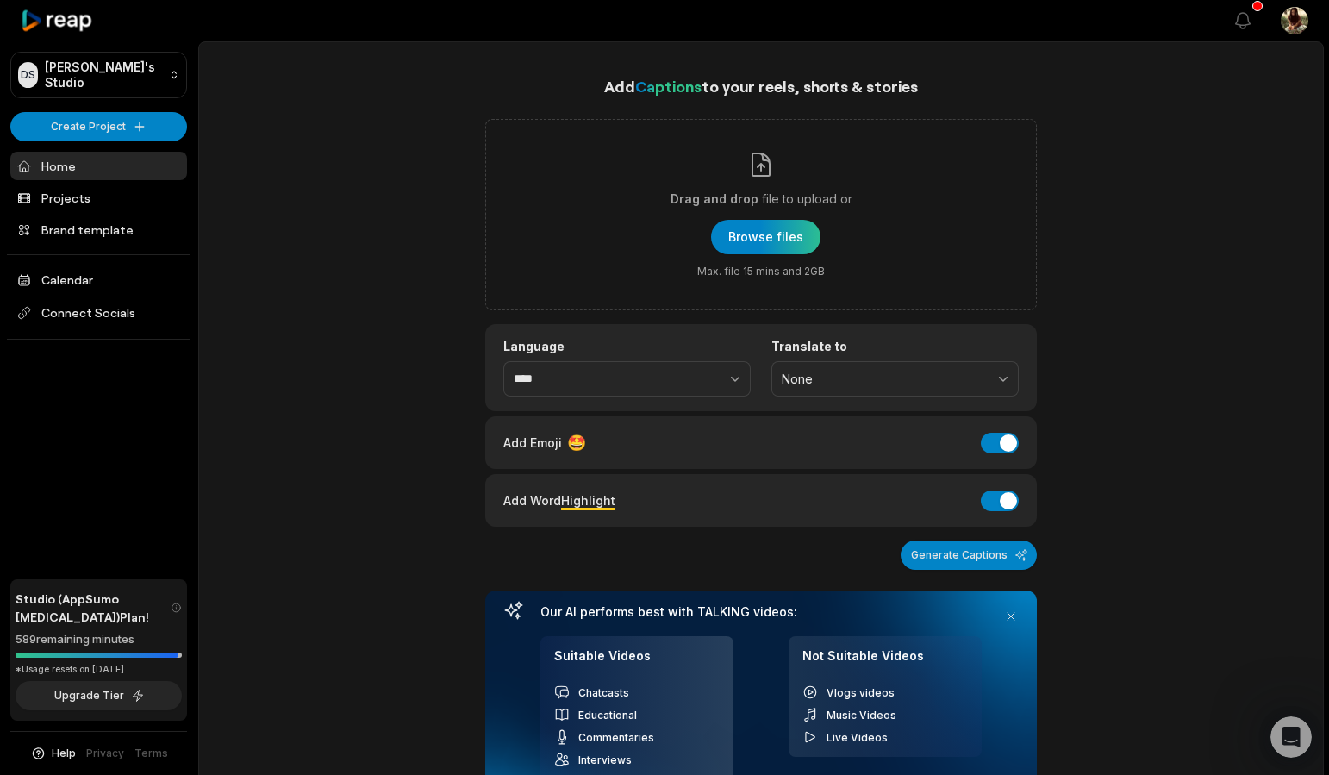
scroll to position [3, 0]
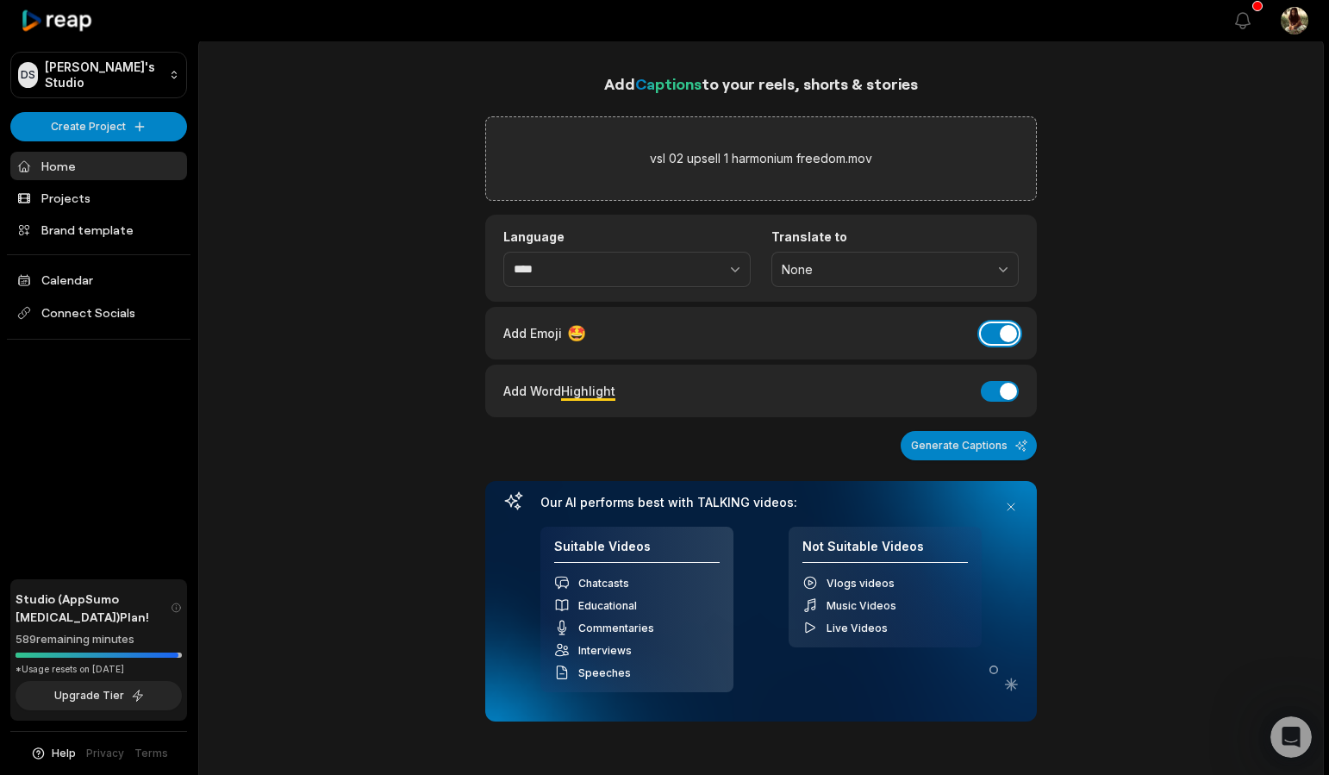
click at [995, 339] on button "Add Emoji" at bounding box center [1000, 333] width 38 height 21
click at [975, 449] on button "Generate Captions" at bounding box center [969, 445] width 136 height 29
click at [440, 107] on div "Add Captions to your reels, shorts & stories vsl 02 upsell 1 harmonium freedom.…" at bounding box center [761, 575] width 1124 height 1006
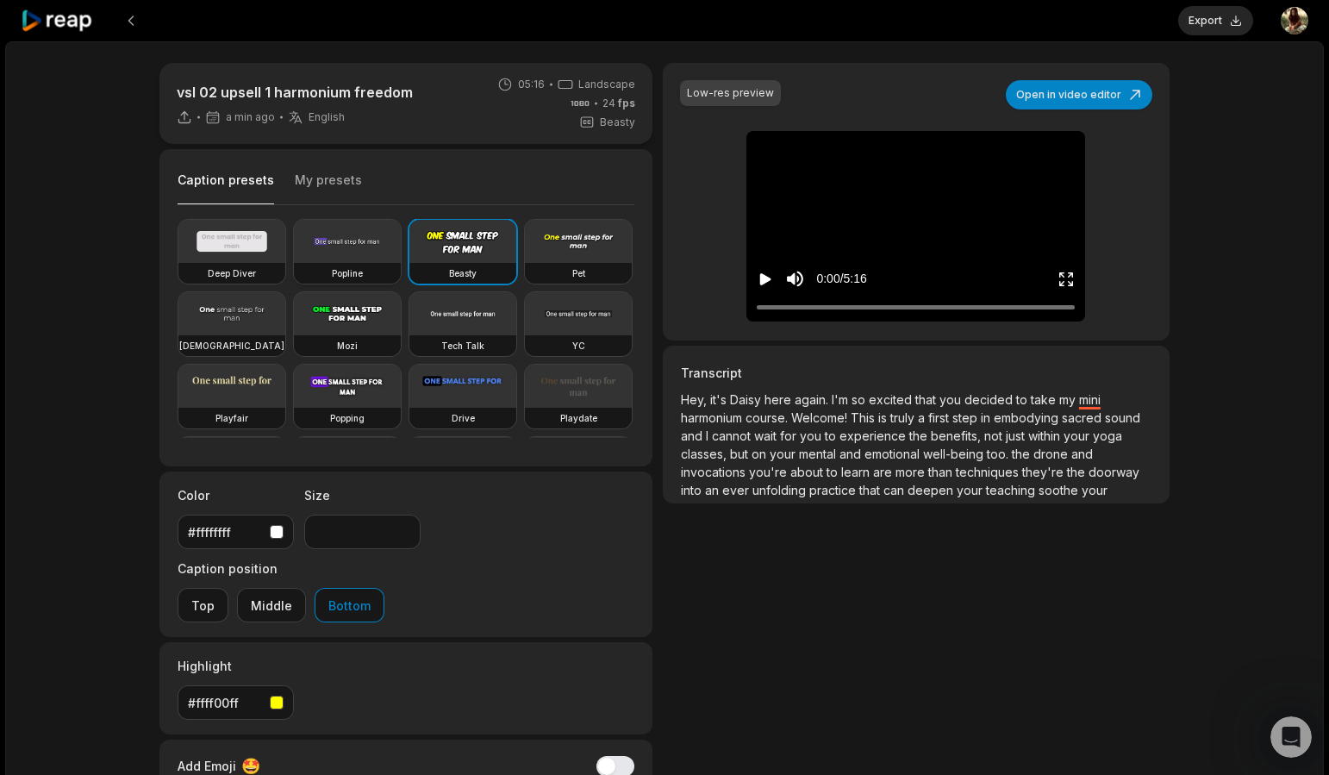
click at [363, 244] on video at bounding box center [347, 241] width 107 height 43
type input "**"
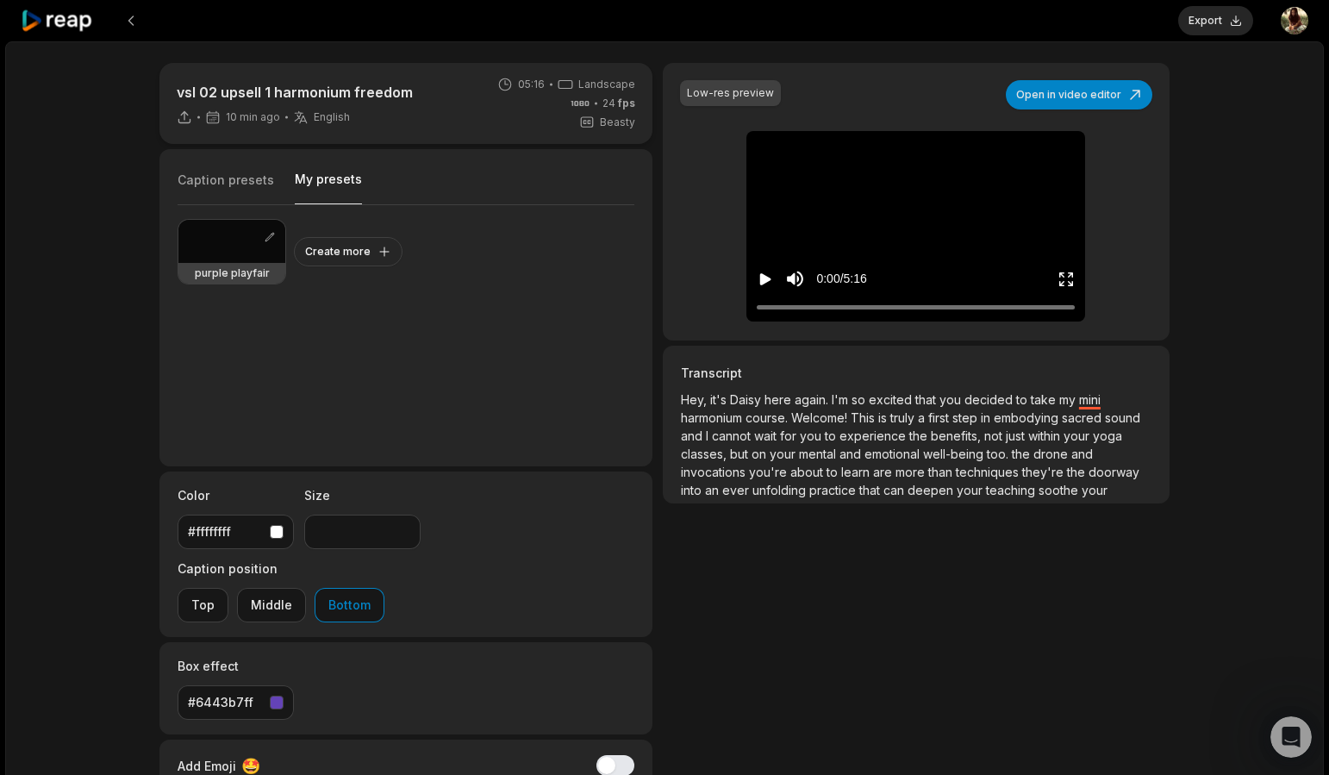
click at [336, 188] on button "My presets" at bounding box center [328, 188] width 67 height 34
click at [237, 253] on div at bounding box center [231, 241] width 107 height 43
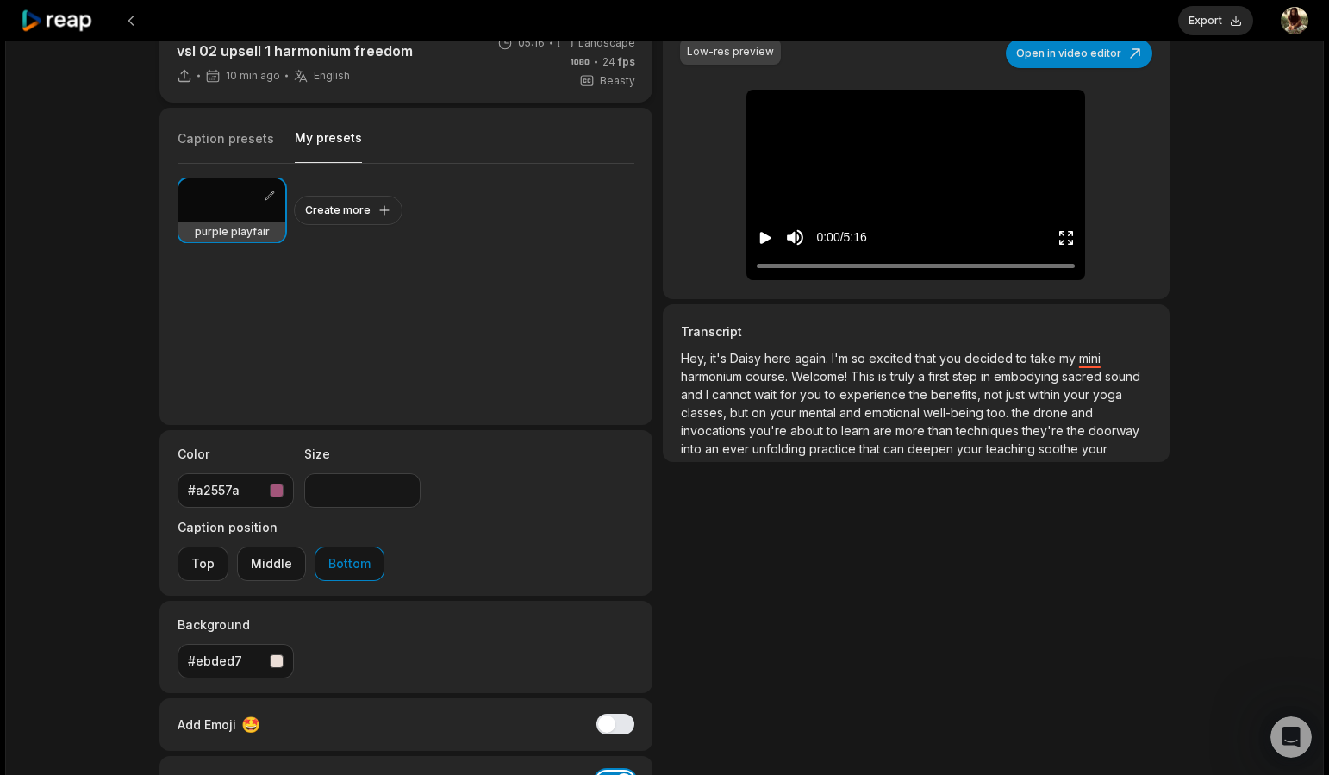
click at [614, 771] on button "Add Word Highlight" at bounding box center [615, 781] width 38 height 21
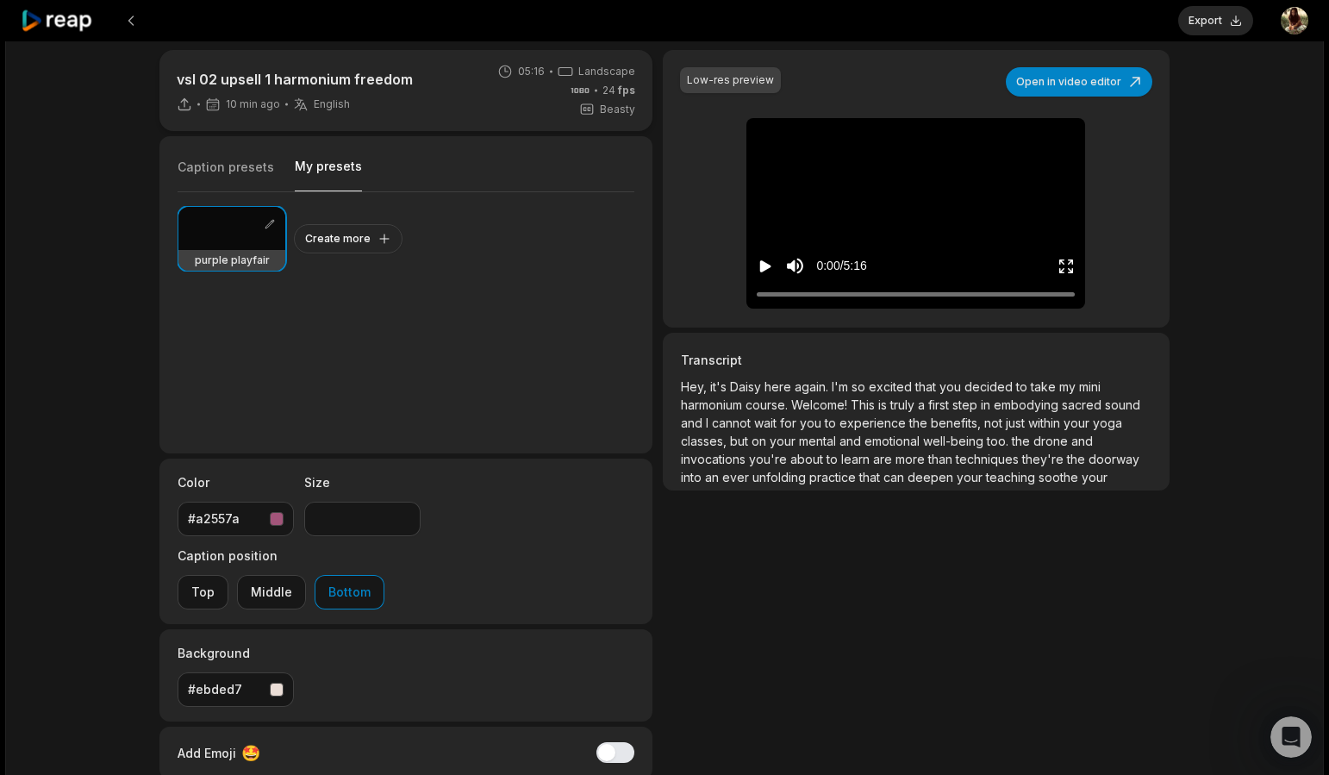
scroll to position [0, 0]
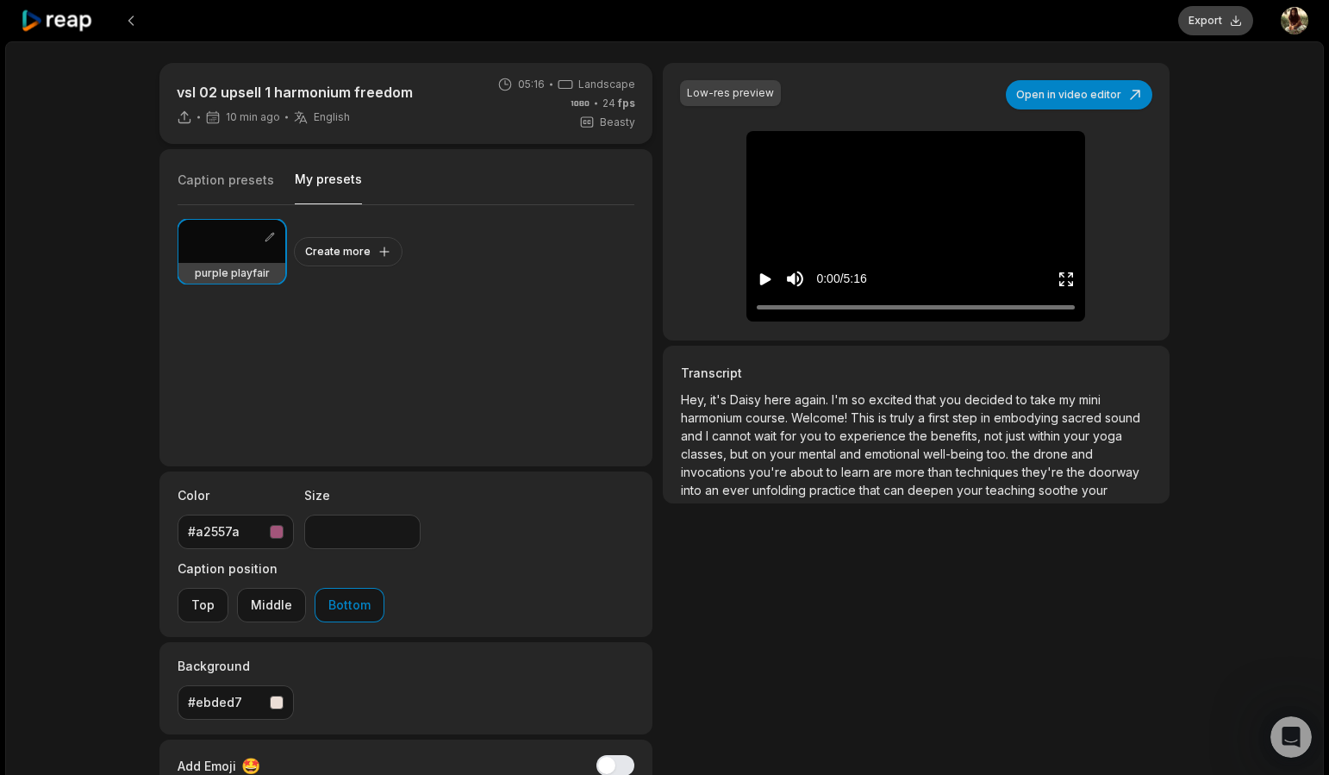
click at [1226, 27] on button "Export" at bounding box center [1215, 20] width 75 height 29
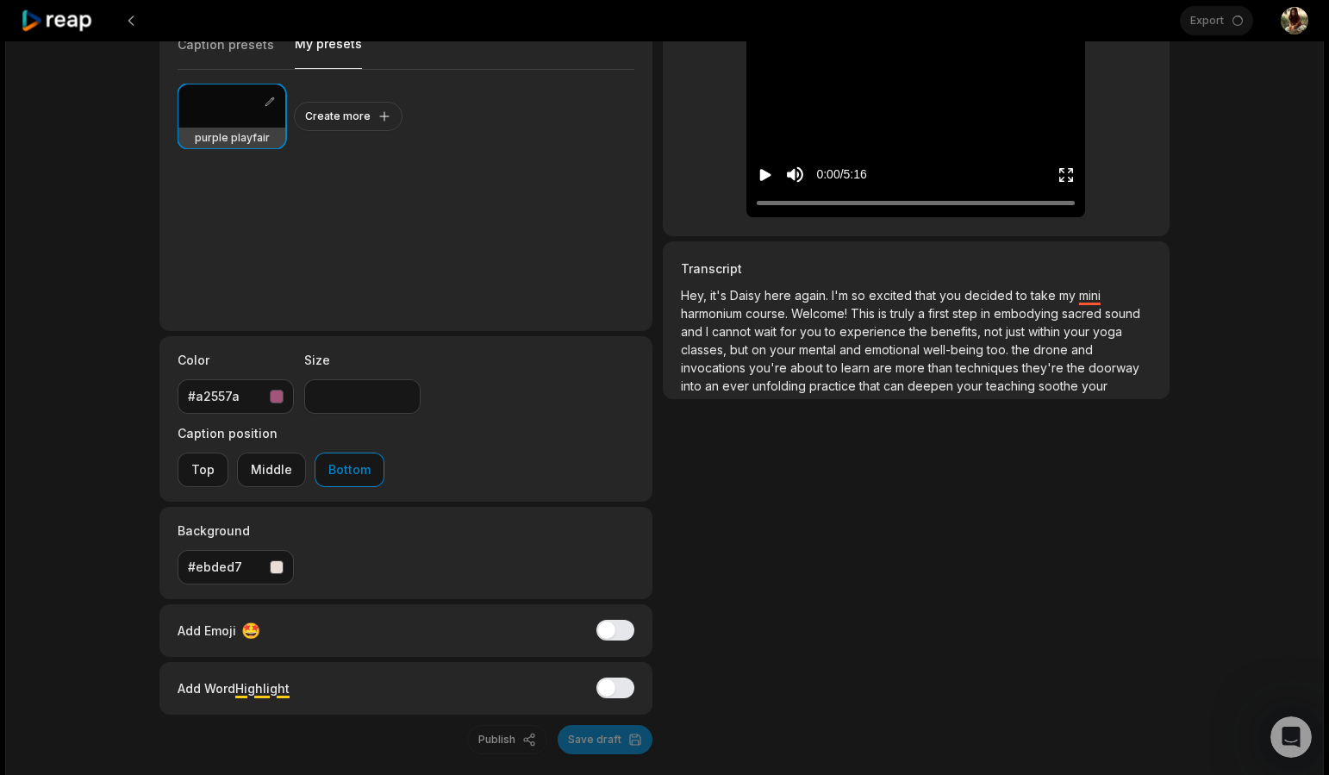
scroll to position [134, 0]
click at [767, 178] on icon "Play video" at bounding box center [765, 177] width 11 height 12
click at [770, 178] on icon "Pause video" at bounding box center [768, 177] width 3 height 12
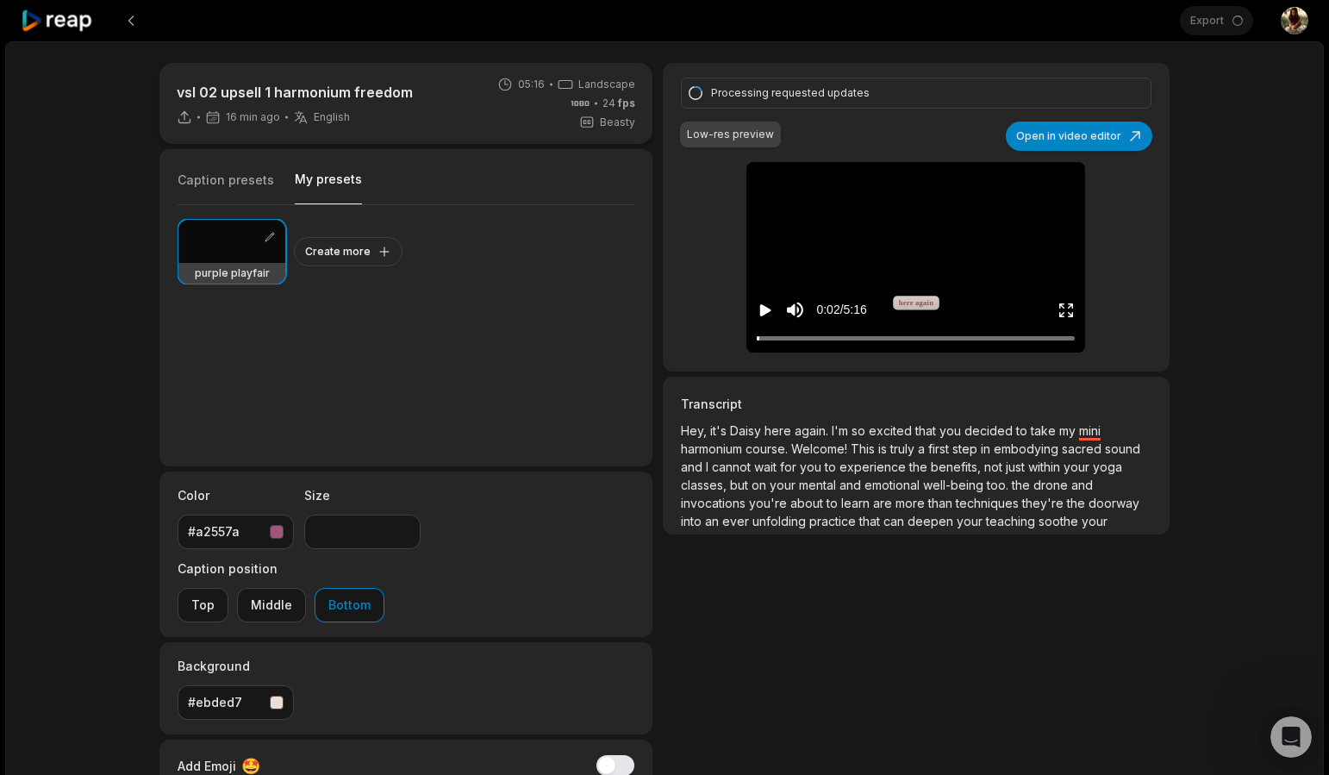
click at [1207, 90] on div "vsl 02 upsell 1 harmonium freedom 16 min ago English en 05:16 Landscape 24 fps …" at bounding box center [664, 510] width 1319 height 938
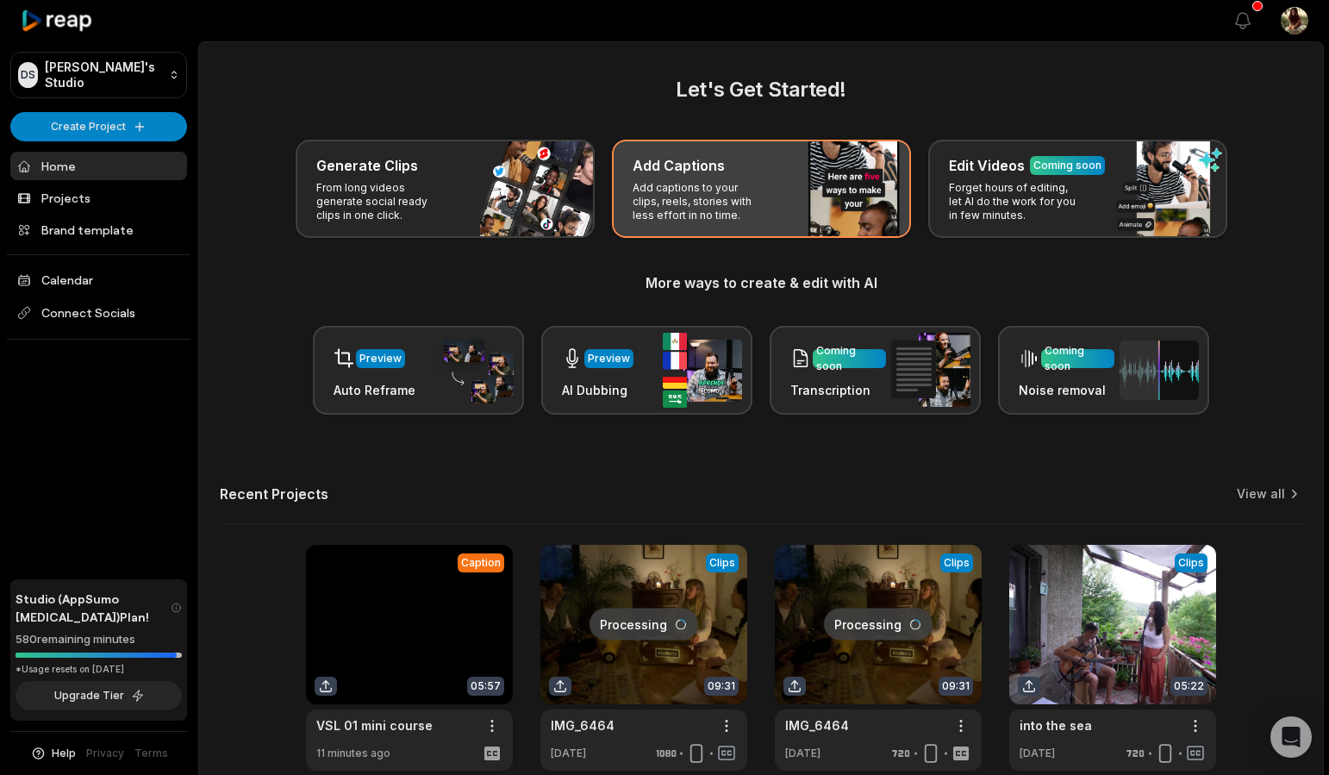
click at [687, 212] on p "Add captions to your clips, reels, stories with less effort in no time." at bounding box center [700, 201] width 134 height 41
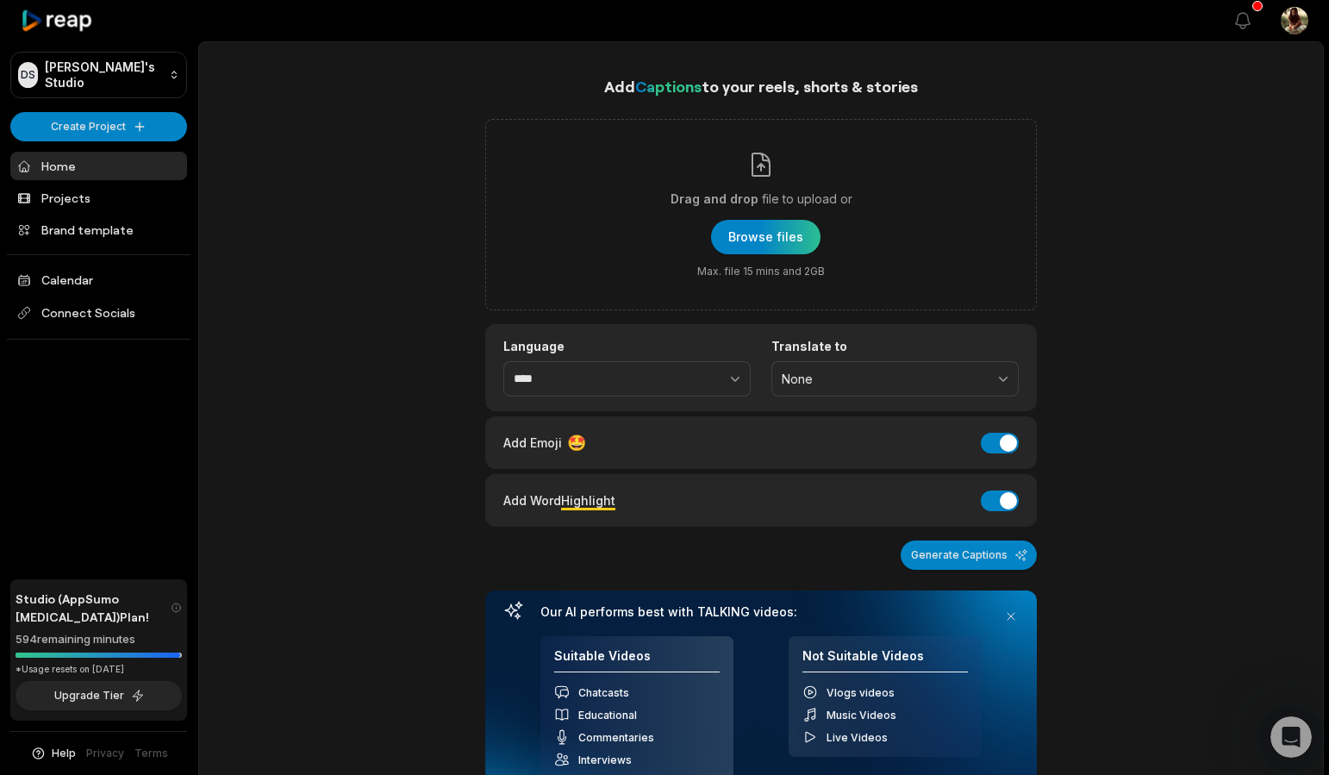
click at [1130, 248] on div "Add Captions to your reels, shorts & stories Drag and drop file to upload or Br…" at bounding box center [761, 630] width 1124 height 1113
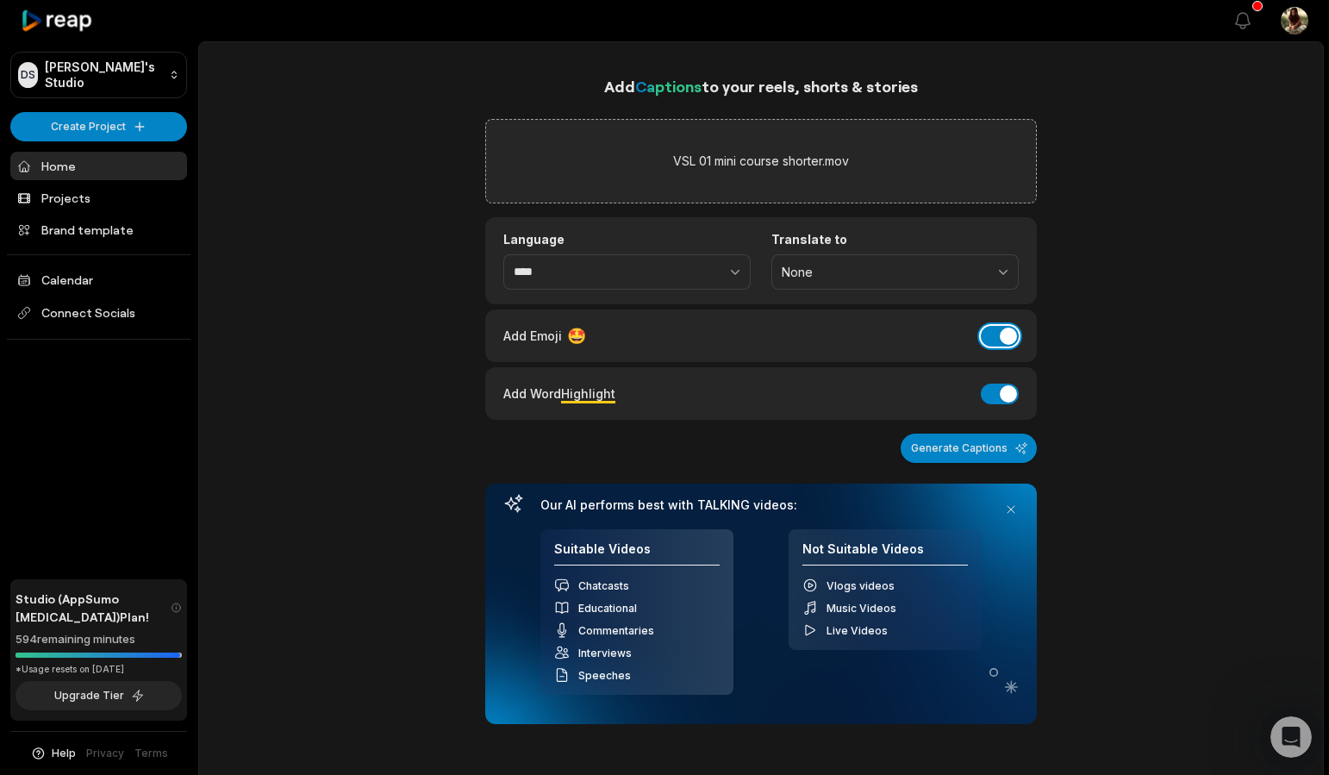
click at [1006, 334] on button "Add Emoji" at bounding box center [1000, 336] width 38 height 21
click at [999, 455] on button "Generate Captions" at bounding box center [969, 448] width 136 height 29
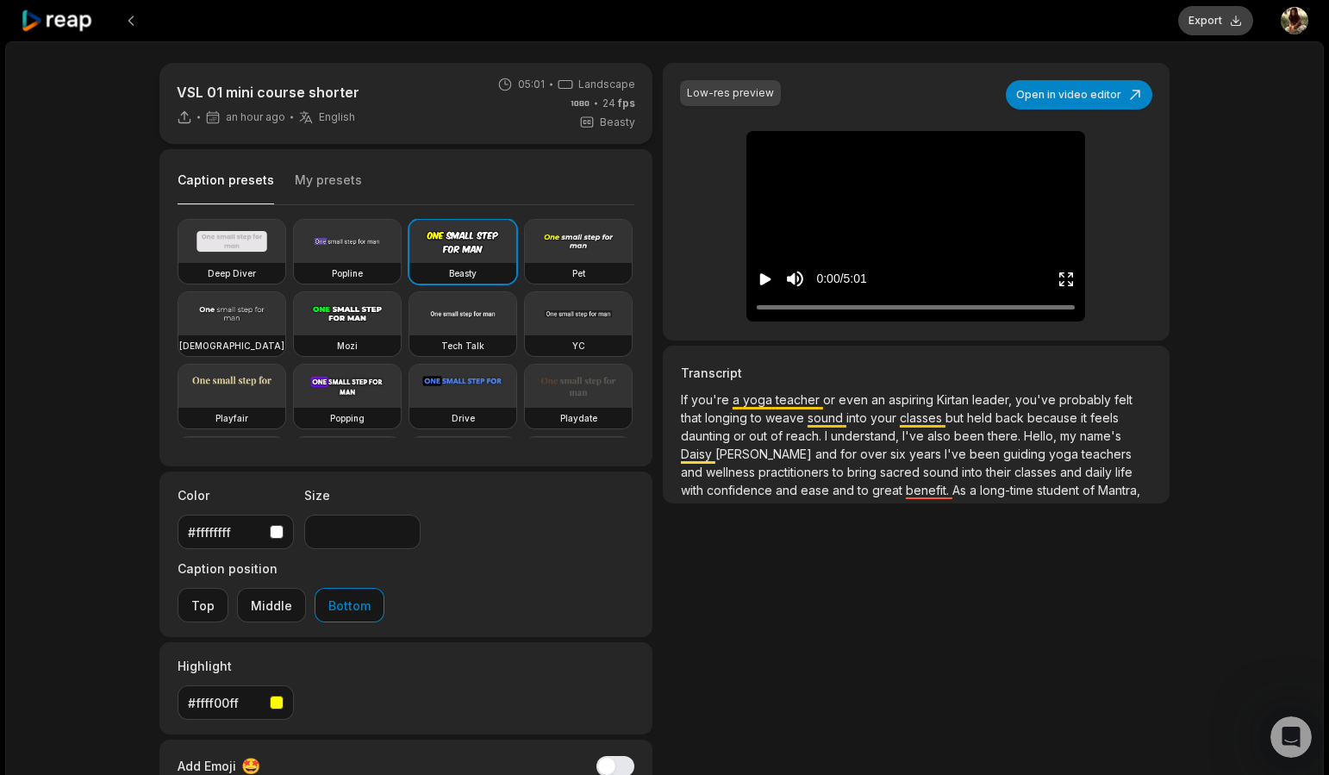
click at [1207, 19] on button "Export" at bounding box center [1215, 20] width 75 height 29
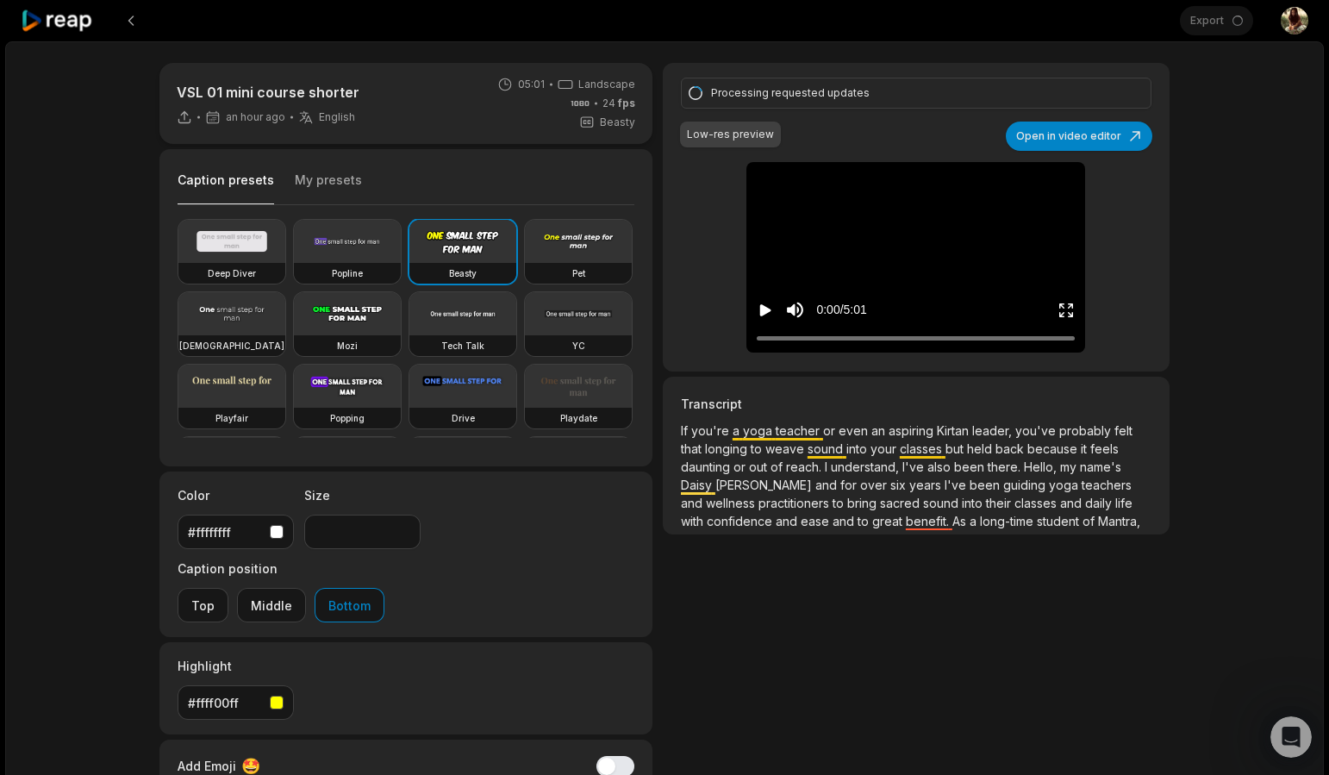
click at [720, 232] on div "Processing requested updates Low-res preview Open in video editor If If you're …" at bounding box center [916, 217] width 507 height 309
click at [334, 222] on video at bounding box center [347, 241] width 107 height 43
type input "**"
click at [353, 254] on video at bounding box center [347, 241] width 107 height 43
click at [1107, 138] on button "Open in video editor" at bounding box center [1079, 136] width 147 height 29
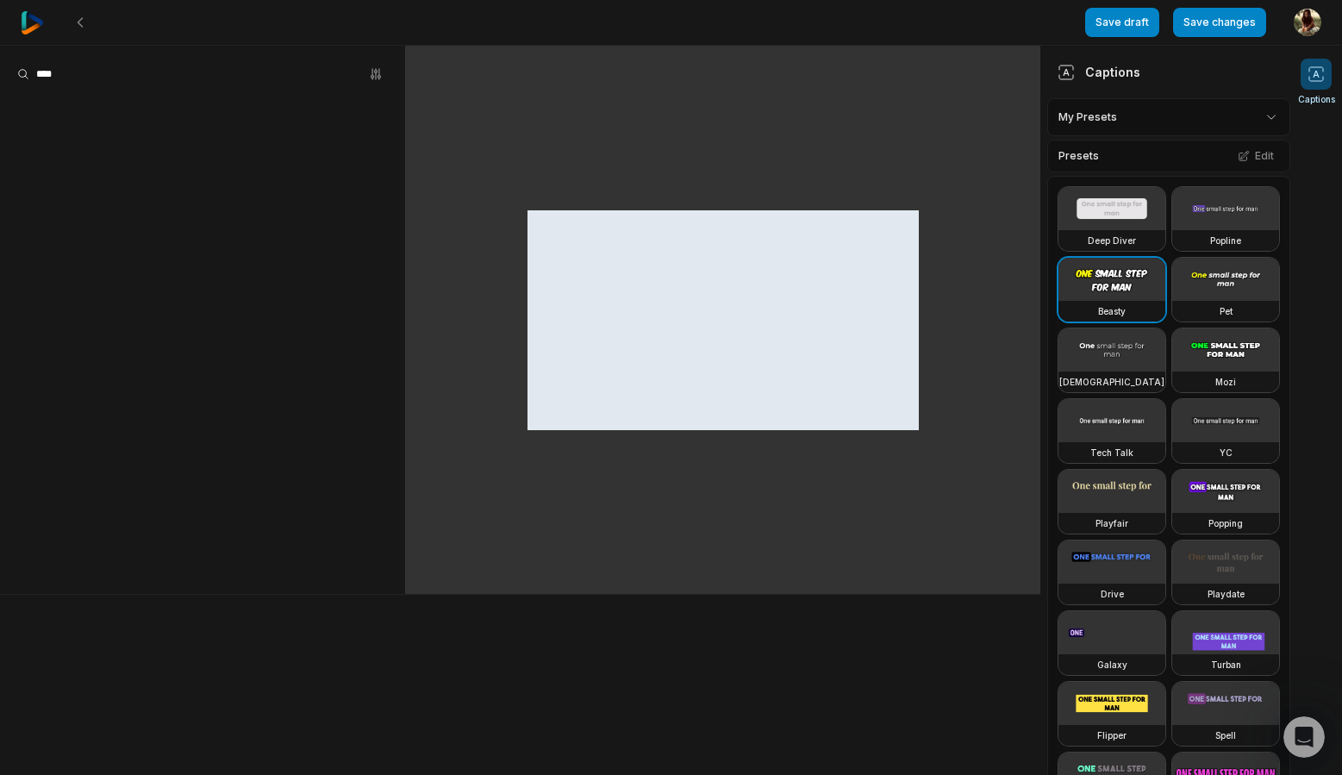
click at [1172, 230] on video at bounding box center [1225, 208] width 107 height 43
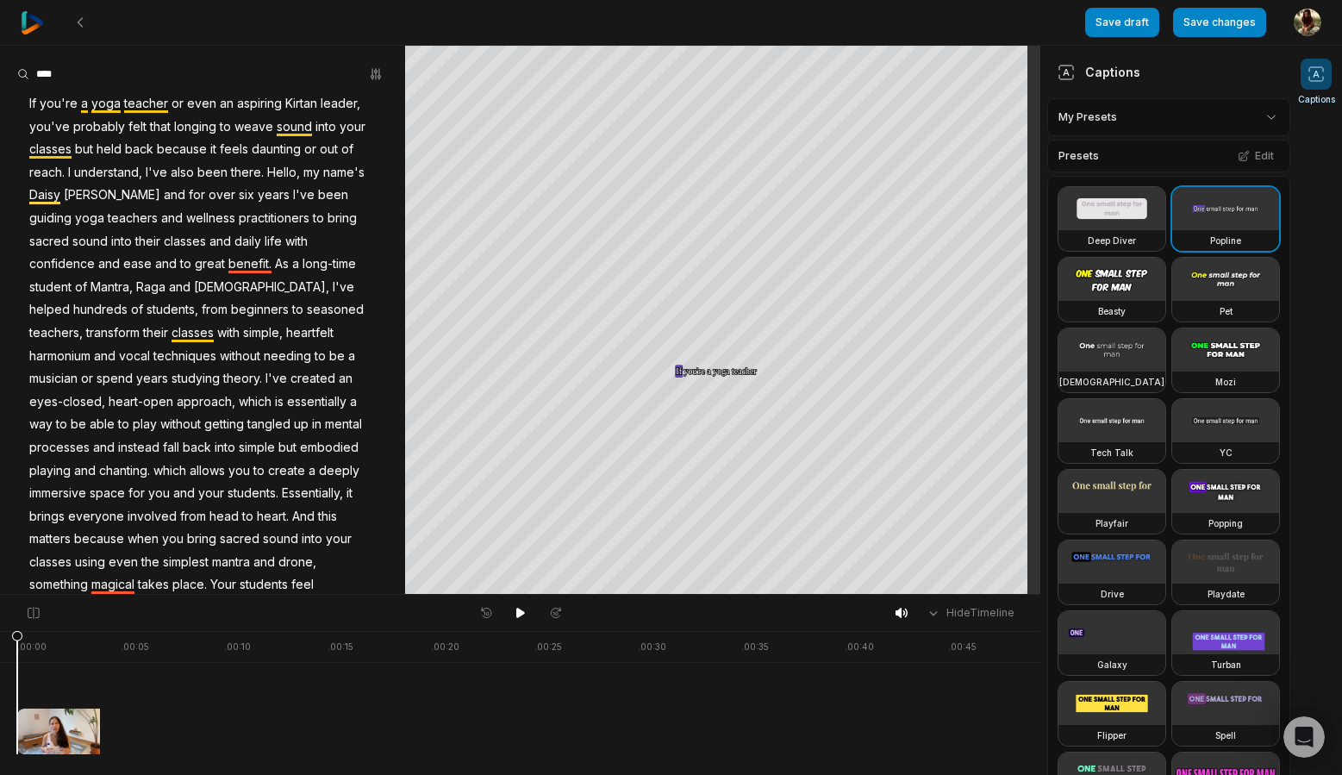
click at [1128, 151] on div "Presets Edit" at bounding box center [1168, 156] width 243 height 33
click at [1139, 113] on html "Save draft Save changes Open user menu Captions Your browser does not support m…" at bounding box center [671, 387] width 1342 height 775
click at [1120, 181] on div "purple playfair Open options" at bounding box center [1161, 195] width 221 height 34
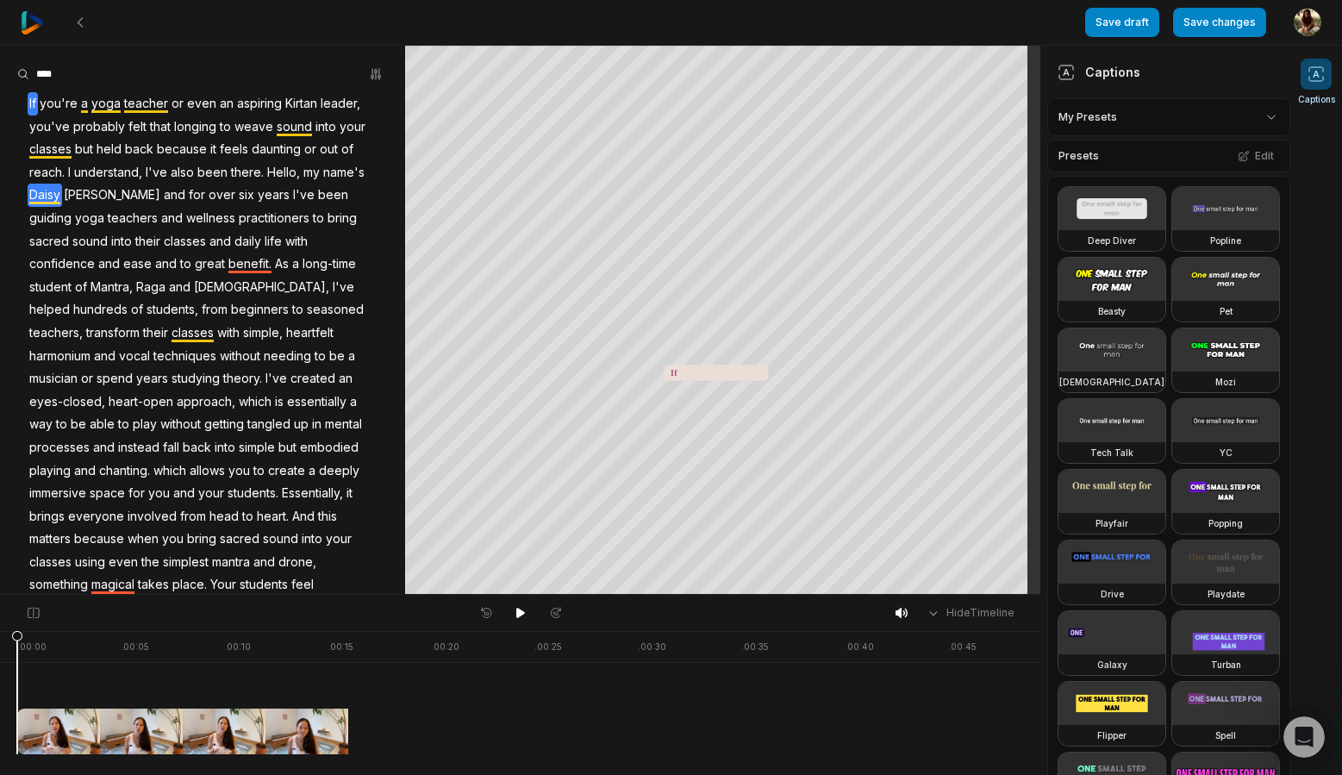
click at [62, 195] on span "Daisy" at bounding box center [45, 195] width 34 height 23
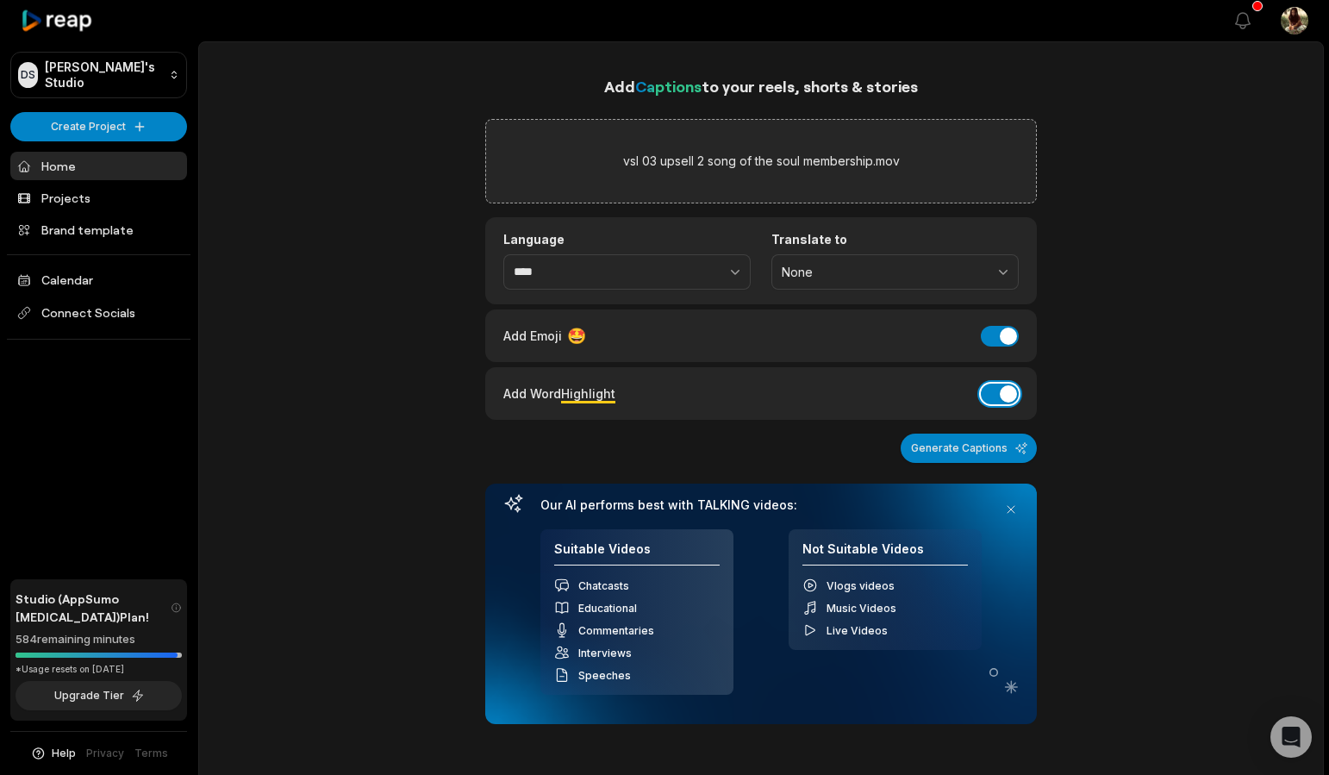
click at [1009, 394] on button "Add Word Highlight" at bounding box center [1000, 394] width 38 height 21
click at [998, 330] on button "Add Emoji" at bounding box center [1000, 336] width 38 height 21
click at [966, 449] on button "Generate Captions" at bounding box center [969, 448] width 136 height 29
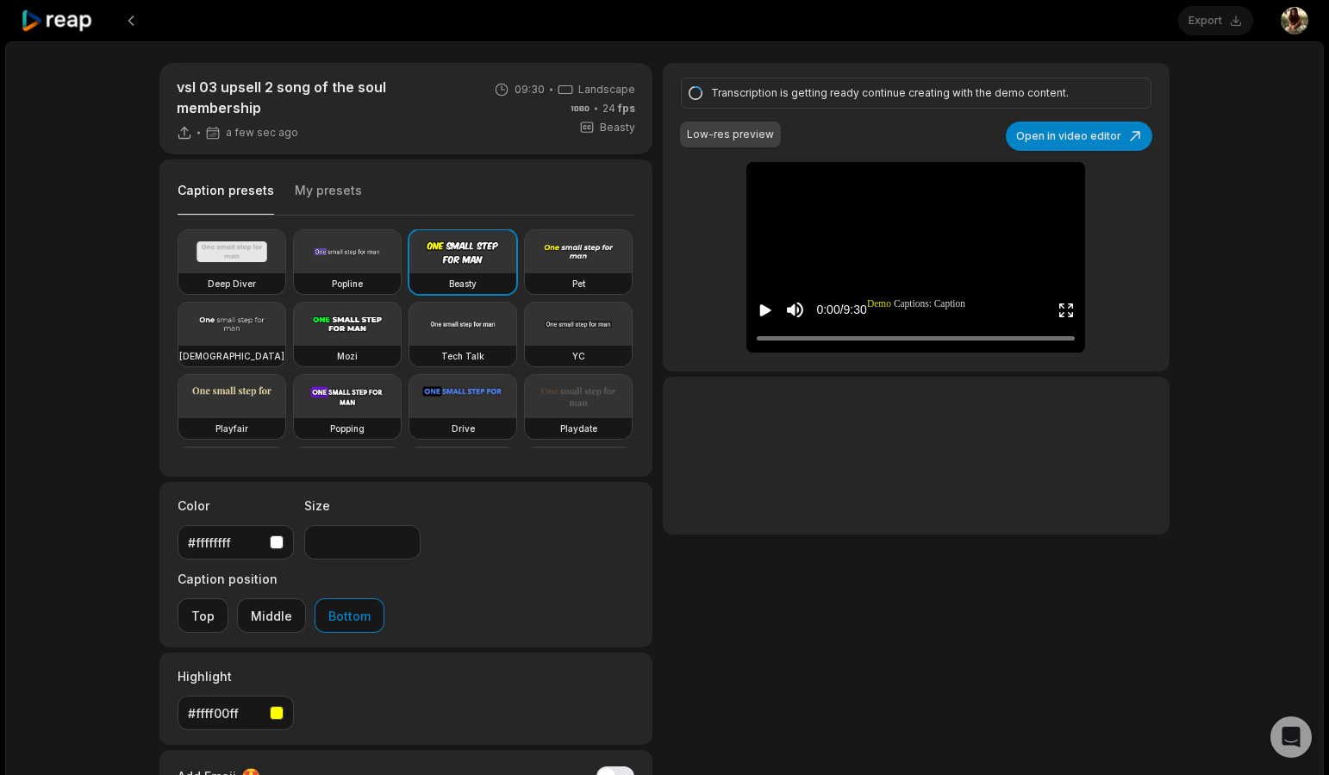
click at [340, 189] on button "My presets" at bounding box center [328, 198] width 67 height 33
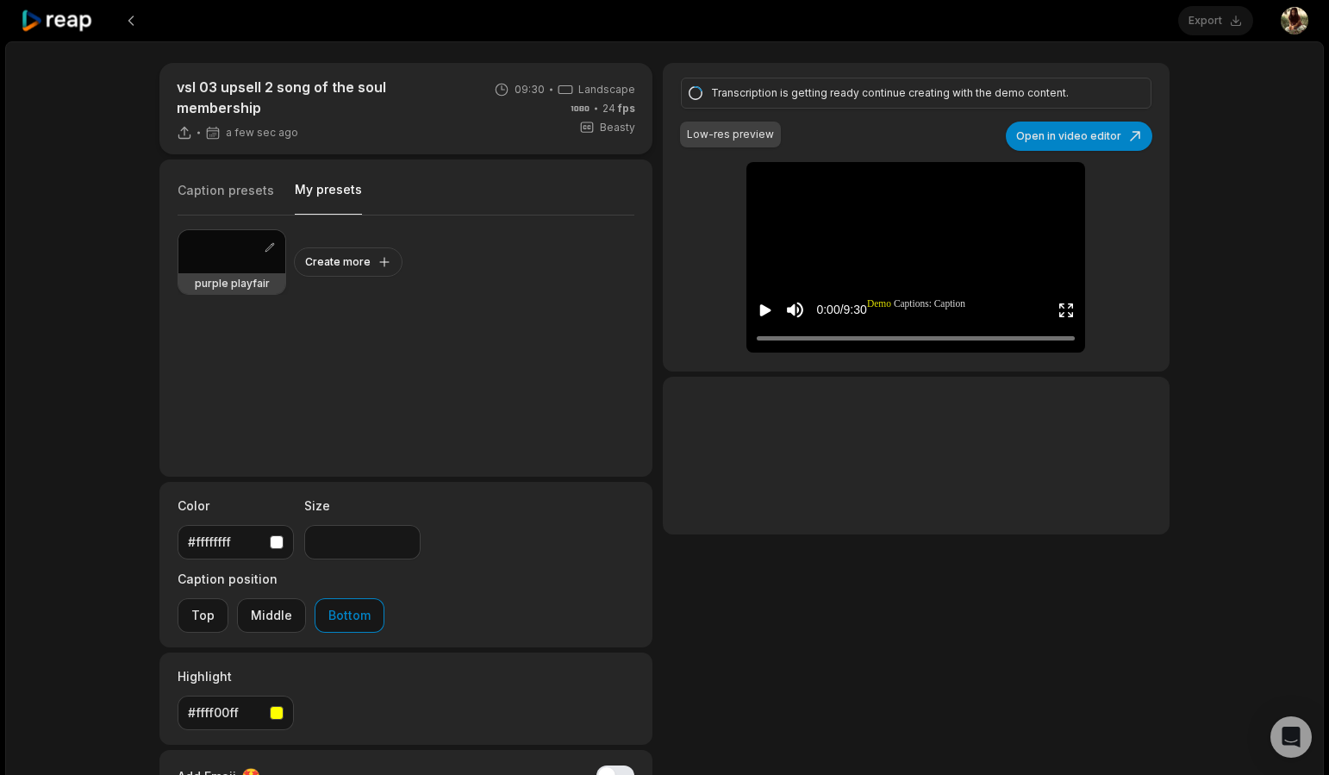
click at [239, 240] on div at bounding box center [231, 251] width 107 height 43
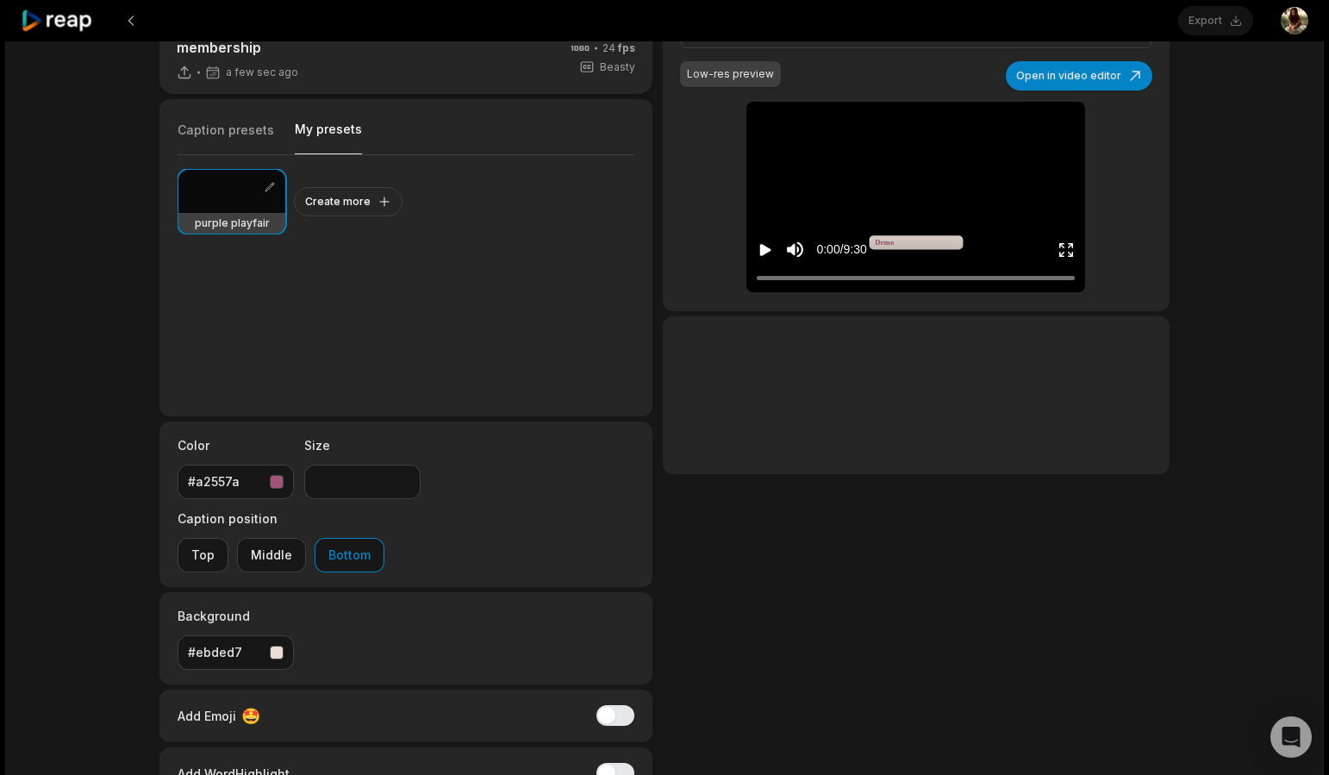
scroll to position [135, 0]
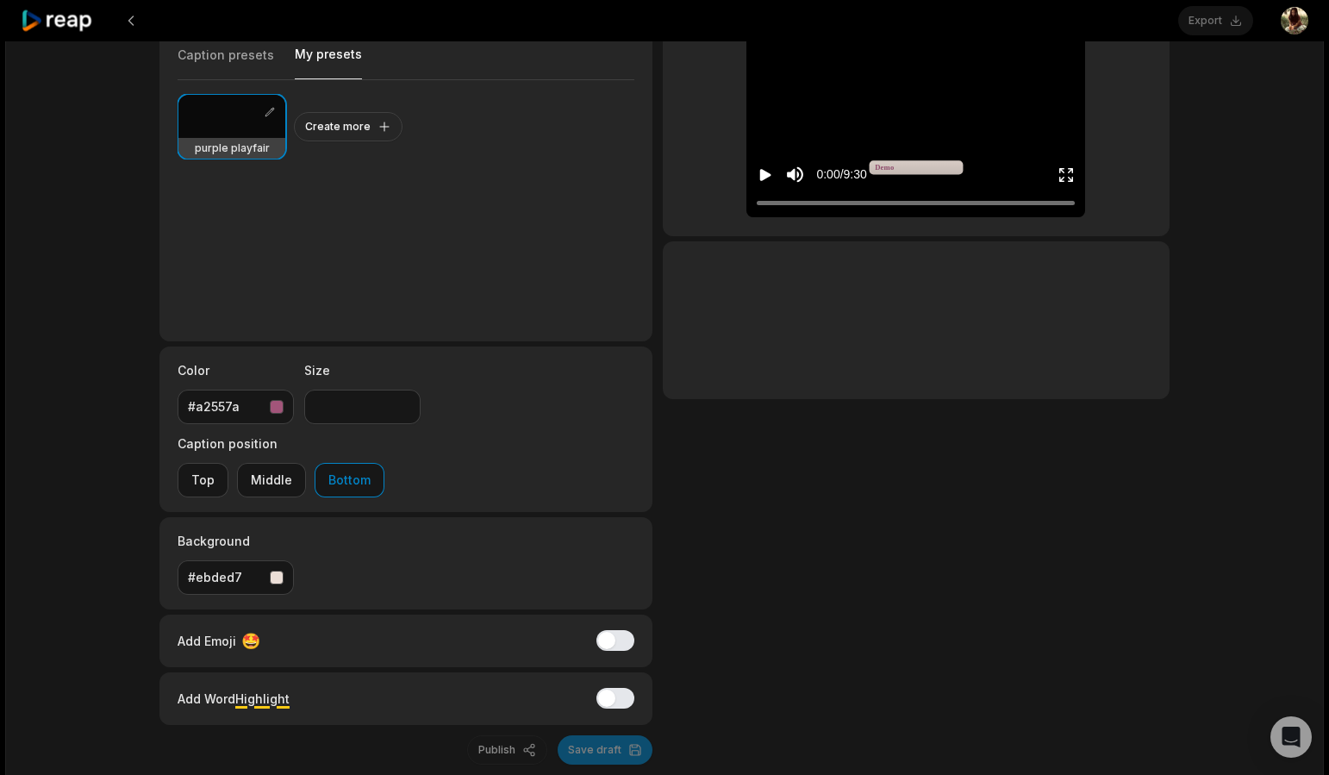
click at [602, 735] on div "Publish Save draft" at bounding box center [405, 749] width 493 height 29
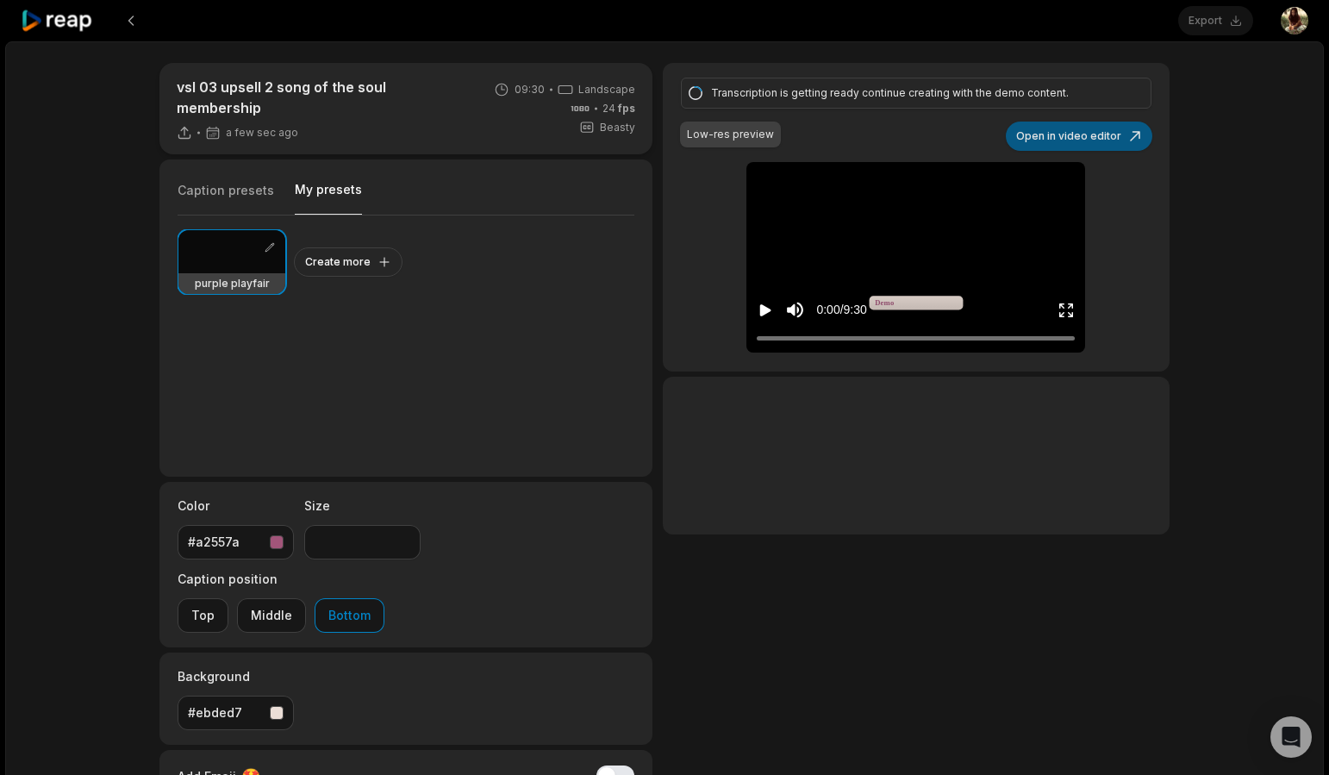
click at [1110, 140] on button "Open in video editor" at bounding box center [1079, 136] width 147 height 29
click at [239, 251] on div at bounding box center [231, 251] width 107 height 43
click at [1234, 23] on div "Export Open user menu" at bounding box center [1243, 20] width 130 height 41
type input "**"
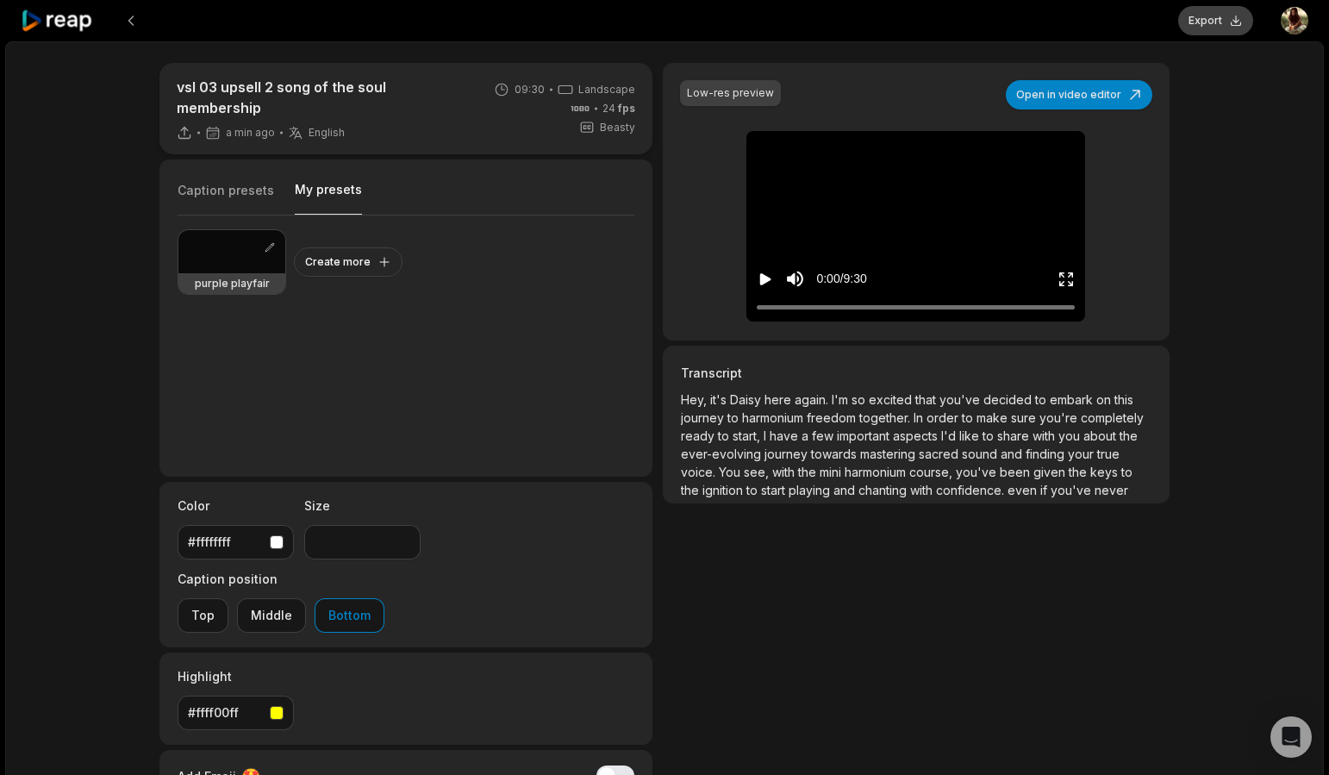
click at [1201, 22] on button "Export" at bounding box center [1215, 20] width 75 height 29
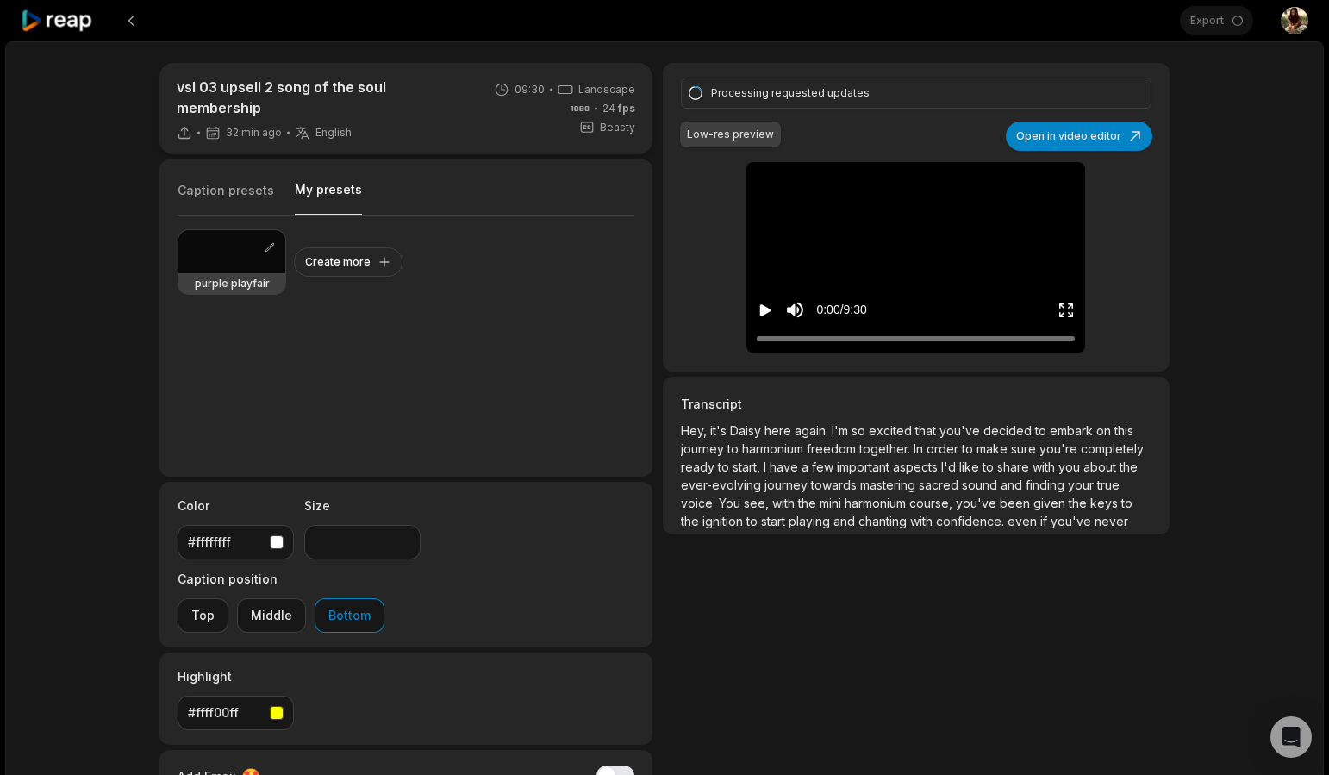
click at [982, 33] on div at bounding box center [600, 20] width 1159 height 41
click at [252, 703] on div "#ffff00ff" at bounding box center [225, 712] width 75 height 18
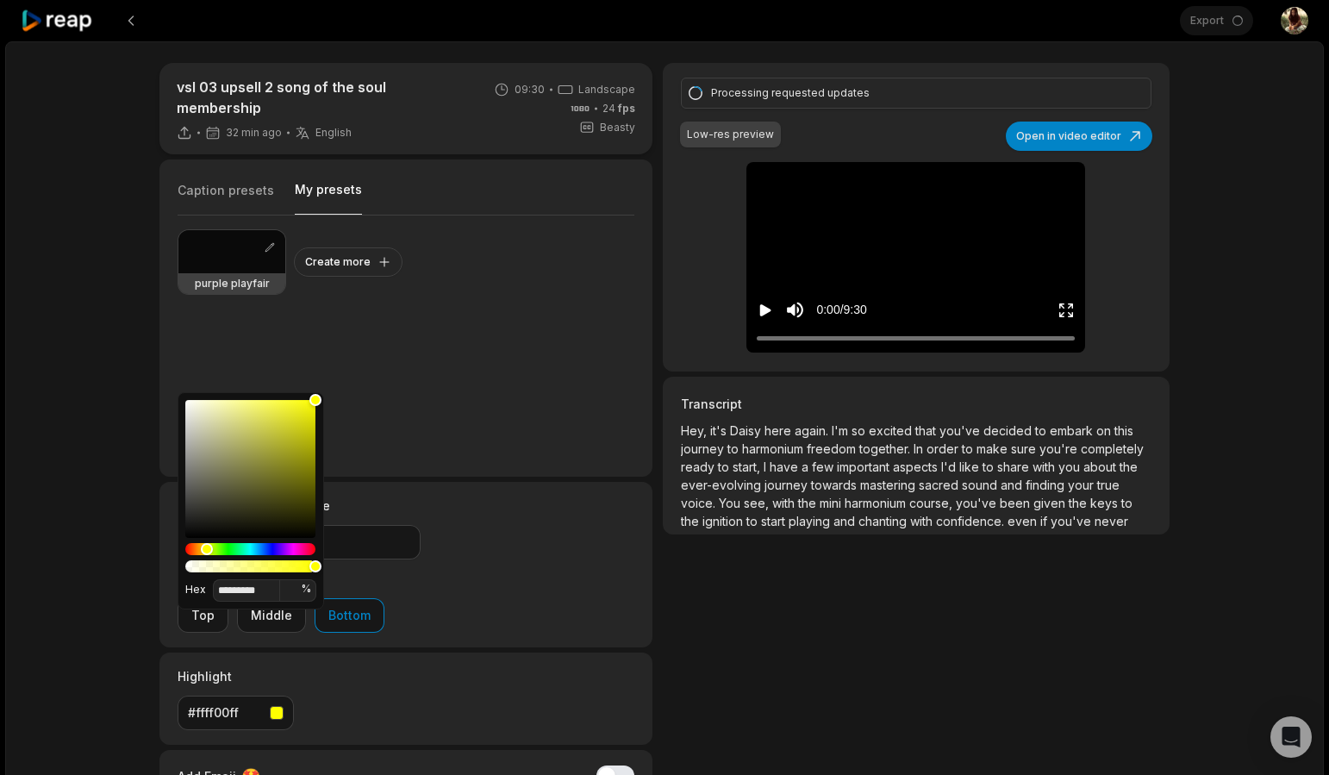
click at [347, 652] on div "Highlight #ffff00ff" at bounding box center [405, 698] width 493 height 92
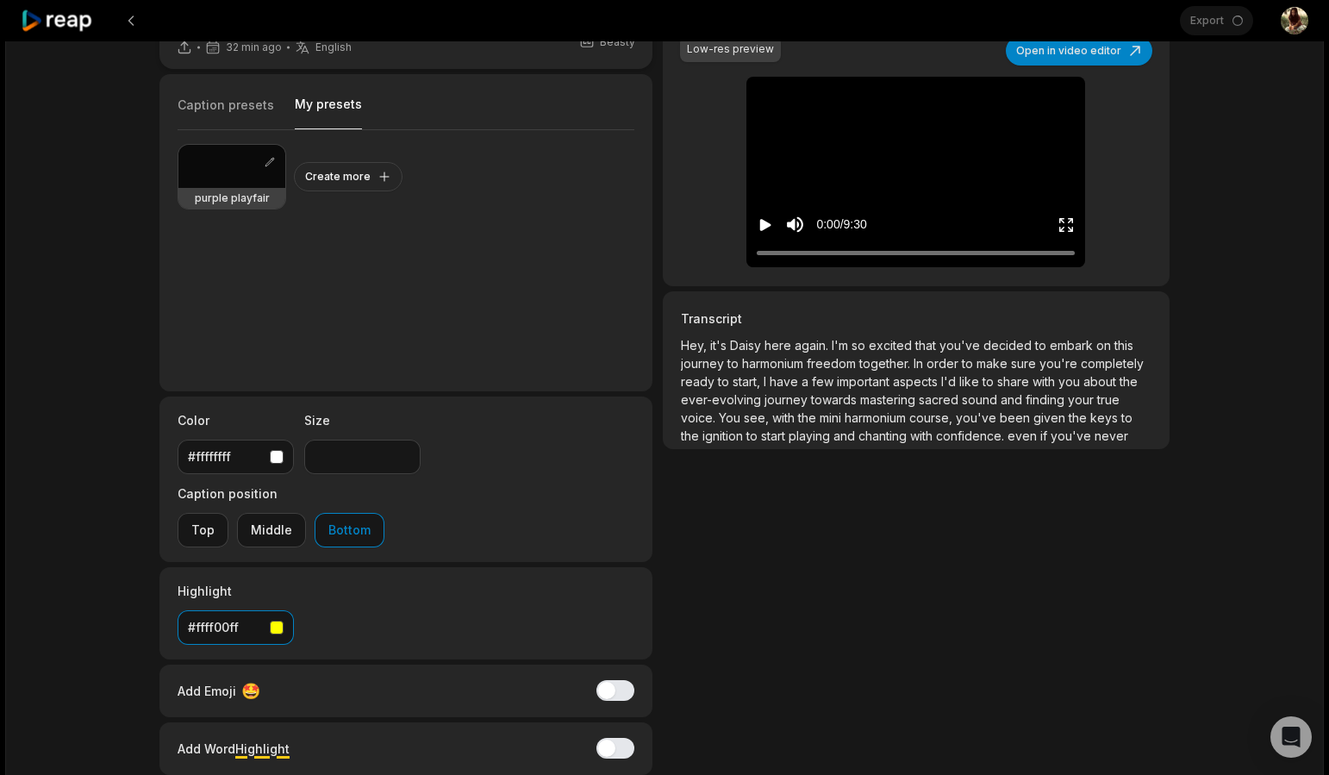
scroll to position [135, 0]
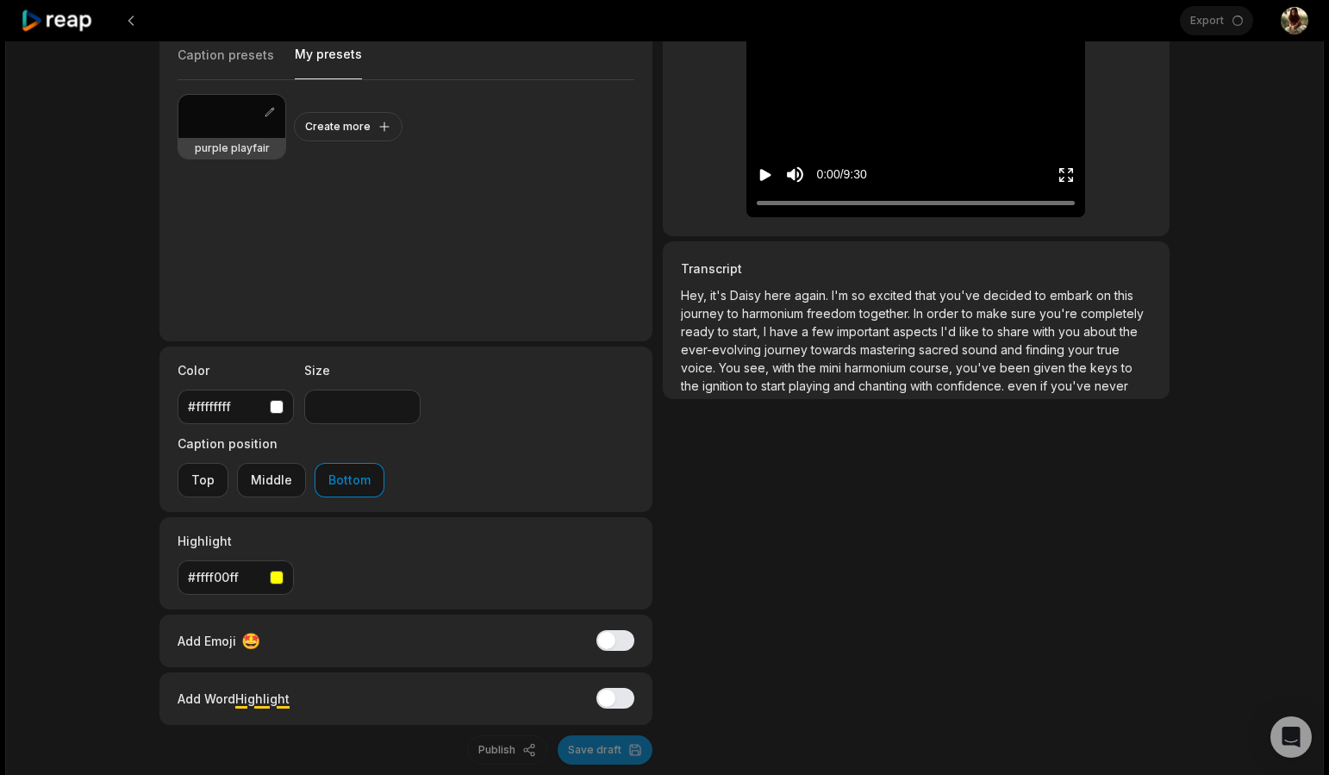
click at [376, 517] on div "Highlight #ffff00ff" at bounding box center [405, 563] width 493 height 92
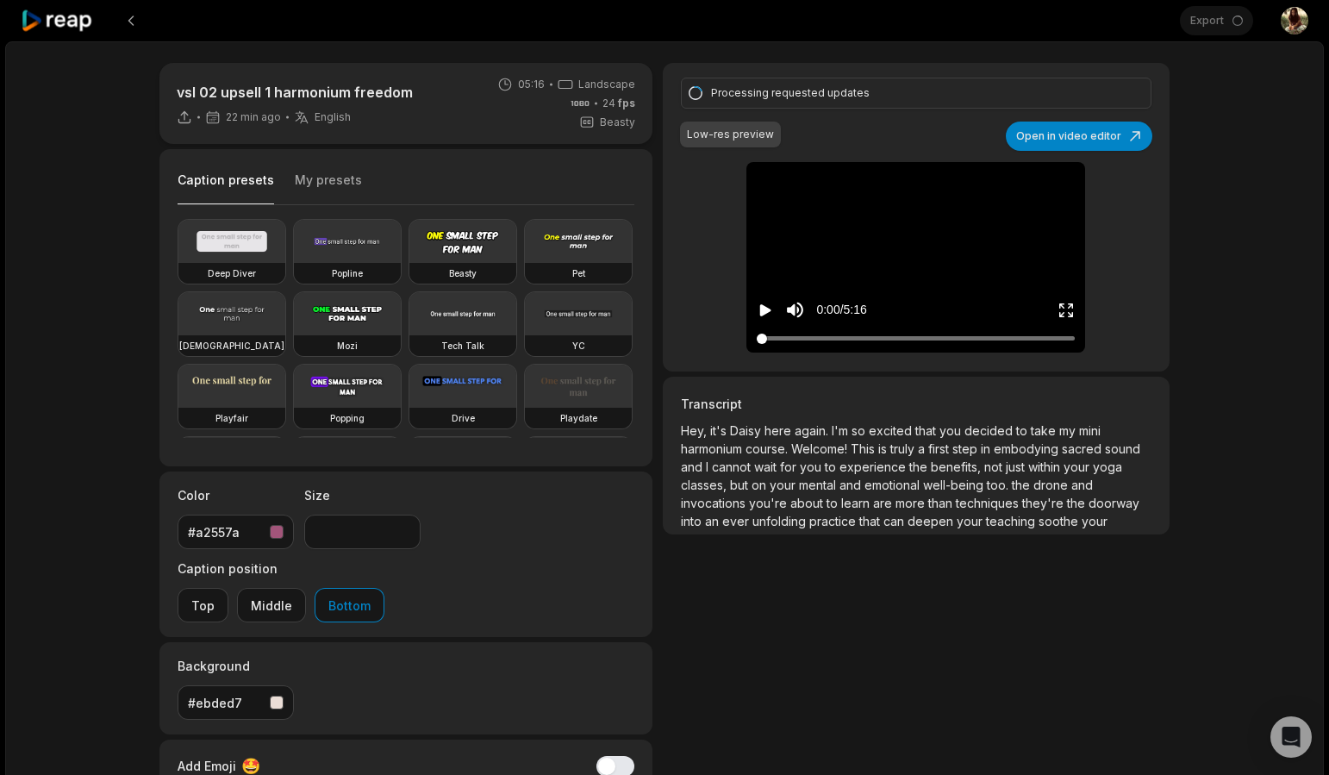
click at [850, 335] on div at bounding box center [916, 338] width 318 height 11
click at [961, 328] on div at bounding box center [916, 329] width 318 height 7
click at [960, 331] on div at bounding box center [916, 329] width 318 height 7
click at [959, 336] on div at bounding box center [916, 338] width 318 height 11
click at [930, 337] on div at bounding box center [916, 338] width 318 height 11
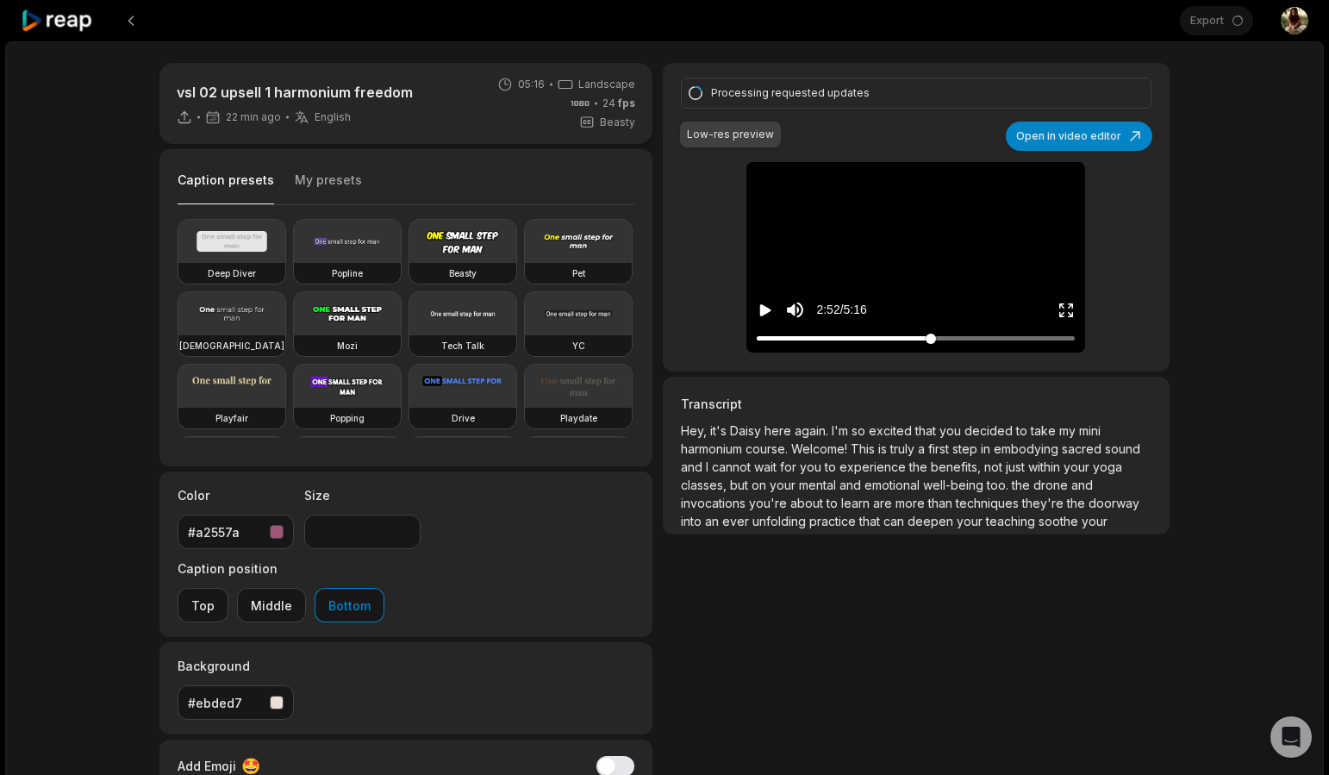
drag, startPoint x: 895, startPoint y: 338, endPoint x: 884, endPoint y: 340, distance: 10.5
click at [887, 339] on div at bounding box center [916, 338] width 318 height 11
drag, startPoint x: 885, startPoint y: 339, endPoint x: 926, endPoint y: 337, distance: 41.4
click at [926, 337] on div at bounding box center [925, 339] width 10 height 10
click at [1248, 34] on div "Export Open user menu" at bounding box center [1244, 20] width 128 height 41
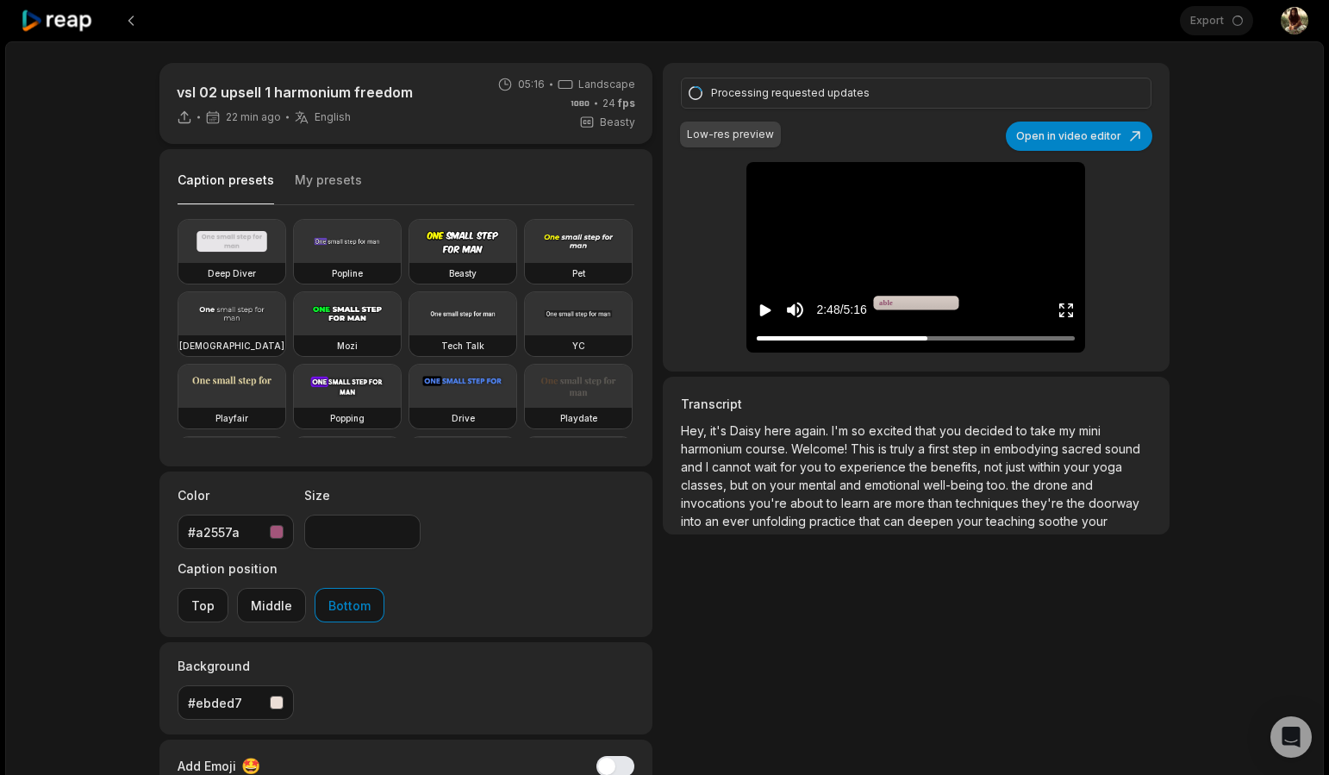
drag, startPoint x: 1239, startPoint y: 24, endPoint x: 1220, endPoint y: 13, distance: 22.8
click at [1238, 24] on div "Export Open user menu" at bounding box center [1244, 20] width 128 height 41
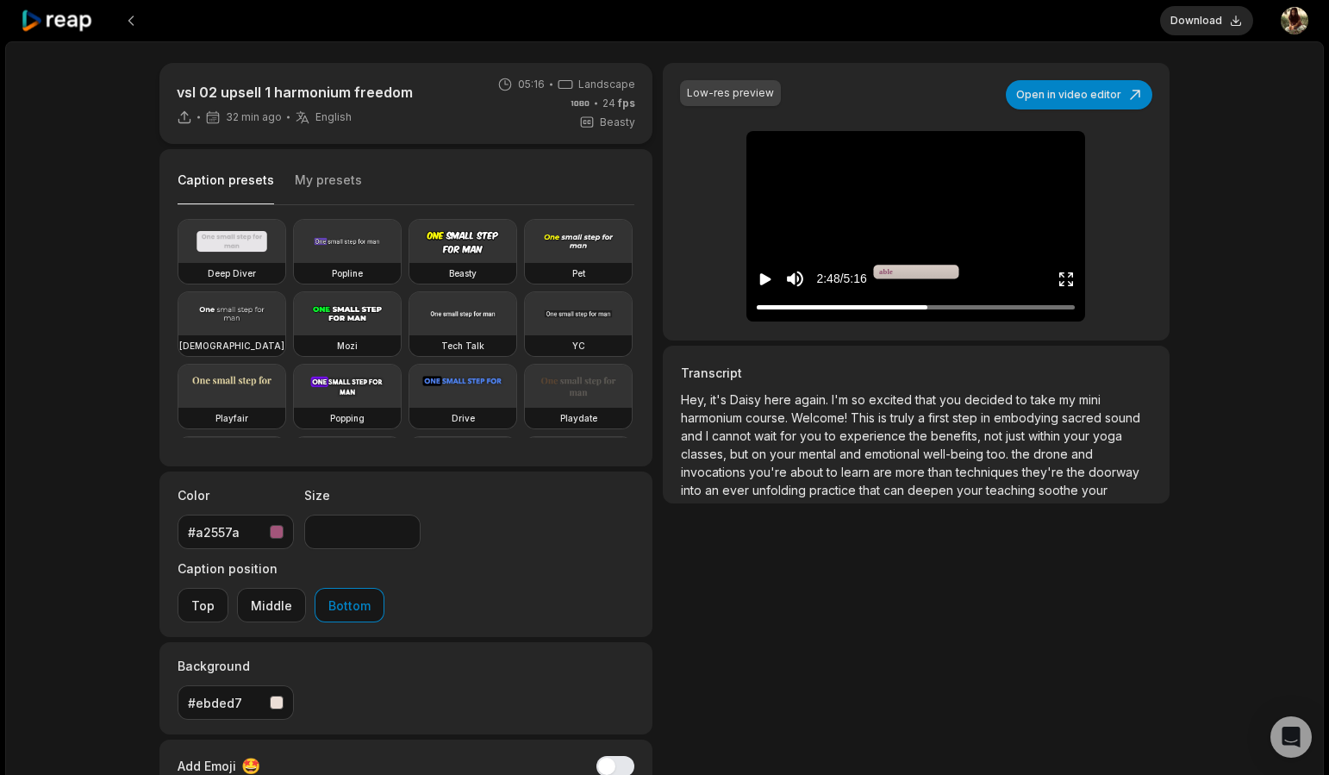
click at [767, 281] on icon "Play video" at bounding box center [765, 279] width 17 height 17
click at [767, 281] on icon "Pause video" at bounding box center [765, 279] width 17 height 17
click at [1215, 26] on button "Download" at bounding box center [1206, 20] width 93 height 29
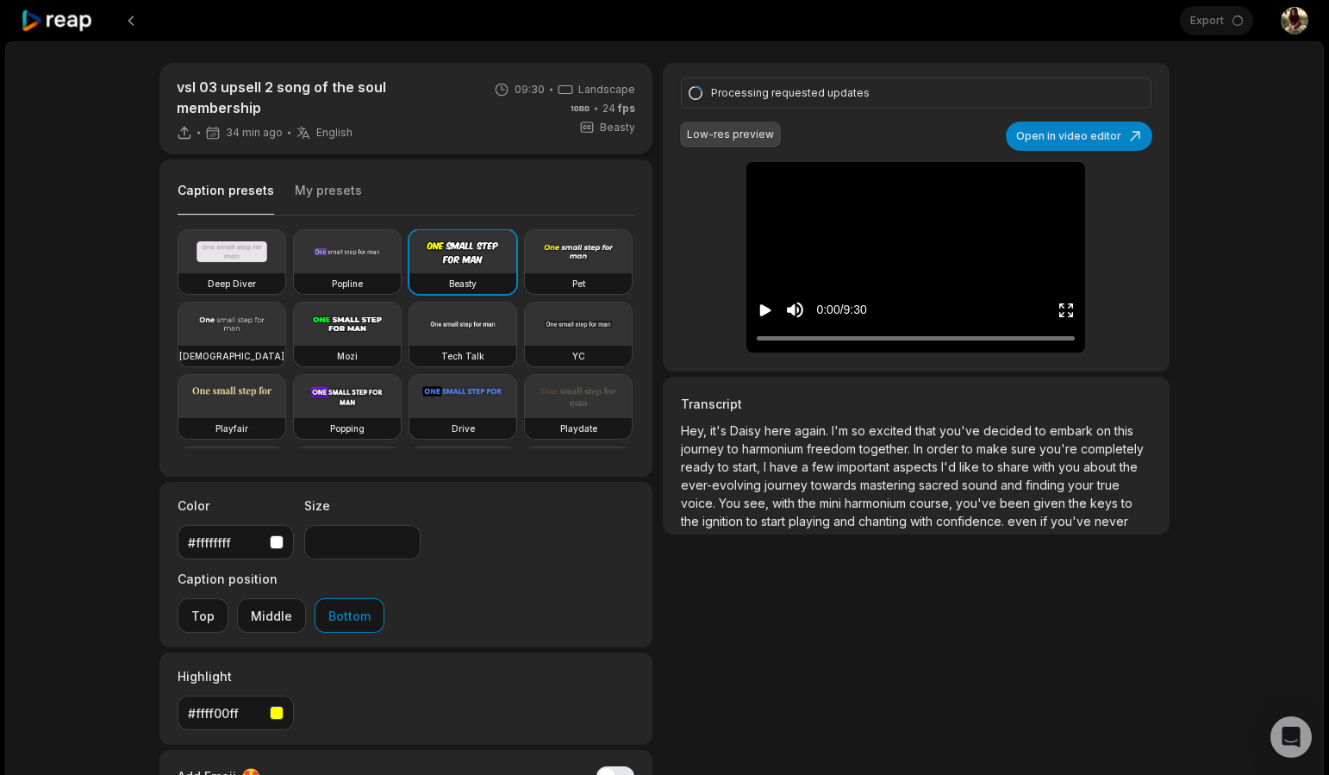
click at [303, 253] on video at bounding box center [347, 251] width 107 height 43
click at [332, 195] on button "My presets" at bounding box center [328, 198] width 67 height 33
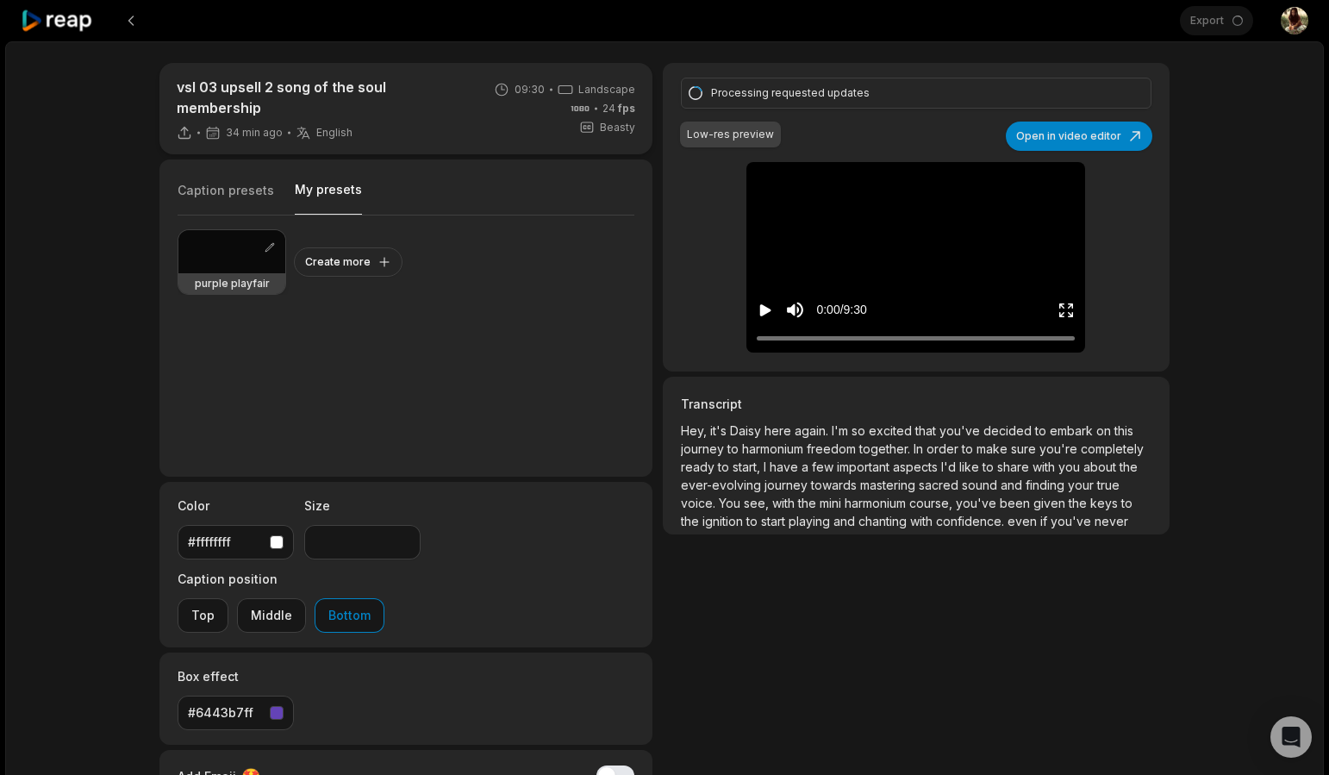
click at [203, 259] on div at bounding box center [231, 251] width 107 height 43
type input "**"
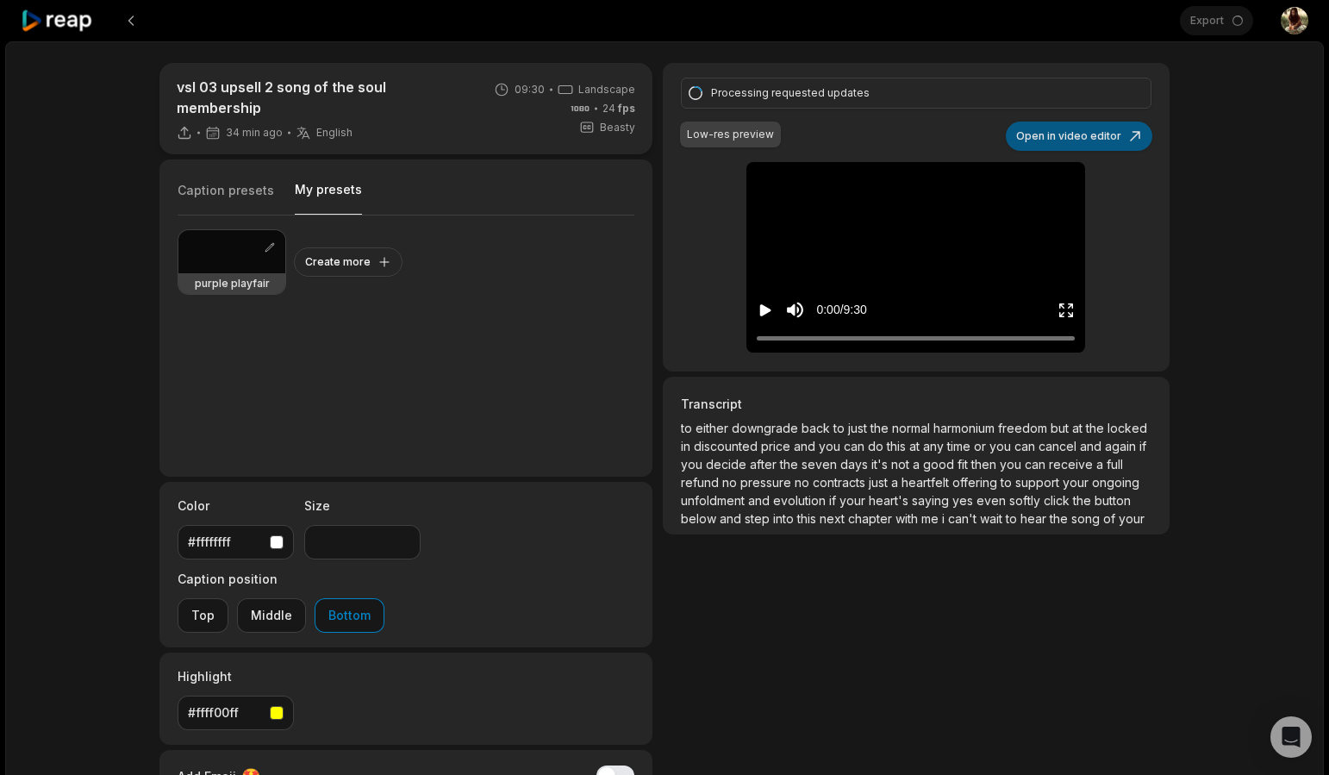
click at [1073, 136] on button "Open in video editor" at bounding box center [1079, 136] width 147 height 29
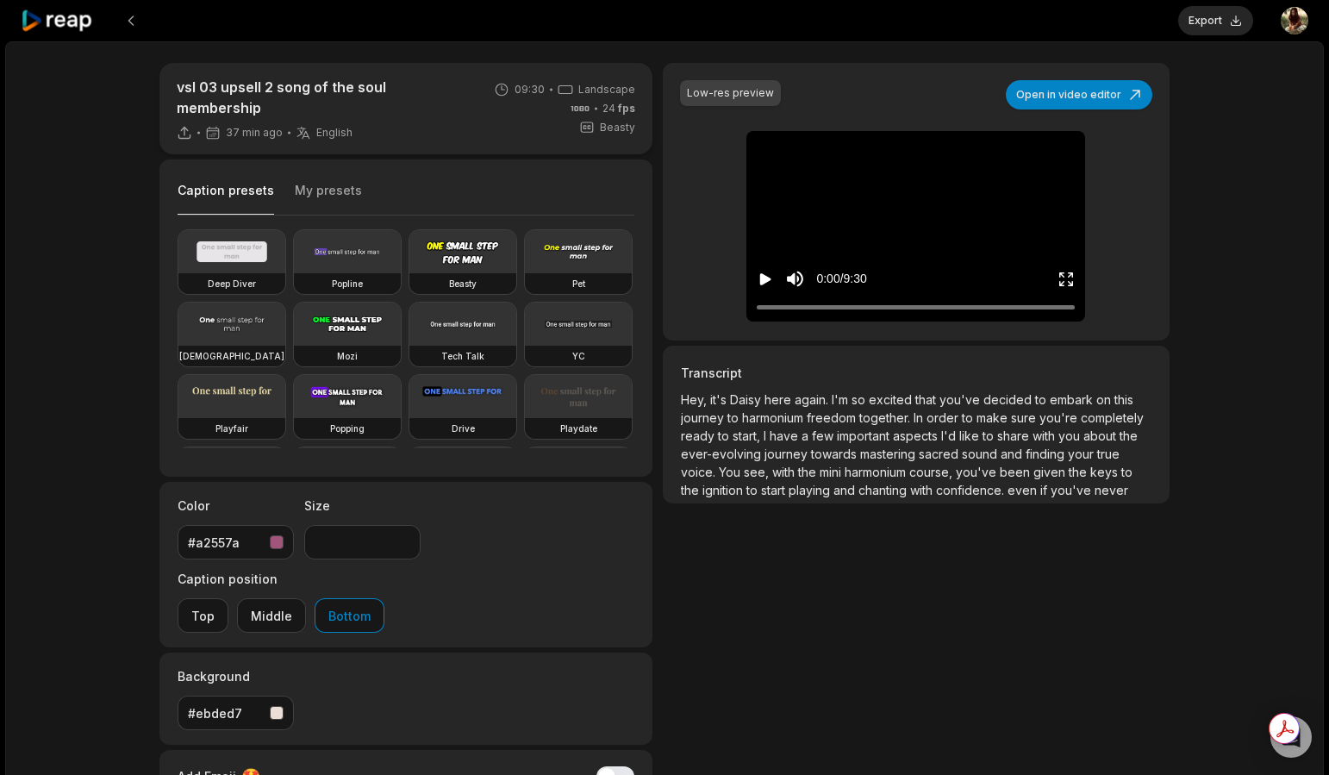
click at [761, 279] on icon "Play video" at bounding box center [765, 279] width 11 height 12
click at [764, 279] on icon "Pause video" at bounding box center [765, 279] width 17 height 17
click at [1220, 16] on button "Export" at bounding box center [1215, 20] width 75 height 29
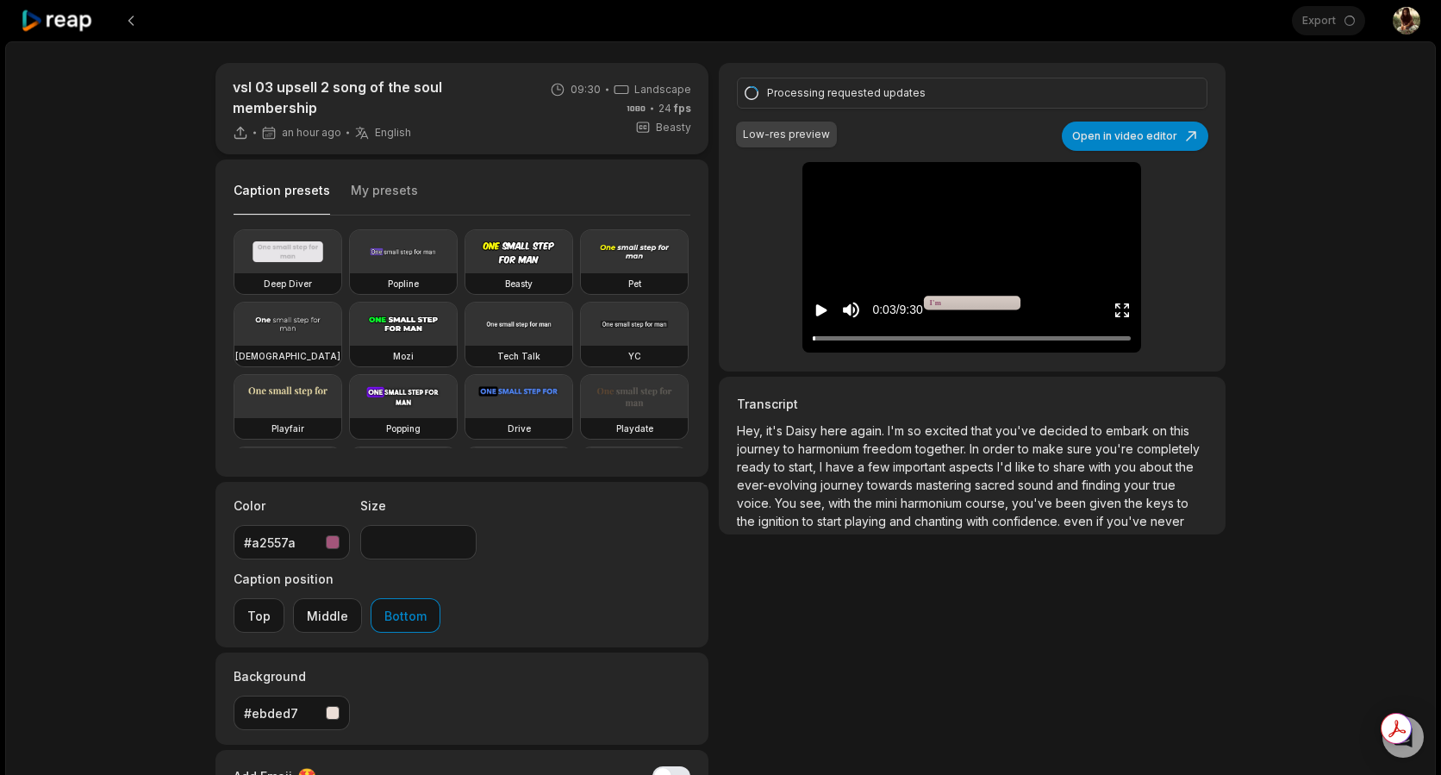
click at [59, 25] on icon at bounding box center [57, 20] width 73 height 23
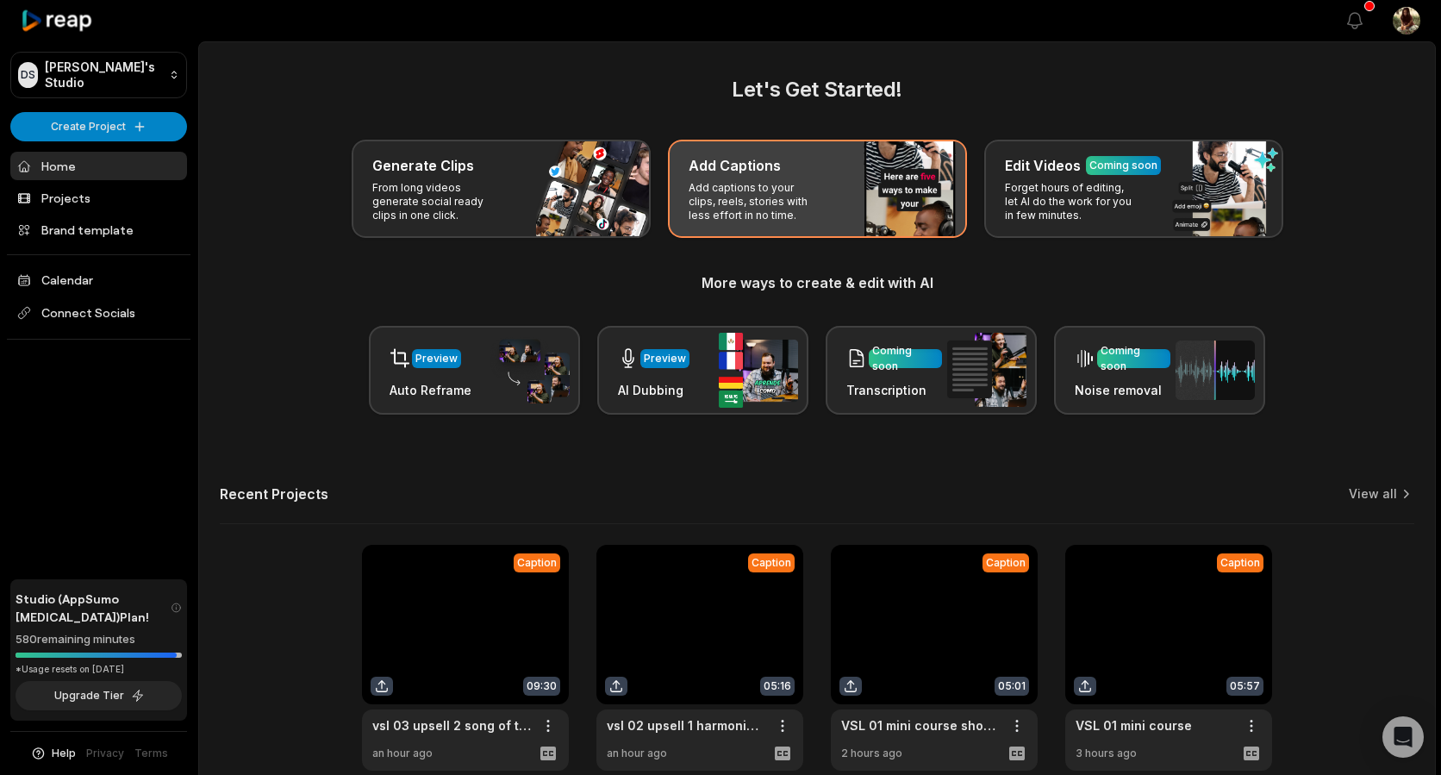
click at [714, 183] on p "Add captions to your clips, reels, stories with less effort in no time." at bounding box center [756, 201] width 134 height 41
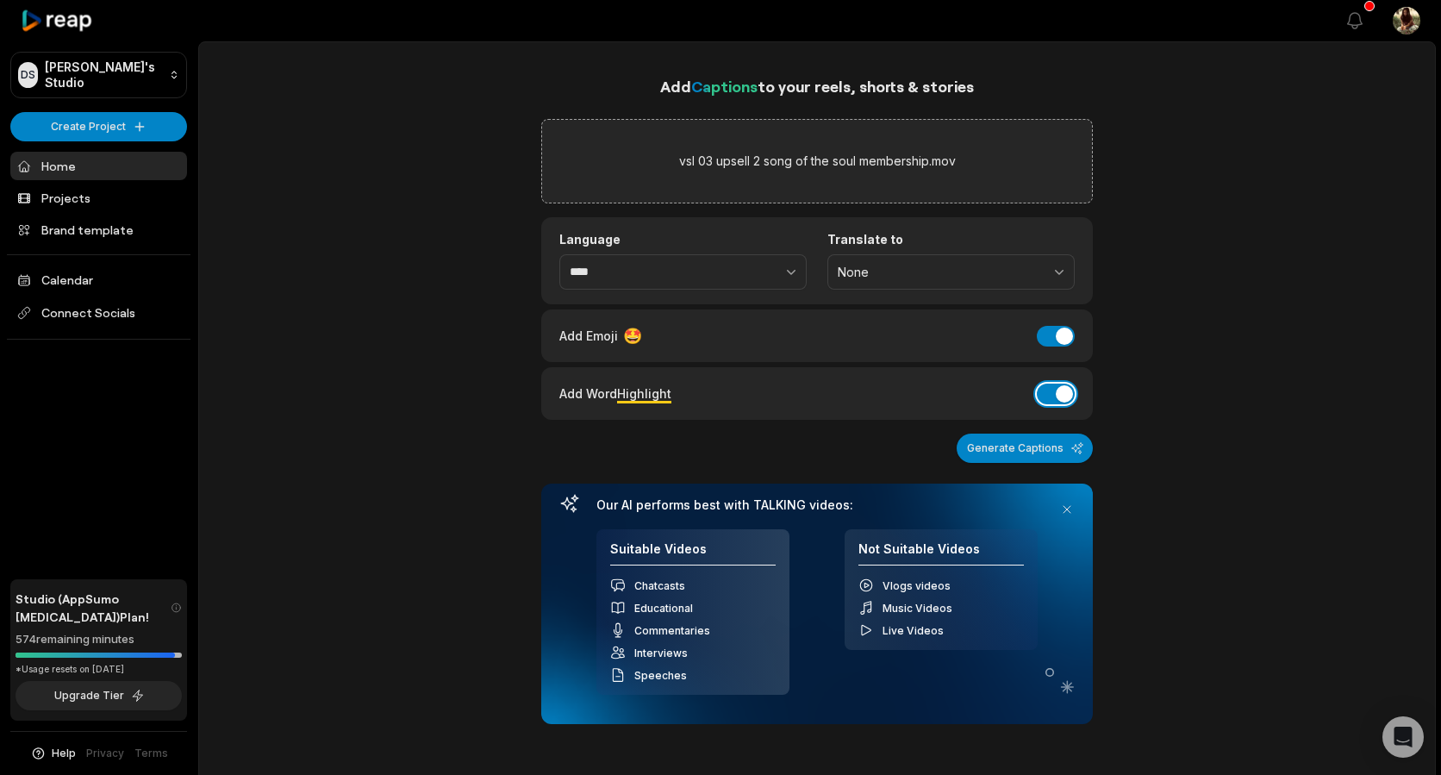
click at [1045, 389] on button "Add Word Highlight" at bounding box center [1056, 394] width 38 height 21
click at [1063, 329] on button "Add Emoji" at bounding box center [1056, 336] width 38 height 21
click at [1057, 447] on button "Generate Captions" at bounding box center [1025, 448] width 136 height 29
drag, startPoint x: 47, startPoint y: 203, endPoint x: 551, endPoint y: 1, distance: 543.3
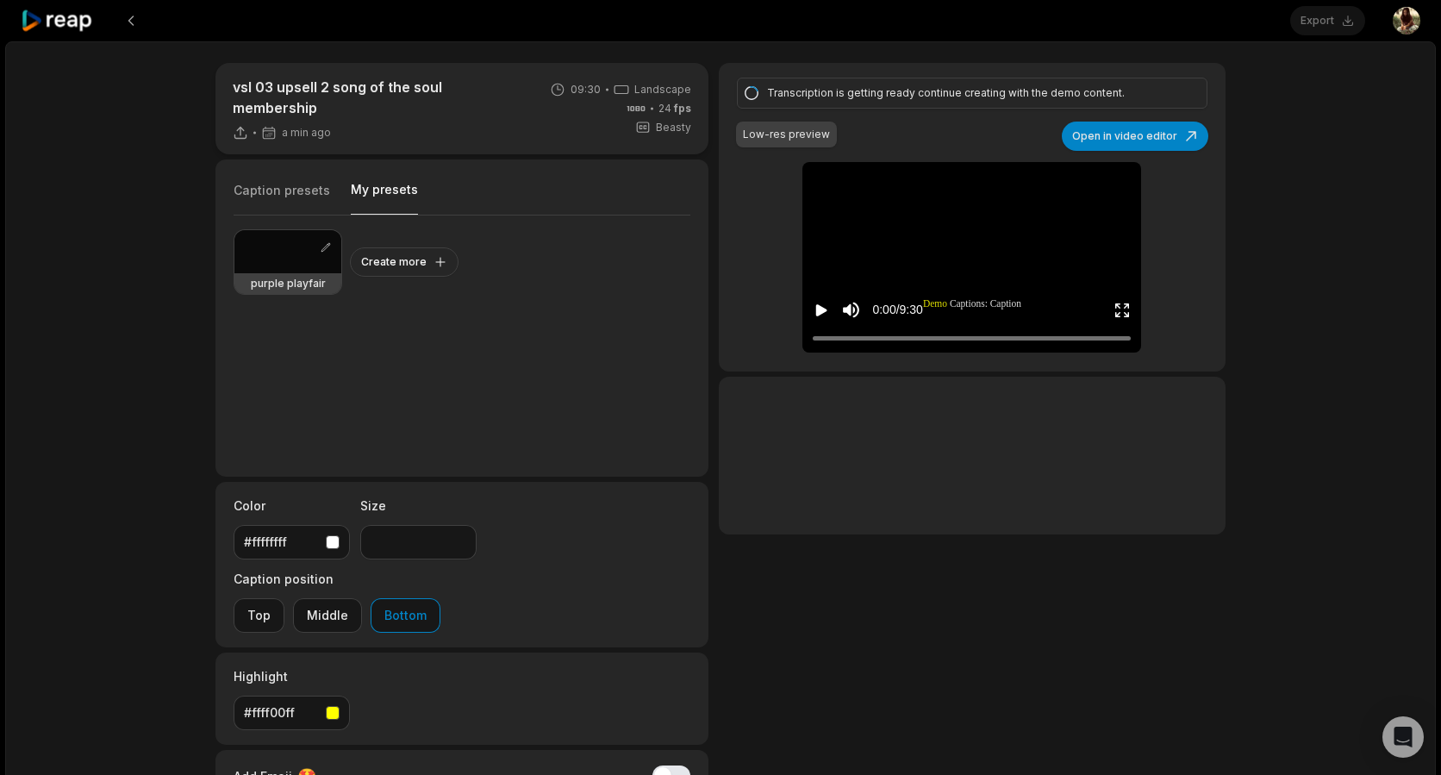
click at [364, 183] on button "My presets" at bounding box center [384, 198] width 67 height 34
click at [295, 273] on div "purple playfair" at bounding box center [287, 283] width 107 height 21
click at [310, 255] on div at bounding box center [287, 251] width 107 height 43
type input "**"
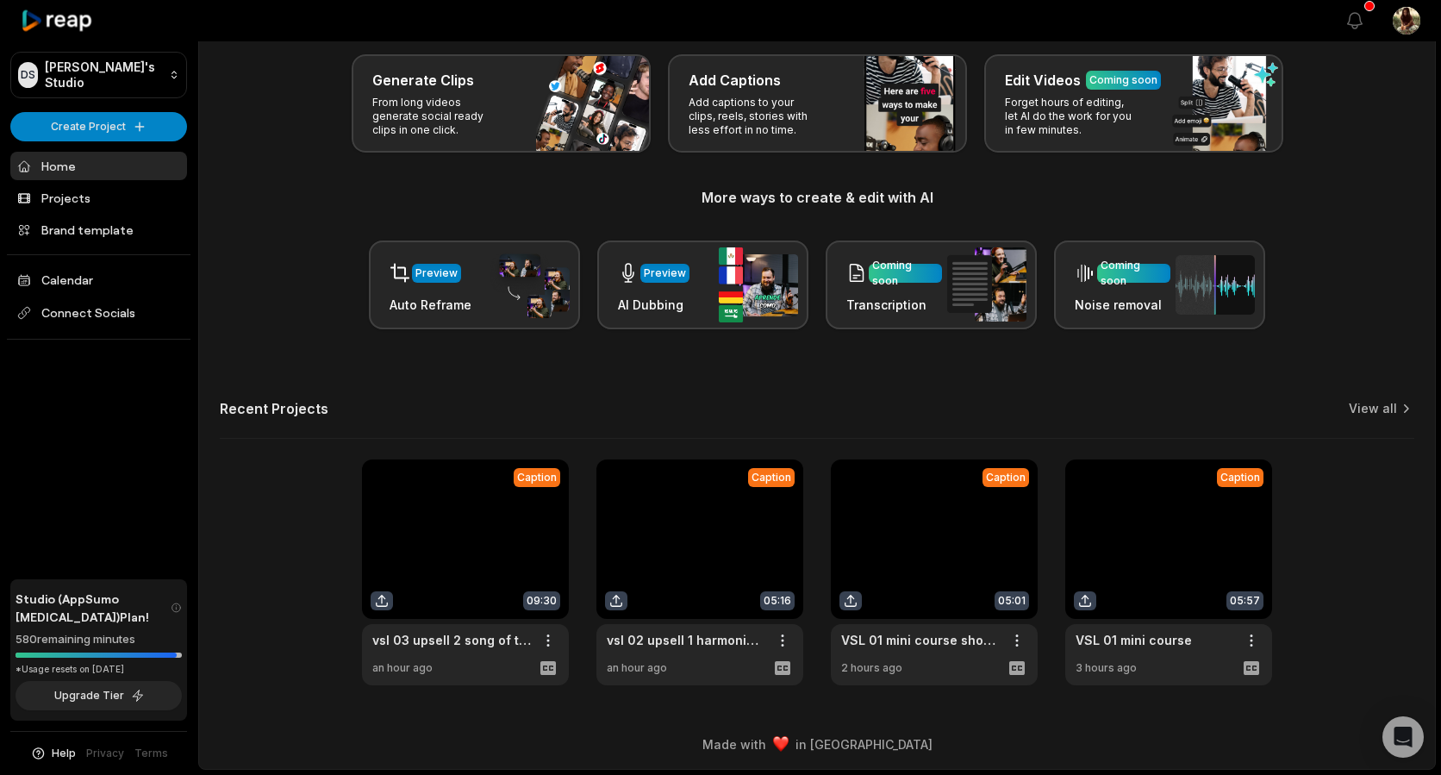
scroll to position [71, 0]
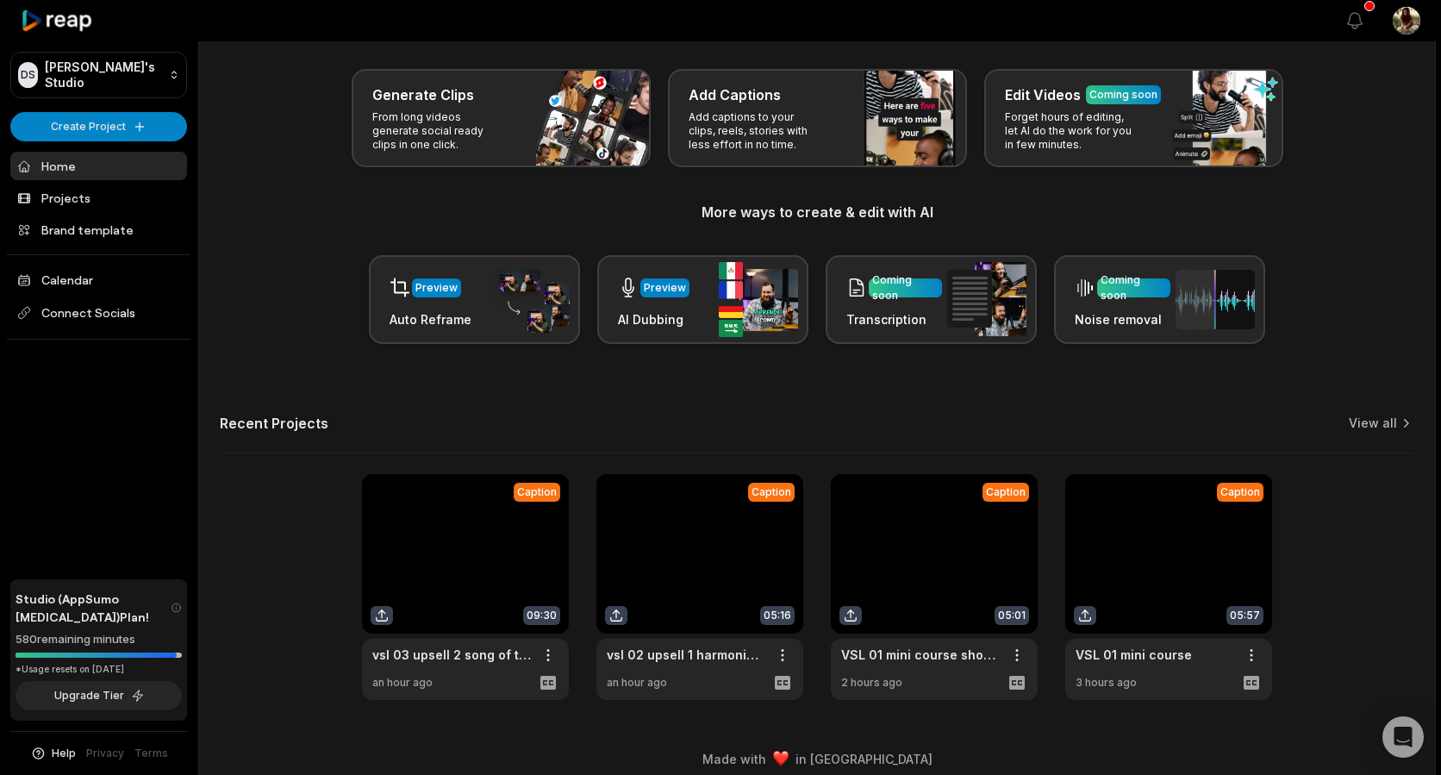
click at [447, 564] on link at bounding box center [465, 587] width 207 height 226
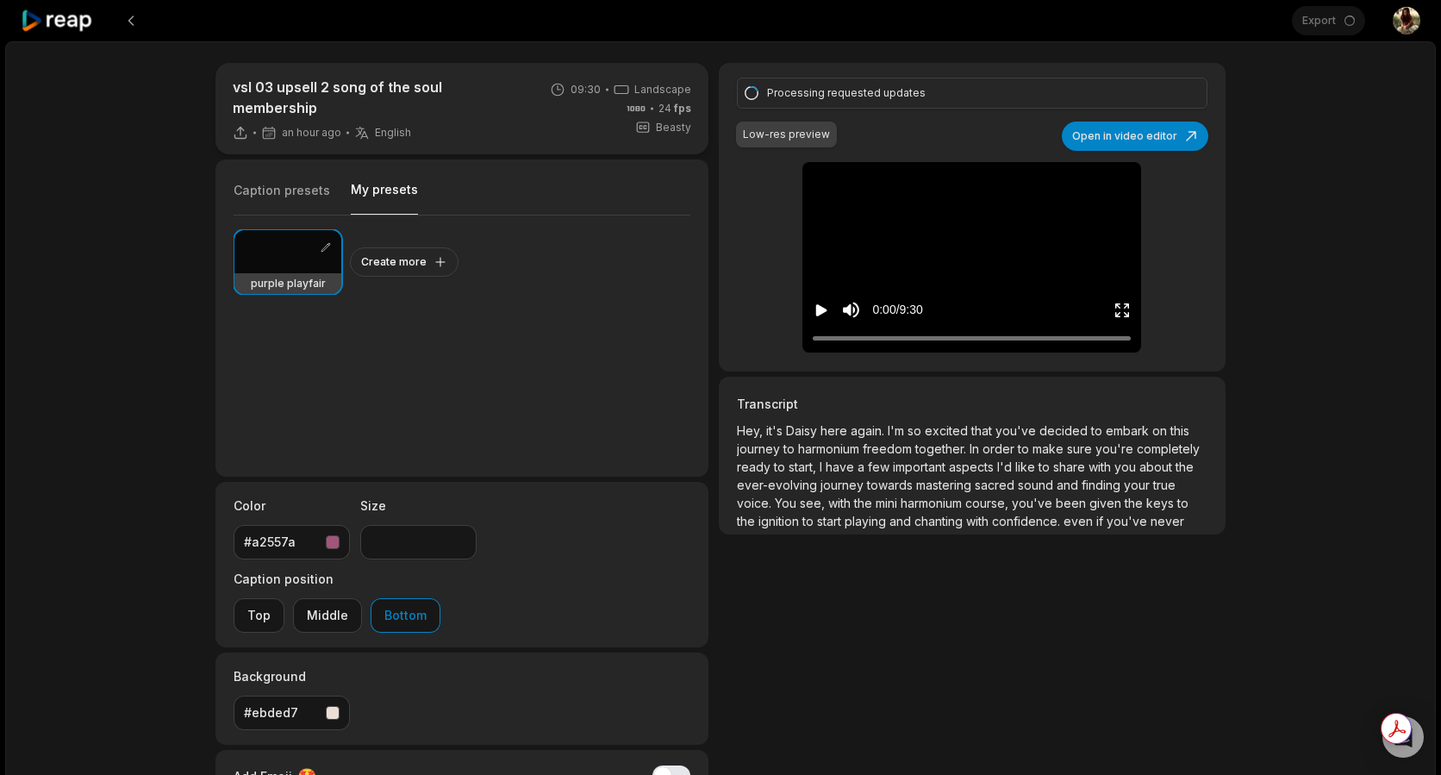
click at [387, 202] on button "My presets" at bounding box center [384, 198] width 67 height 34
click at [1321, 24] on div "Export Open user menu" at bounding box center [1356, 20] width 128 height 41
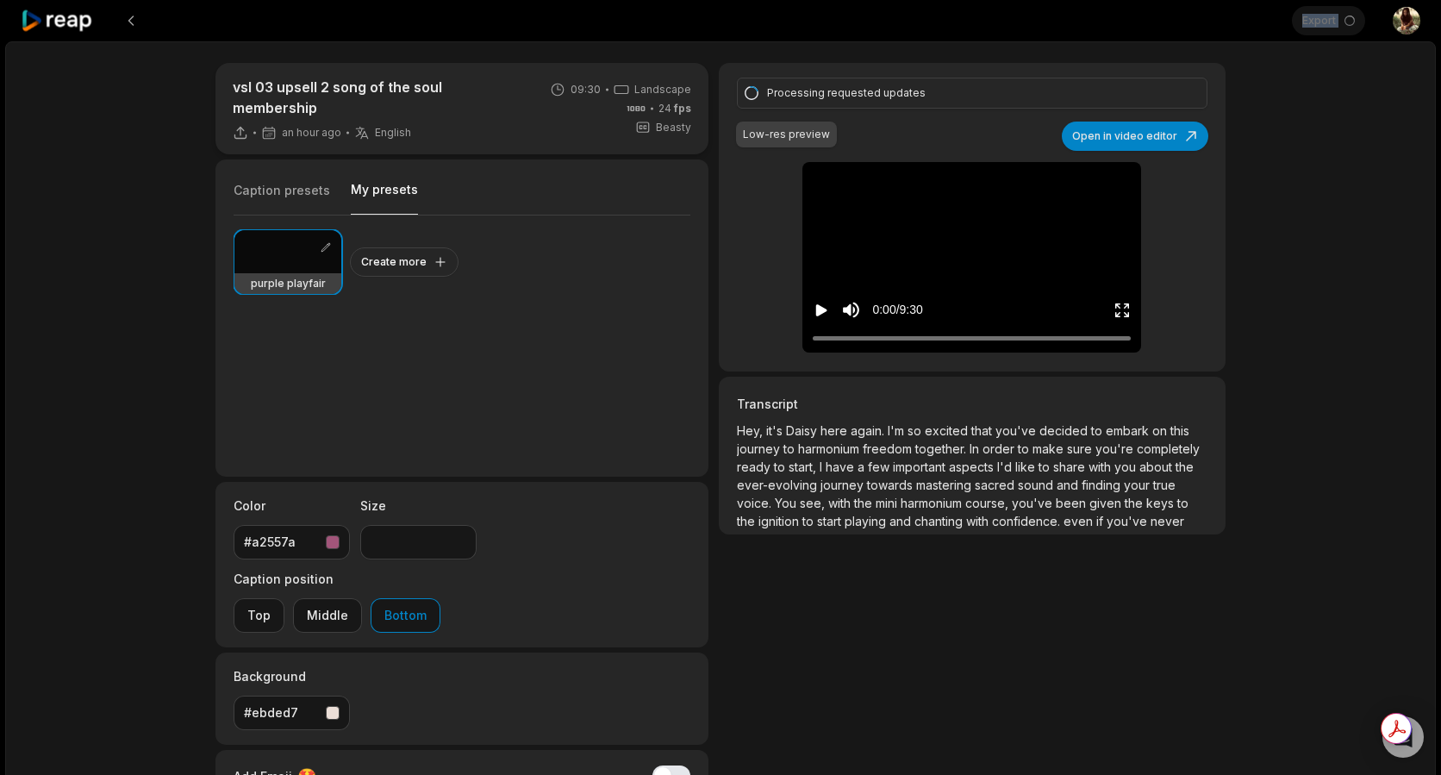
click at [1321, 24] on div "Export Open user menu" at bounding box center [1356, 20] width 128 height 41
click at [1276, 115] on div "vsl 03 upsell 2 song of the soul membership an hour ago English en 09:30 Landsc…" at bounding box center [720, 515] width 1431 height 948
click at [1268, 116] on div "vsl 03 upsell 2 song of the soul membership an hour ago English en 09:30 Landsc…" at bounding box center [720, 515] width 1431 height 948
click at [1306, 165] on div "vsl 03 upsell 2 song of the soul membership an hour ago English en 09:30 Landsc…" at bounding box center [720, 515] width 1431 height 948
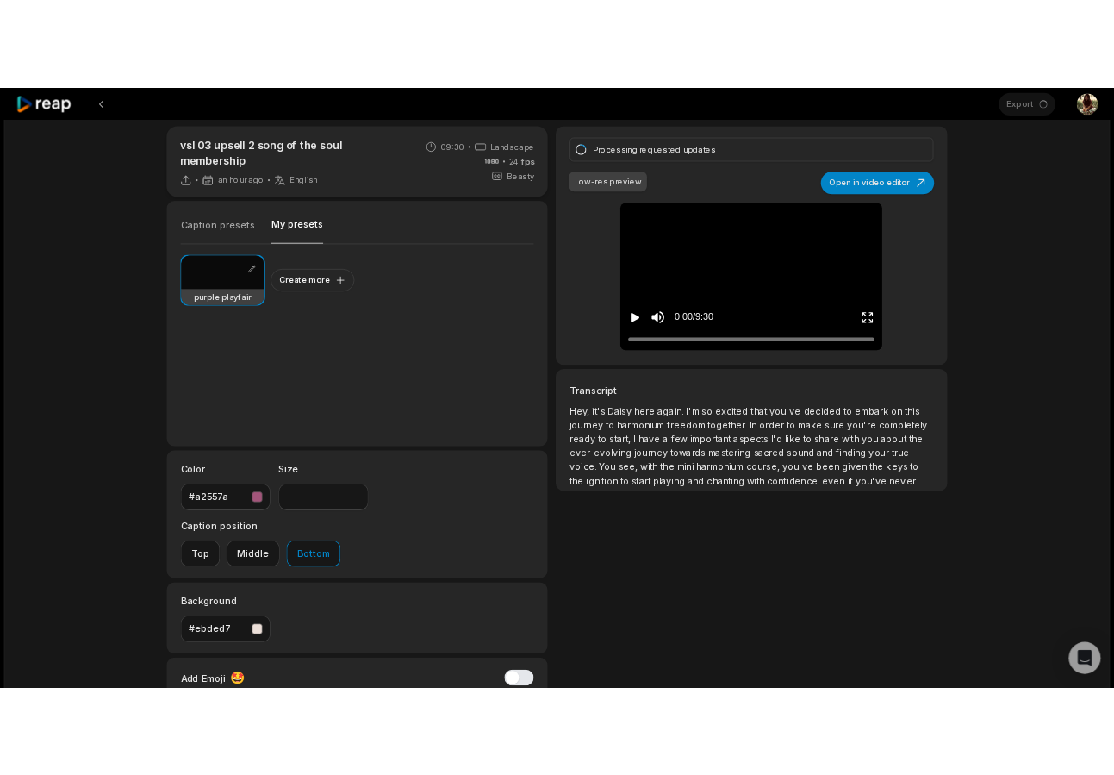
scroll to position [15, 0]
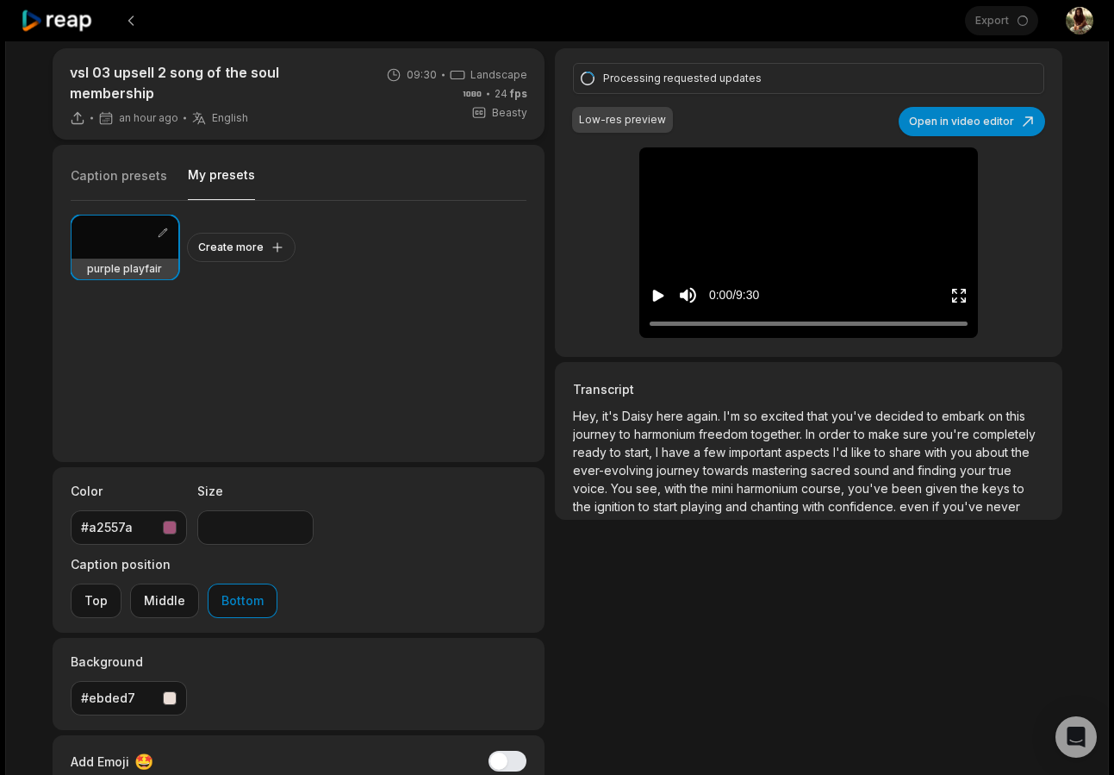
click at [933, 679] on div "Processing requested updates Low-res preview Open in video editor Hey, it's Dai…" at bounding box center [808, 466] width 507 height 837
click at [1088, 727] on div "Open Intercom Messenger" at bounding box center [1077, 737] width 46 height 46
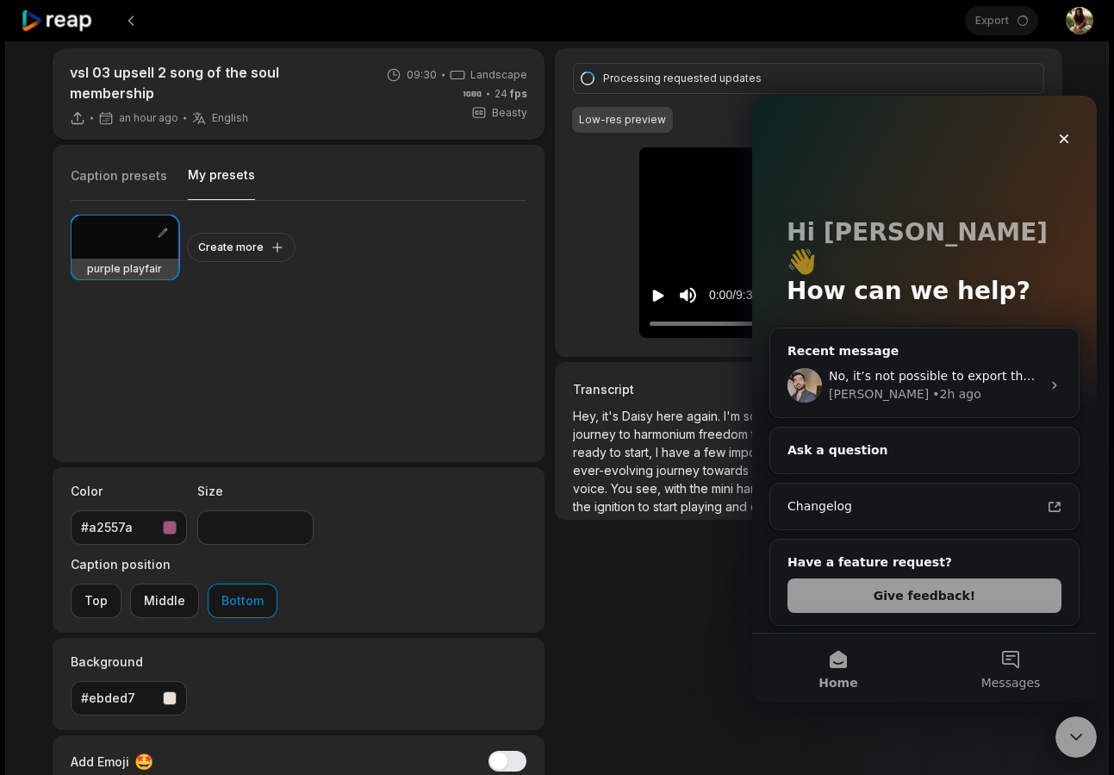
scroll to position [0, 0]
click at [936, 353] on div "No, it’s not possible to export the .srt file at this time. [PERSON_NAME] • 2h …" at bounding box center [924, 385] width 309 height 64
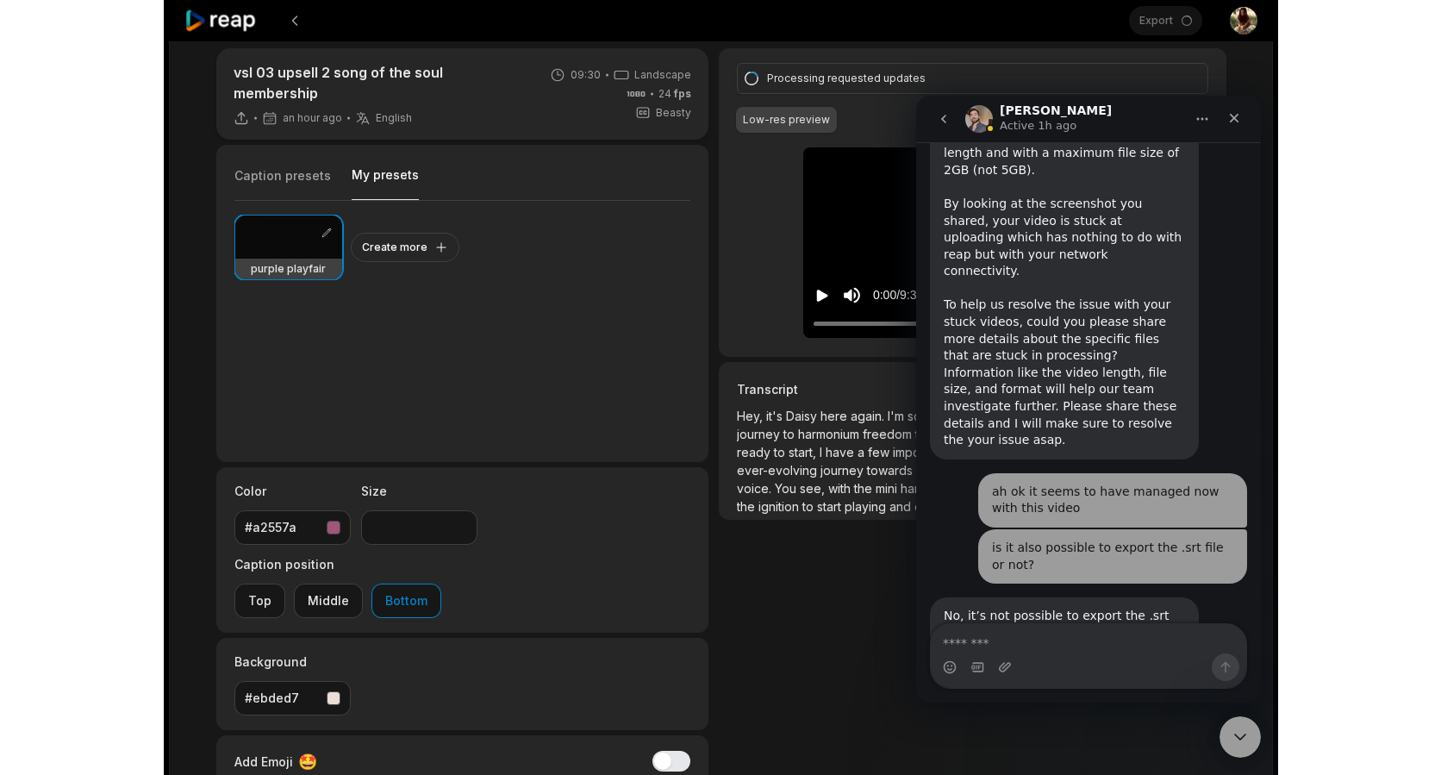
scroll to position [1536, 0]
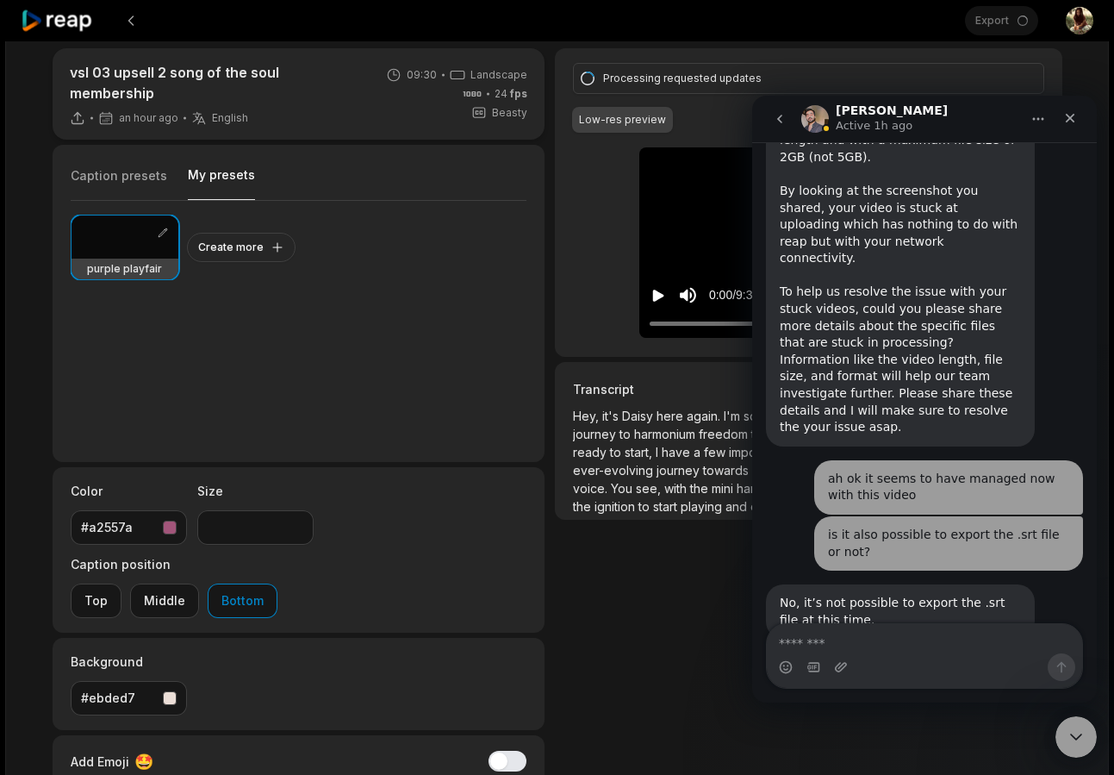
click at [907, 652] on textarea "Message…" at bounding box center [924, 638] width 315 height 29
type textarea "*"
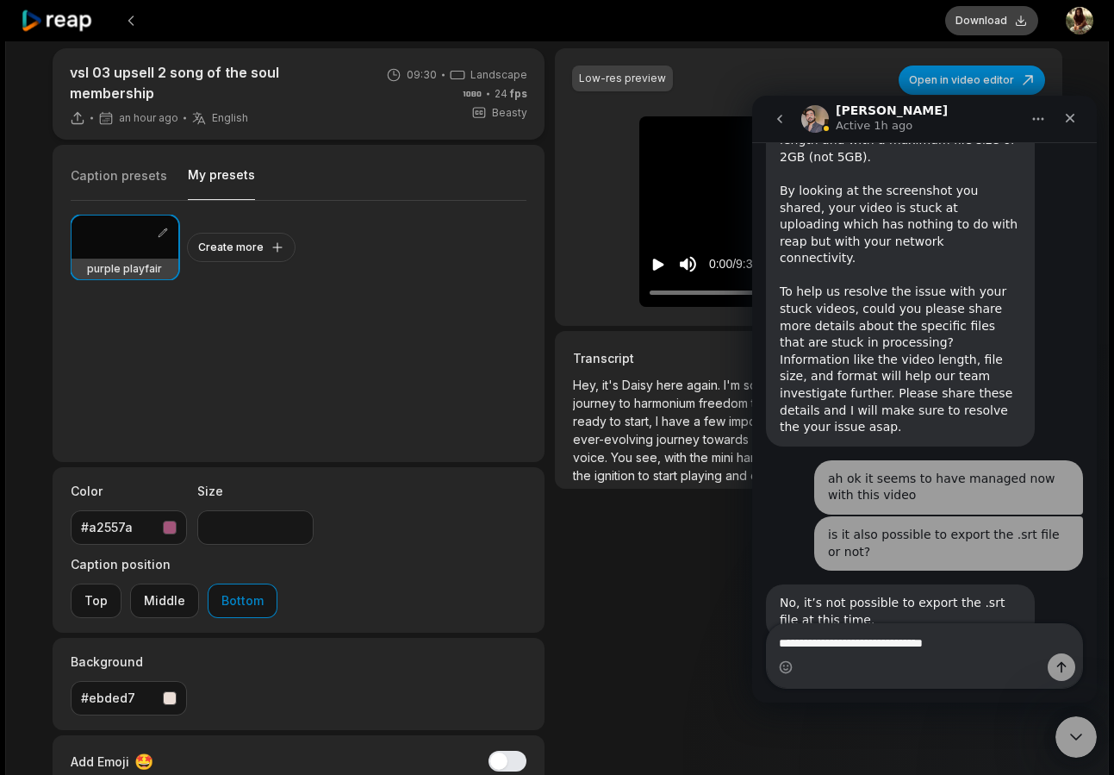
type textarea "**********"
click at [992, 21] on button "Download" at bounding box center [991, 20] width 93 height 29
click at [768, 27] on div at bounding box center [483, 20] width 925 height 41
